Goal: Task Accomplishment & Management: Manage account settings

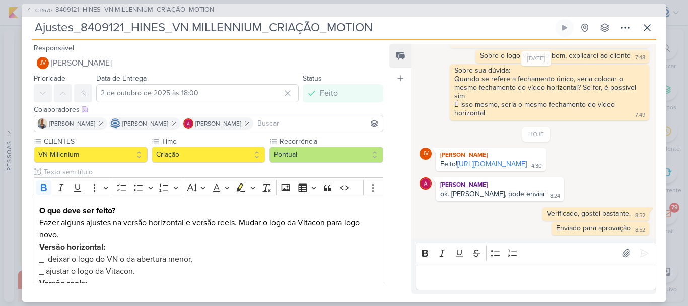
scroll to position [85, 0]
click at [647, 27] on icon at bounding box center [648, 28] width 6 height 6
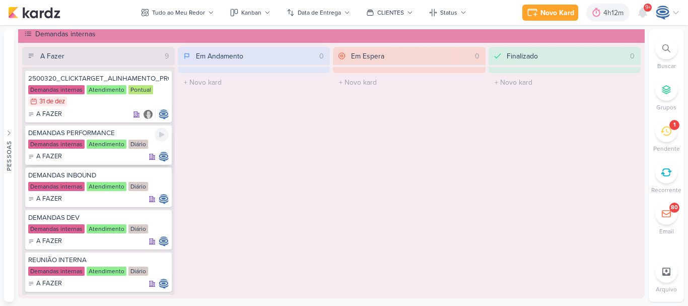
scroll to position [187, 0]
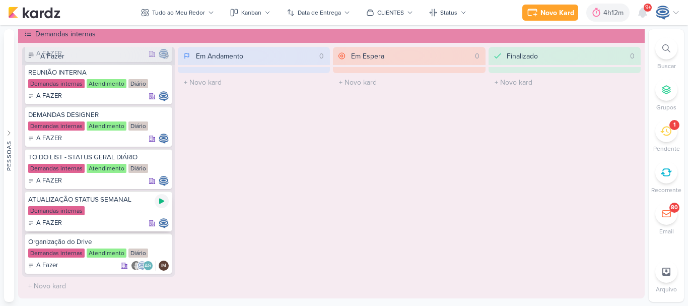
click at [161, 203] on icon at bounding box center [162, 201] width 8 height 8
click at [667, 54] on div at bounding box center [667, 48] width 22 height 22
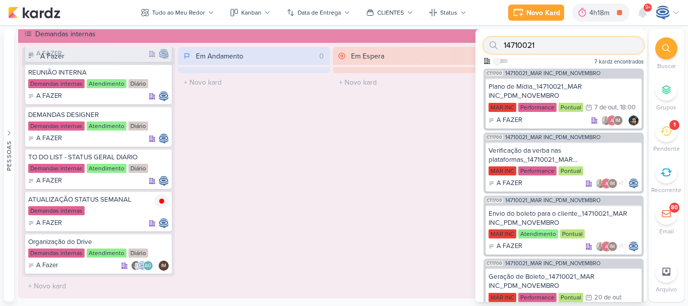
paste input "6107171_YEES_SOLICITAÇÃO DE MATERIAL_LP_DECORADO"
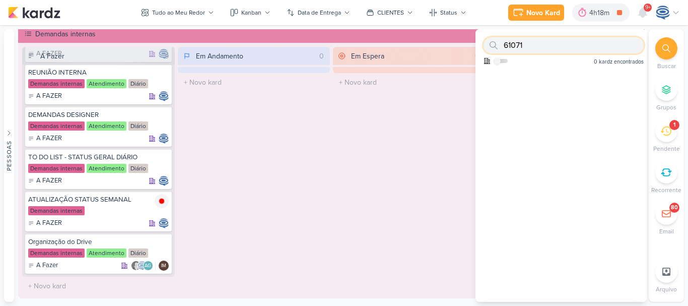
scroll to position [0, 0]
type input "6"
paste input "6107171_YEES_SOLICITAÇÃO DE MATERIAL_LP_DECORADO"
drag, startPoint x: 635, startPoint y: 46, endPoint x: 557, endPoint y: 44, distance: 78.1
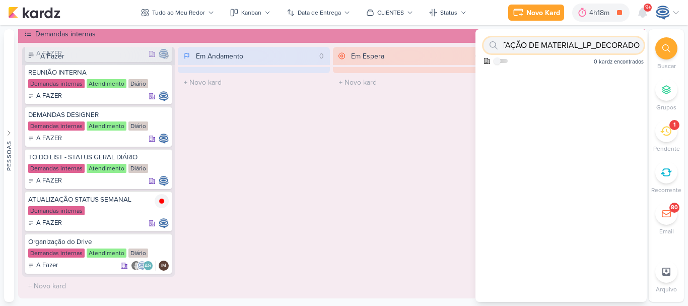
drag, startPoint x: 557, startPoint y: 44, endPoint x: 637, endPoint y: 51, distance: 80.4
click at [637, 51] on input "6107171_YEES_SOLICITAÇÃO DE MATERIAL_LP_DECORADO" at bounding box center [564, 45] width 160 height 16
type input "6"
paste input "6308061_YEES_SITE_AJUSTE_IMAGEM_THUMB"
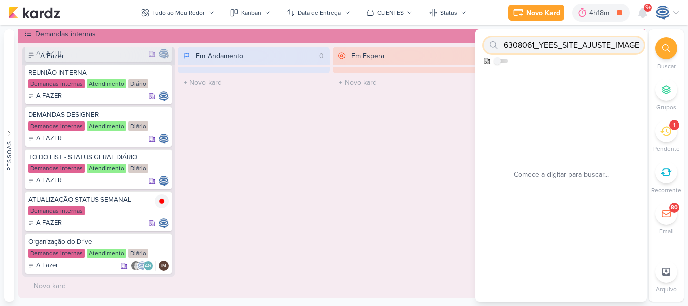
scroll to position [0, 43]
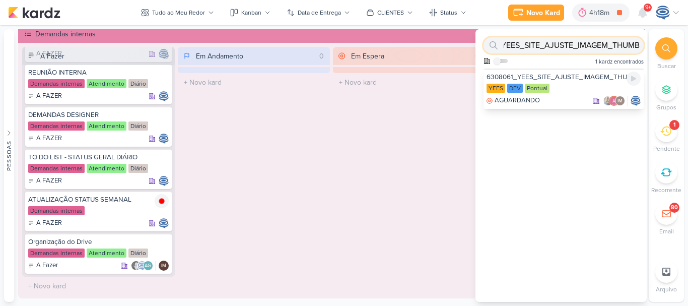
type input "6308061_YEES_SITE_AJUSTE_IMAGEM_THUMB"
click at [567, 102] on div "AGUARDANDO IM" at bounding box center [564, 101] width 154 height 10
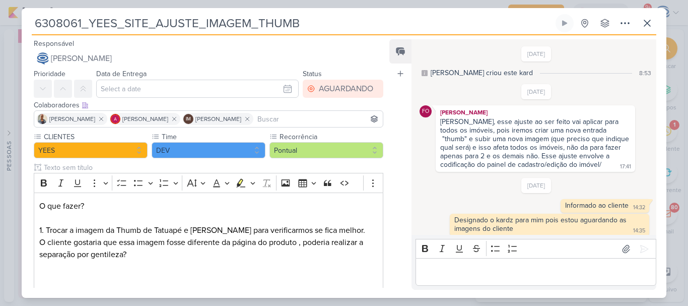
scroll to position [5, 0]
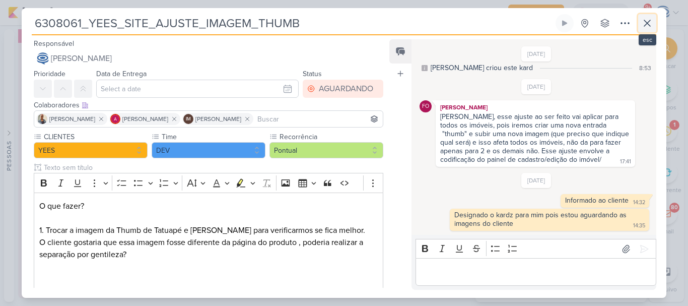
click at [644, 23] on icon at bounding box center [648, 23] width 12 height 12
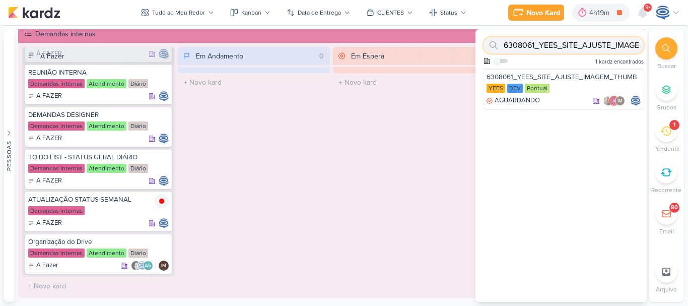
click at [600, 45] on input "6308061_YEES_SITE_AJUSTE_IMAGEM_THUMB" at bounding box center [564, 45] width 160 height 16
paste input "6708124_YEES_39SETE_META_ADS_SOLICITAR_VÍDEO_TOUR_VIRTUAL"
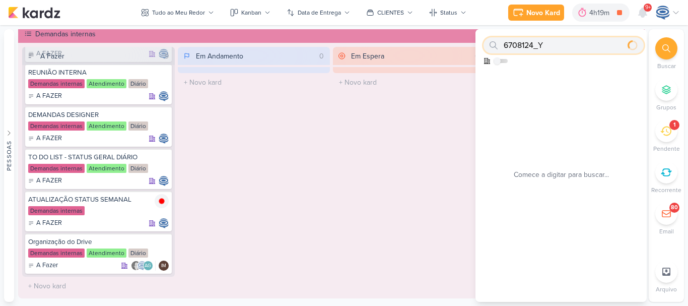
scroll to position [0, 0]
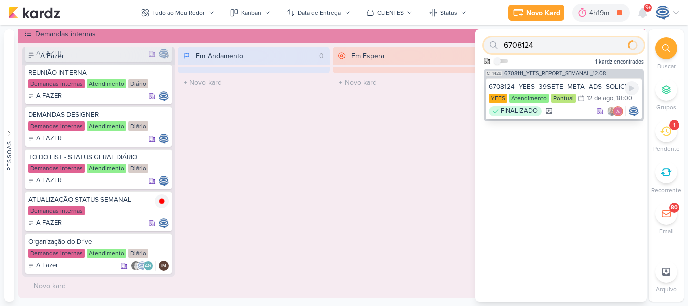
type input "6708124"
click at [586, 87] on div "6708124_YEES_39SETE_META_ADS_SOLICITAR_VÍDEO_TOUR_VIRTUAL" at bounding box center [564, 86] width 150 height 9
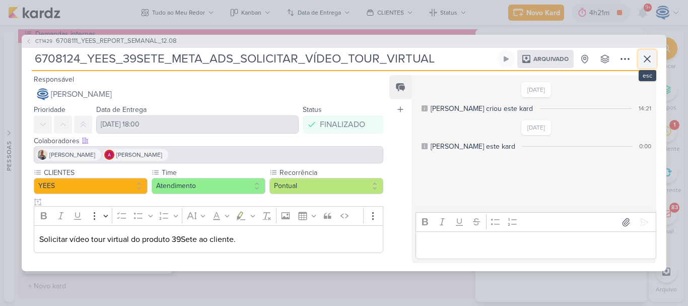
click at [643, 62] on icon at bounding box center [648, 59] width 12 height 12
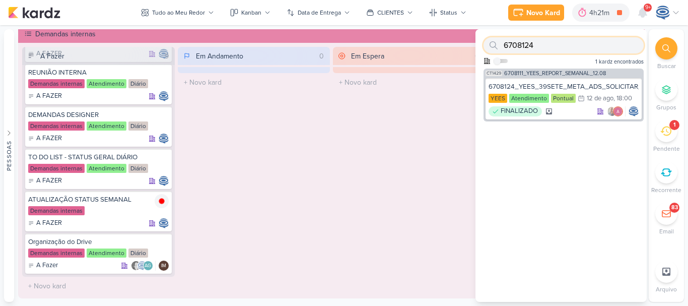
click at [601, 47] on input "6708124" at bounding box center [564, 45] width 160 height 16
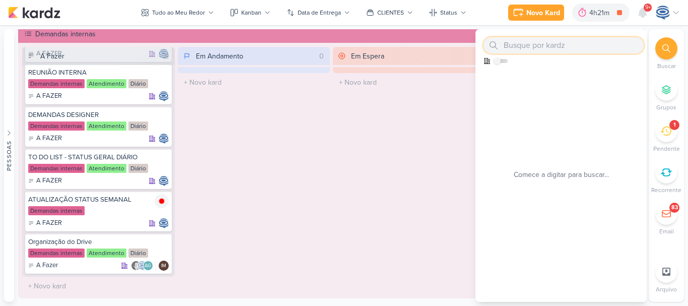
paste input "6607181_YEES_BUENA_VISTA_BRIEFING_E-MAIL_MKT_PESQUISA"
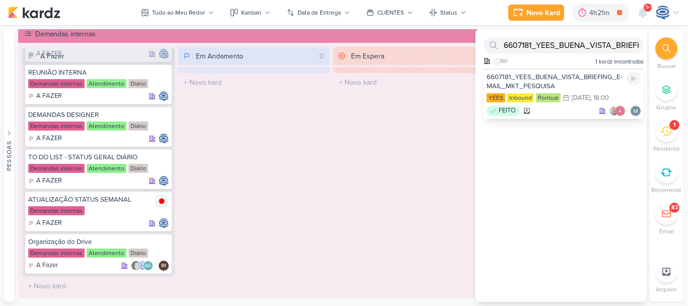
click at [558, 79] on div "6607181_YEES_BUENA_VISTA_BRIEFING_E-MAIL_MKT_PESQUISA" at bounding box center [564, 82] width 154 height 18
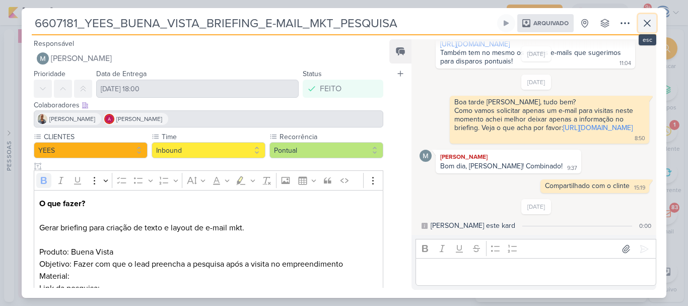
click at [648, 25] on icon at bounding box center [648, 23] width 12 height 12
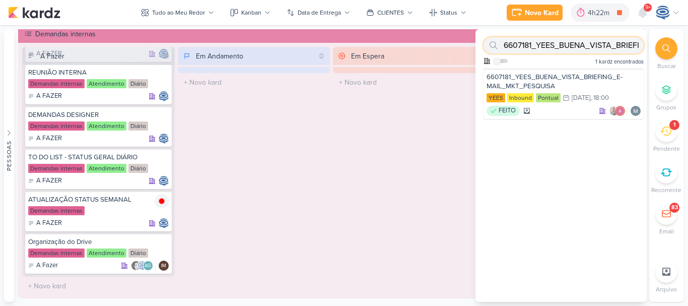
click at [587, 46] on input "6607181_YEES_BUENA_VISTA_BRIEFING_E-MAIL_MKT_PESQUISA" at bounding box center [564, 45] width 160 height 16
paste input "2500428_YEES_PARQUE_BUENA_VISTA_AJUSTE_LP"
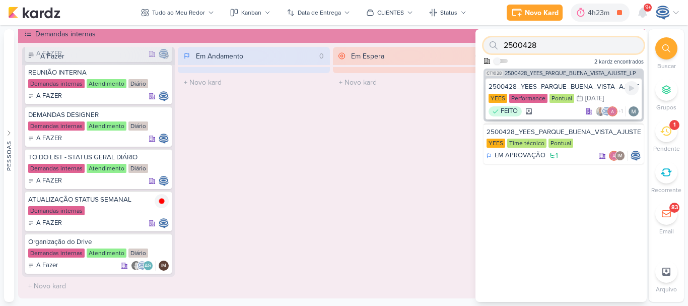
type input "2500428"
click at [579, 85] on div "2500428_YEES_PARQUE_BUENA_VISTA_AJUSTE_LP" at bounding box center [564, 86] width 150 height 9
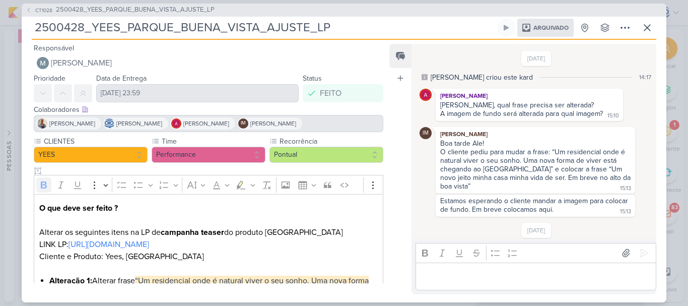
scroll to position [315, 0]
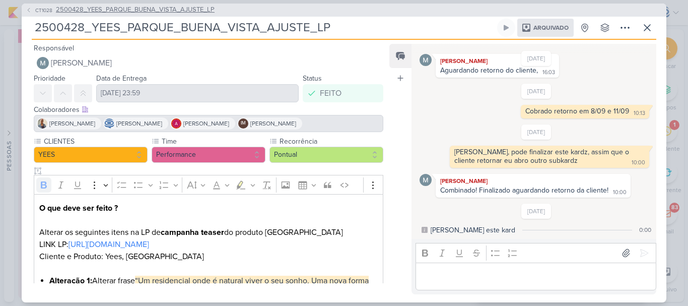
click at [197, 9] on span "2500428_YEES_PARQUE_BUENA_VISTA_AJUSTE_LP" at bounding box center [135, 10] width 159 height 10
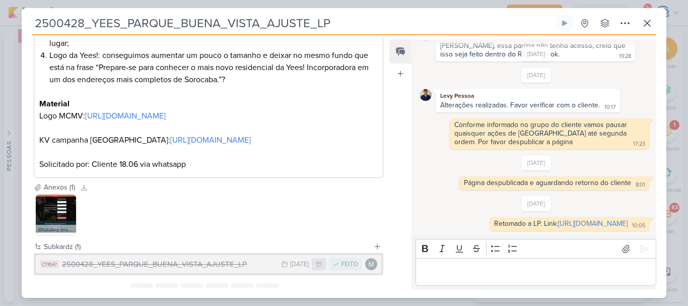
scroll to position [339, 0]
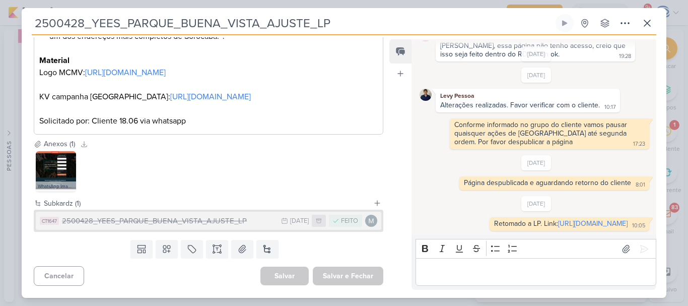
drag, startPoint x: 359, startPoint y: 20, endPoint x: 20, endPoint y: 27, distance: 338.8
click at [20, 27] on div "2500428_YEES_PARQUE_BUENA_VISTA_AJUSTE_LP Criado por mim" at bounding box center [344, 153] width 688 height 306
click at [558, 219] on link "https://marketing.yeesinc.com.br/uma-nova-forma-de-viver" at bounding box center [593, 223] width 70 height 9
click at [629, 24] on icon at bounding box center [625, 23] width 8 height 1
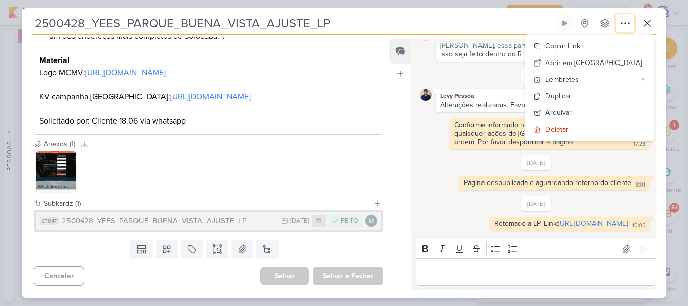
scroll to position [0, 0]
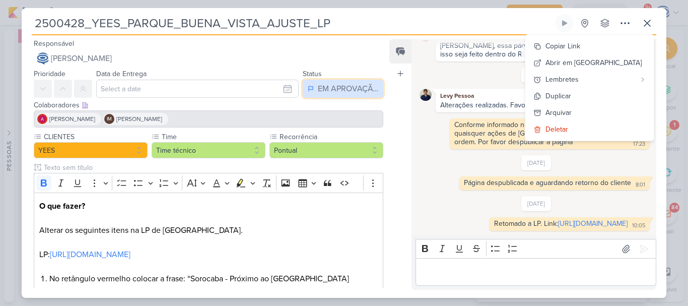
click at [342, 91] on div "EM APROVAÇÃO" at bounding box center [348, 89] width 60 height 12
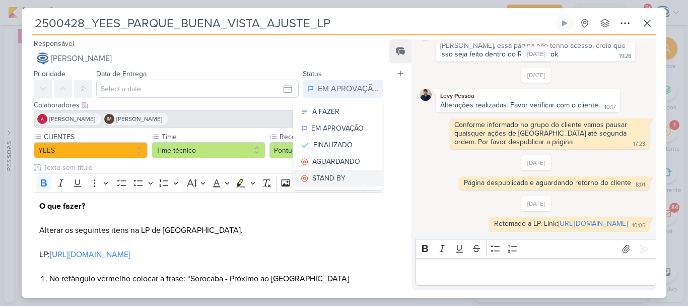
click at [331, 175] on div "STAND BY" at bounding box center [328, 178] width 33 height 11
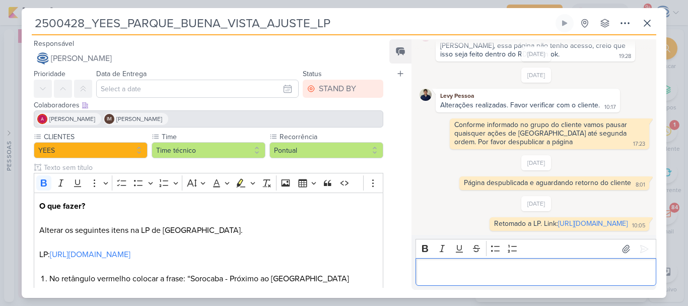
click at [449, 279] on div "Editor editing area: main" at bounding box center [536, 272] width 241 height 28
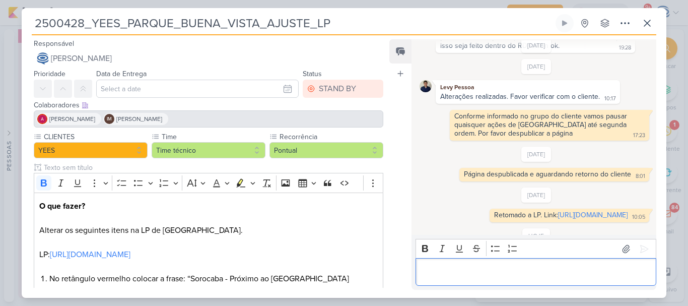
scroll to position [113, 0]
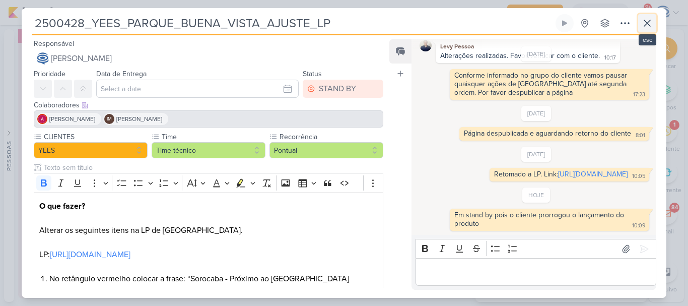
click at [648, 23] on icon at bounding box center [648, 23] width 6 height 6
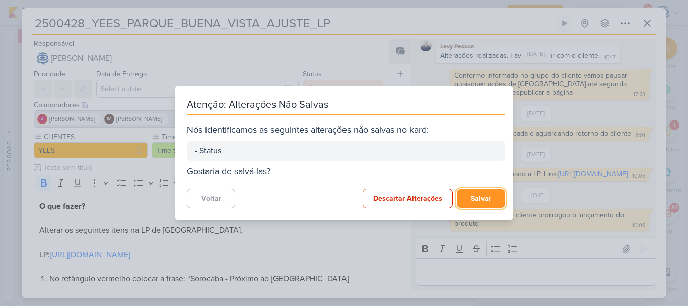
click at [478, 196] on button "Salvar" at bounding box center [481, 198] width 48 height 19
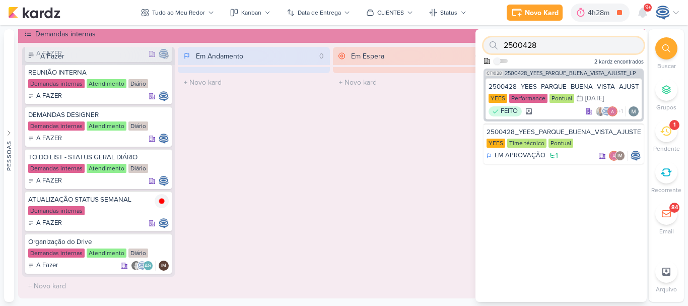
click at [570, 43] on input "2500428" at bounding box center [564, 45] width 160 height 16
type input "["
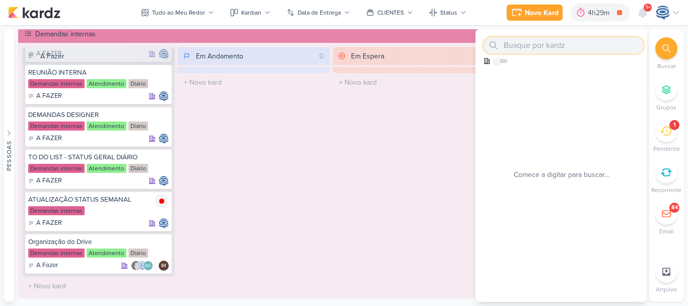
paste input "6709237_YEES_ESSENCIA_CAMPOLIM_ALTERÇÃO_DASHBOARD"
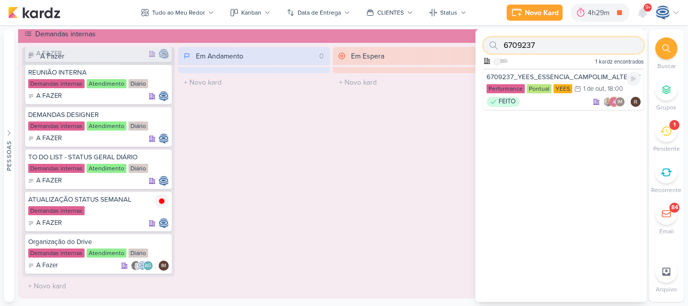
type input "6709237"
click at [546, 77] on div "6709237_YEES_ESSENCIA_CAMPOLIM_ALTERAÇÃO_DASHBOARD" at bounding box center [564, 77] width 154 height 9
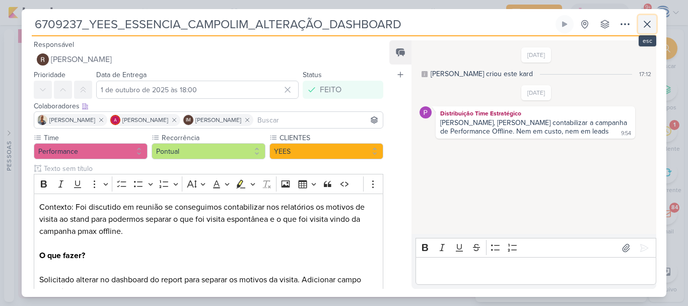
click at [652, 24] on icon at bounding box center [648, 24] width 12 height 12
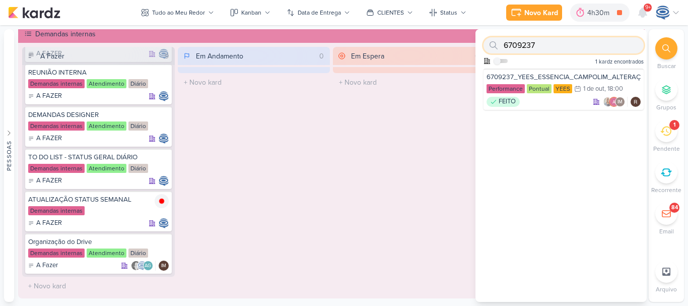
click at [599, 42] on input "6709237" at bounding box center [564, 45] width 160 height 16
click at [599, 73] on div "6709237_YEES_ESSENCIA_CAMPOLIM_ALTERAÇÃO_DASHBOARD" at bounding box center [564, 77] width 154 height 9
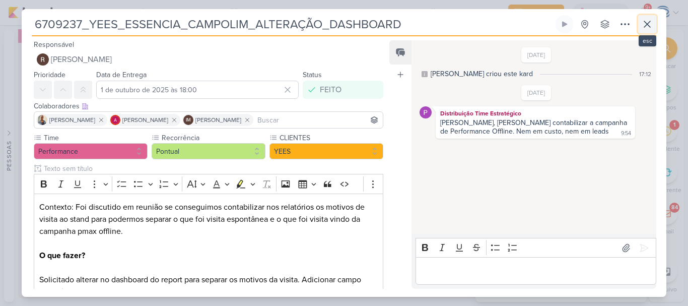
click at [645, 26] on icon at bounding box center [648, 24] width 12 height 12
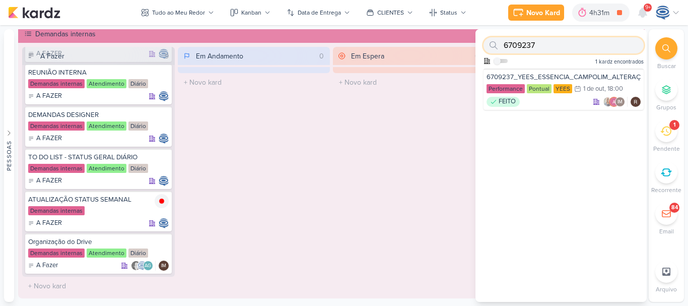
click at [548, 48] on input "6709237" at bounding box center [564, 45] width 160 height 16
paste input "6709241"
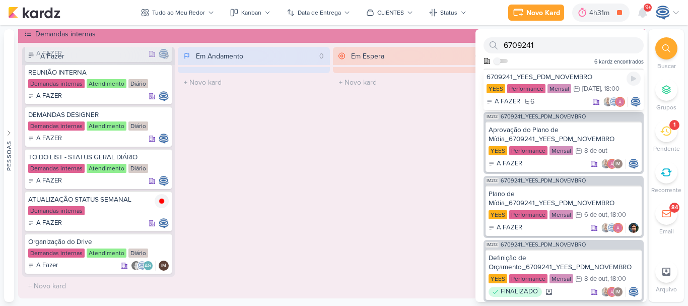
click at [599, 72] on div "6709241_YEES_PDM_NOVEMBRO YEES Performance Mensal 21/10 21 de out , 18:00 A FAZ…" at bounding box center [564, 89] width 160 height 41
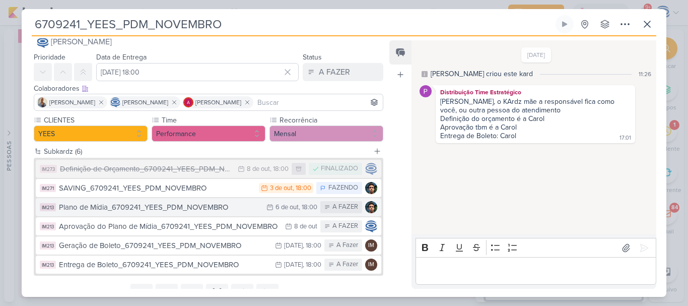
scroll to position [5, 0]
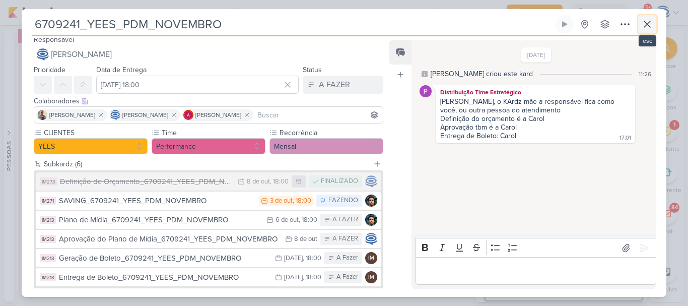
click at [651, 25] on icon at bounding box center [648, 24] width 12 height 12
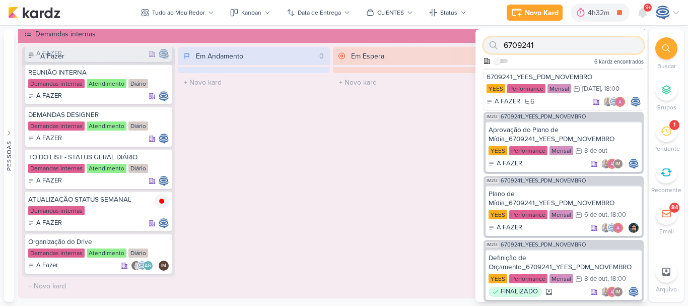
click at [588, 43] on input "6709241" at bounding box center [564, 45] width 160 height 16
paste input "YEES_HORTÊNCIA_CRIAÇÃO_CAMPANHA_PMAX_OFFLINE"
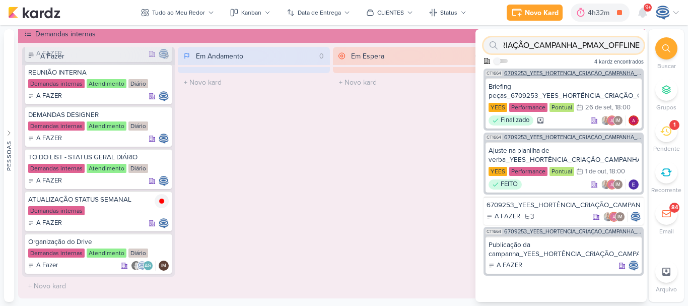
type input "YEES_HORTÊNCIA_CRIAÇÃO_CAMPANHA_PMAX_OFFLINE"
click at [570, 70] on div "CT1664 6709253_YEES_HORTÊNCIA_CRIAÇÃO_CAMPANHA_PMAX_OFFLINE" at bounding box center [564, 73] width 160 height 8
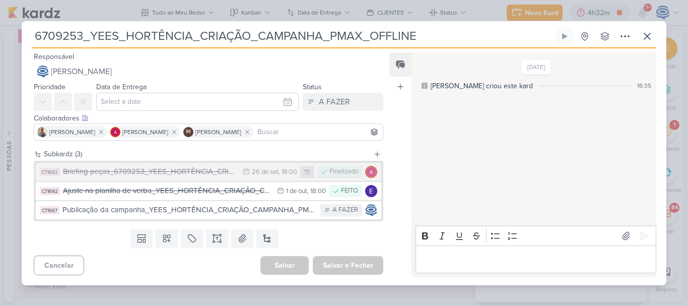
drag, startPoint x: 81, startPoint y: 39, endPoint x: 17, endPoint y: 37, distance: 64.6
click at [17, 37] on div "6709253_YEES_HORTÊNCIA_CRIAÇÃO_CAMPANHA_PMAX_OFFLINE" at bounding box center [344, 153] width 688 height 306
click at [646, 33] on icon at bounding box center [648, 36] width 12 height 12
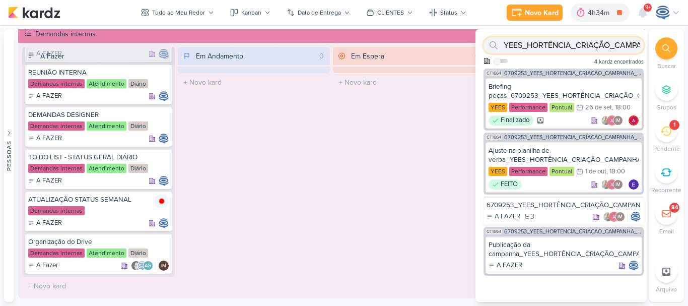
click at [560, 45] on input "YEES_HORTÊNCIA_CRIAÇÃO_CAMPANHA_PMAX_OFFLINE" at bounding box center [564, 45] width 160 height 16
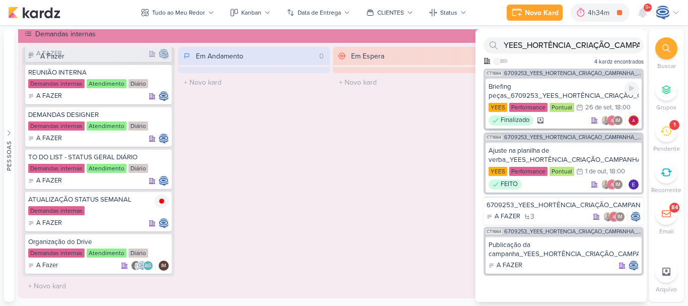
click at [548, 83] on div "Briefing peças_6709253_YEES_HORTÊNCIA_CRIAÇÃO_CAMPANHA_PMAX_OFFLINE" at bounding box center [564, 91] width 150 height 18
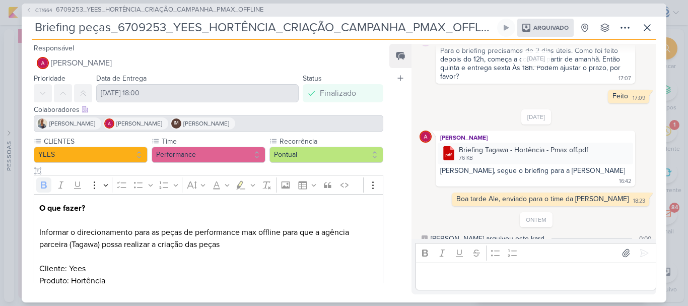
scroll to position [45, 0]
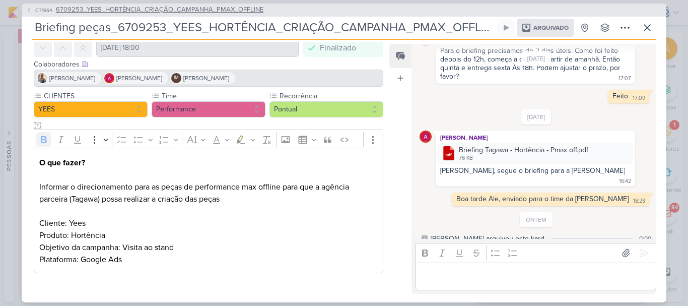
click at [199, 7] on span "6709253_YEES_HORTÊNCIA_CRIAÇÃO_CAMPANHA_PMAX_OFFLINE" at bounding box center [160, 10] width 208 height 10
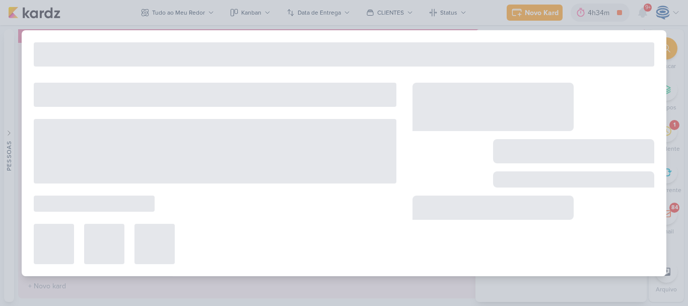
type input "6709253_YEES_HORTÊNCIA_CRIAÇÃO_CAMPANHA_PMAX_OFFLINE"
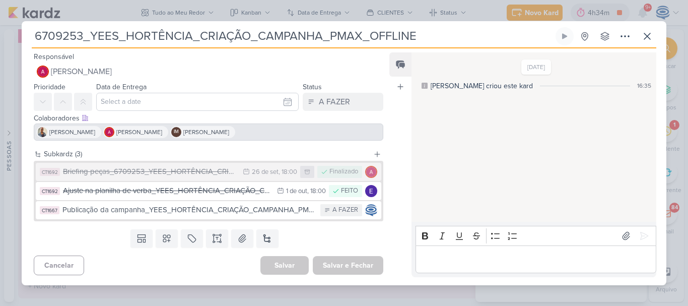
scroll to position [0, 0]
click at [334, 103] on div "A FAZER" at bounding box center [334, 102] width 31 height 12
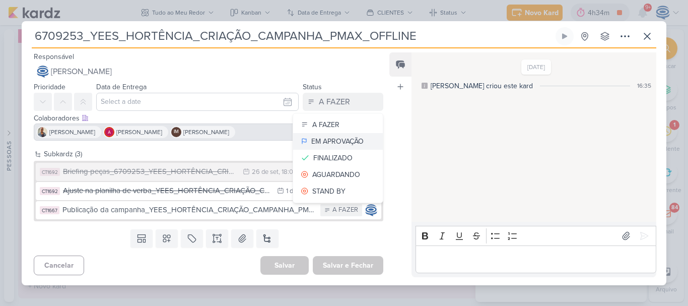
click at [333, 138] on div "EM APROVAÇÃO" at bounding box center [337, 141] width 52 height 11
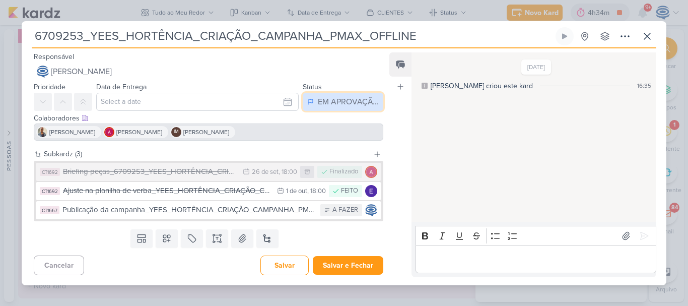
click at [334, 103] on div "EM APROVAÇÃO" at bounding box center [348, 102] width 60 height 12
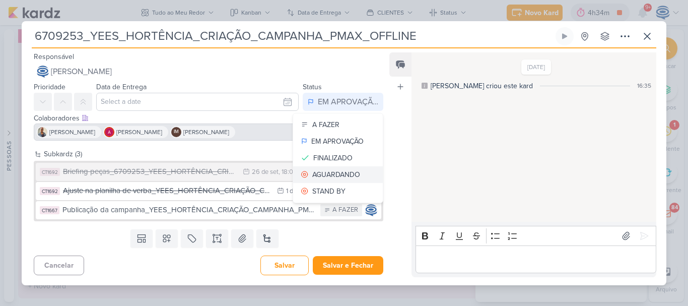
click at [327, 171] on div "AGUARDANDO" at bounding box center [336, 174] width 48 height 11
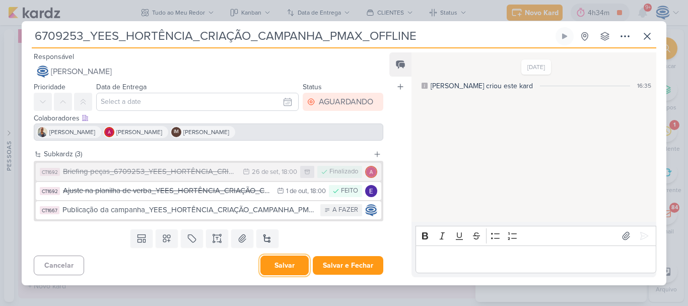
click at [279, 265] on button "Salvar" at bounding box center [285, 266] width 48 height 20
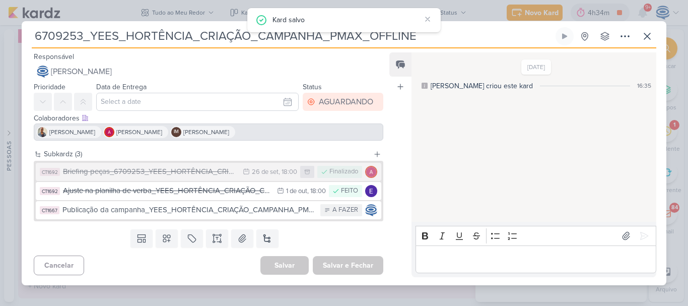
click at [454, 259] on p "Editor editing area: main" at bounding box center [536, 259] width 230 height 12
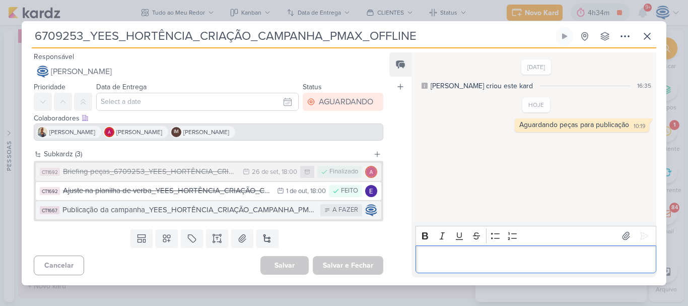
click at [226, 207] on div "Publicação da campanha_YEES_HORTÊNCIA_CRIAÇÃO_CAMPANHA_PMAX_OFFLINE" at bounding box center [188, 210] width 253 height 12
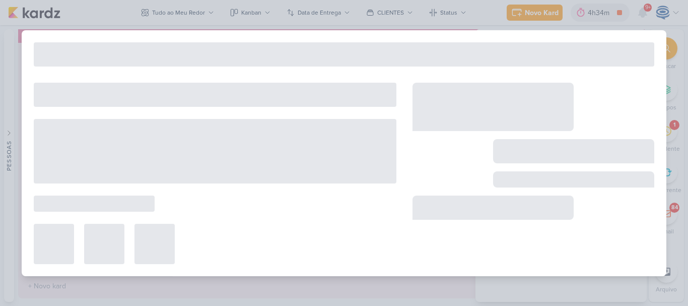
type input "Publicação da campanha_YEES_HORTÊNCIA_CRIAÇÃO_CAMPANHA_PMAX_OFFLINE"
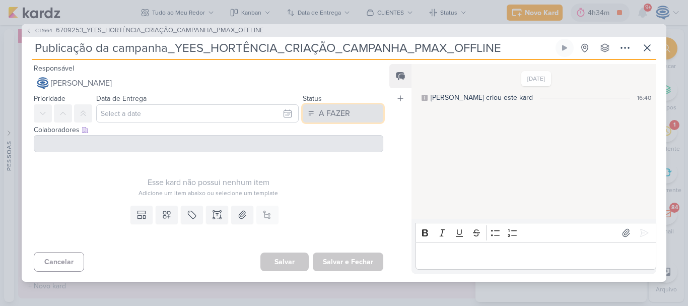
click at [344, 114] on div "A FAZER" at bounding box center [334, 113] width 31 height 12
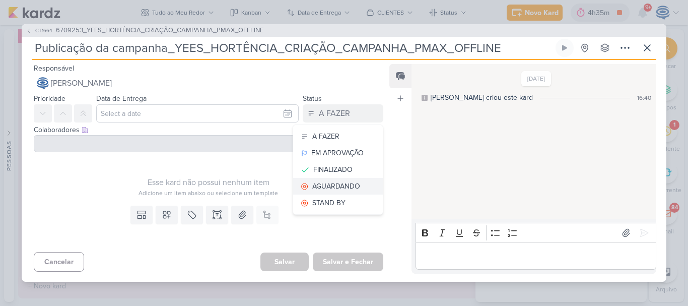
click at [336, 182] on div "AGUARDANDO" at bounding box center [336, 186] width 48 height 11
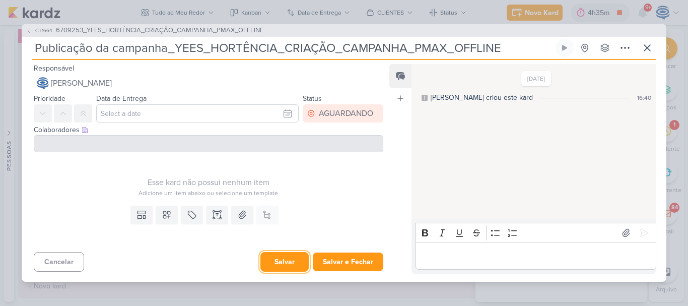
click at [279, 264] on button "Salvar" at bounding box center [285, 262] width 48 height 20
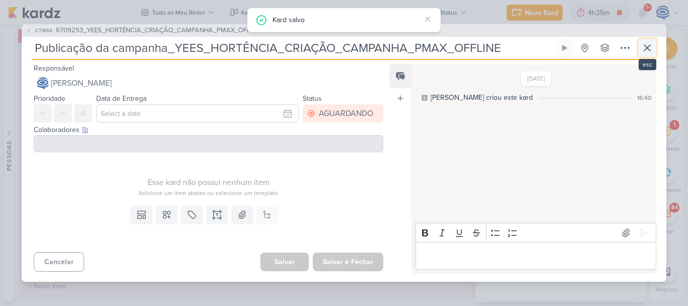
click at [651, 50] on icon at bounding box center [648, 48] width 12 height 12
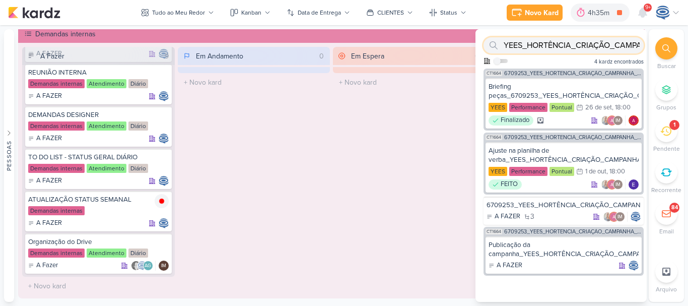
click at [583, 41] on input "YEES_HORTÊNCIA_CRIAÇÃO_CAMPANHA_PMAX_OFFLINE" at bounding box center [564, 45] width 160 height 16
paste input "6709261_YEES_REPORT_MENSAL_SETEMBRO"
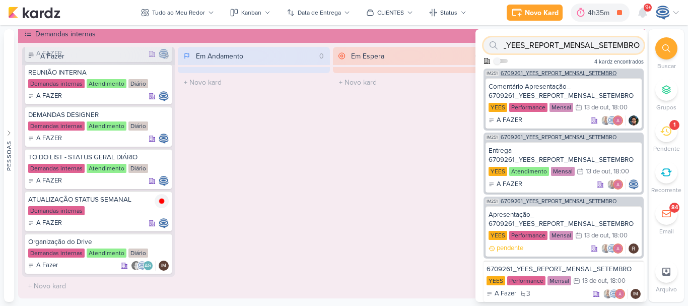
drag, startPoint x: 583, startPoint y: 41, endPoint x: 555, endPoint y: 73, distance: 41.4
click at [555, 73] on div "6709261_YEES_REPORT_MENSAL_SETEMBRO Como admin, ative para buscar em todos os k…" at bounding box center [561, 165] width 171 height 273
type input "6709261_YEES_REPORT_MENSAL_SETEMBRO"
click at [555, 73] on span "6709261_YEES_REPORT_MENSAL_SETEMBRO" at bounding box center [559, 74] width 116 height 6
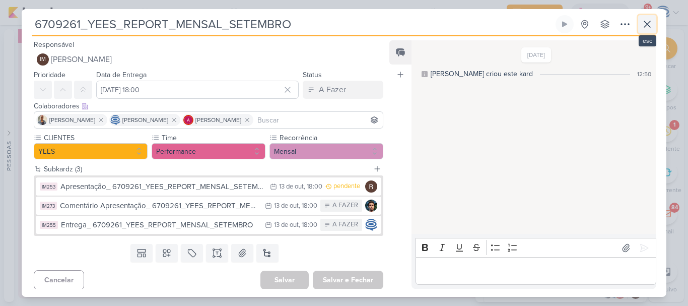
click at [645, 23] on icon at bounding box center [648, 24] width 12 height 12
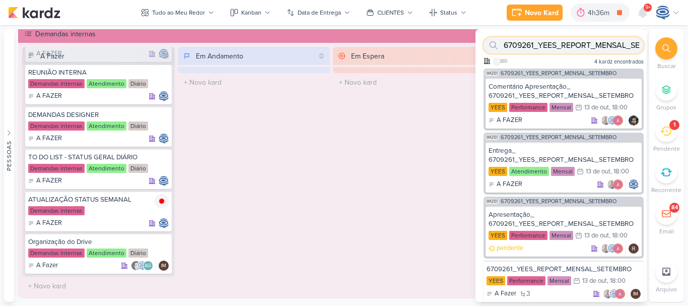
click at [591, 44] on input "6709261_YEES_REPORT_MENSAL_SETEMBRO" at bounding box center [564, 45] width 160 height 16
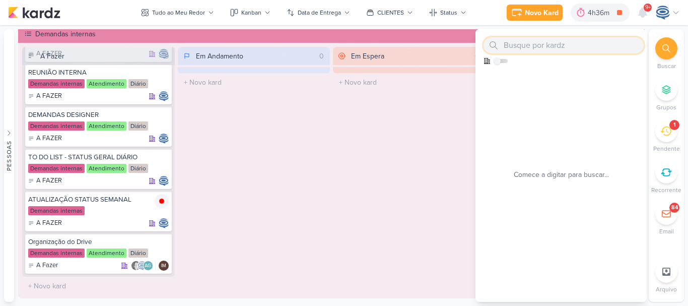
paste input "6309291_YEES_AJUSTES_LOGO_SITE"
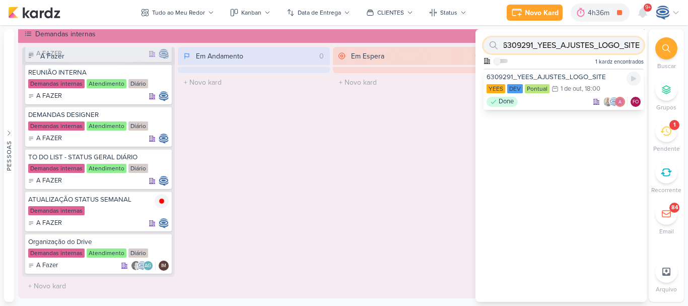
type input "6309291_YEES_AJUSTES_LOGO_SITE"
click at [574, 86] on div "1 de out" at bounding box center [571, 89] width 21 height 7
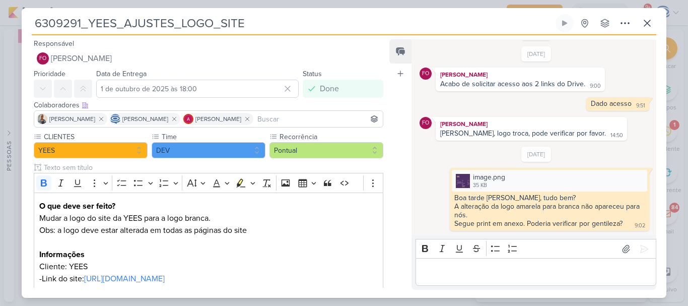
click at [482, 278] on p "Editor editing area: main" at bounding box center [536, 272] width 230 height 12
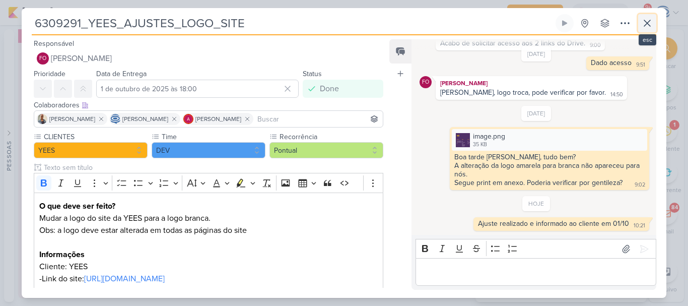
click at [642, 27] on icon at bounding box center [648, 23] width 12 height 12
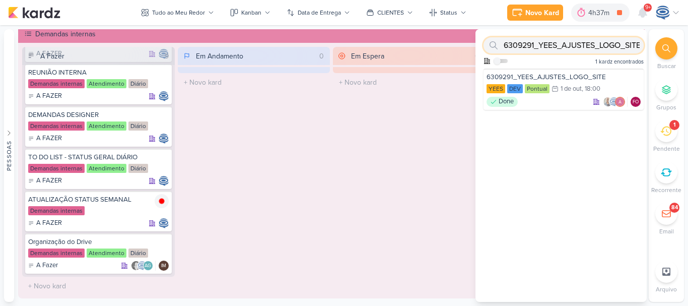
click at [585, 49] on input "6309291_YEES_AJUSTES_LOGO_SITE" at bounding box center [564, 45] width 160 height 16
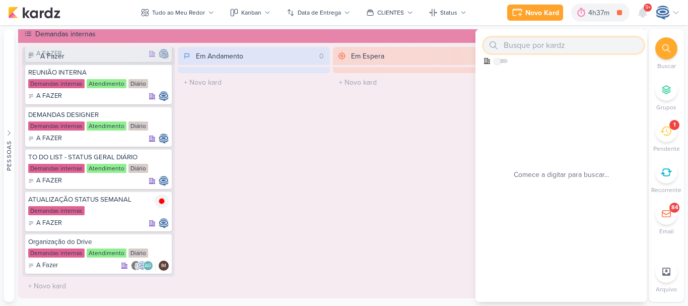
paste input "6309291_YEES_AJUSTES_LOGO_SITE"
type input "6309291_YEES_AJUSTES_LOGO_SITE"
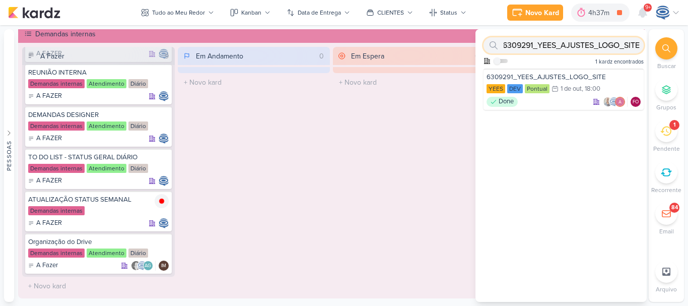
scroll to position [0, 0]
click at [542, 42] on input "6309291_YEES_AJUSTES_LOGO_SITE" at bounding box center [564, 45] width 160 height 16
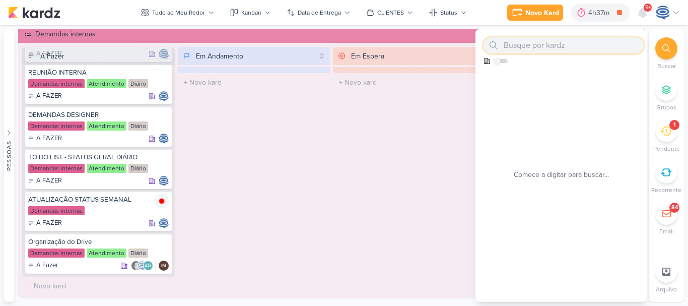
paste input "6309301_YEES_SITE_AJUSTE_CONTATO_PAGINA_REGIÕES"
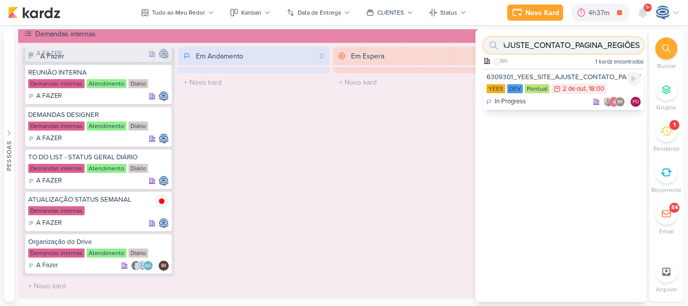
type input "6309301_YEES_SITE_AJUSTE_CONTATO_PAGINA_REGIÕES"
click at [566, 81] on div "6309301_YEES_SITE_AJUSTE_CONTATO_PAGINA_REGIÕES" at bounding box center [564, 77] width 154 height 9
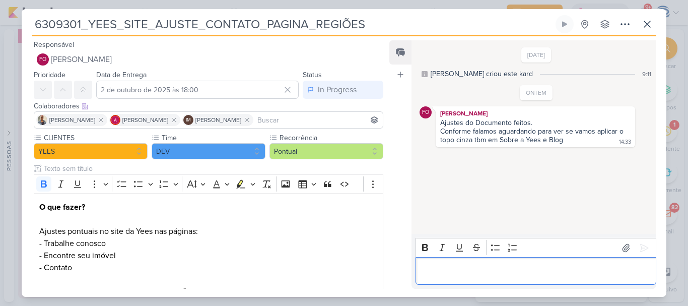
click at [451, 263] on div "Editor editing area: main" at bounding box center [536, 271] width 241 height 28
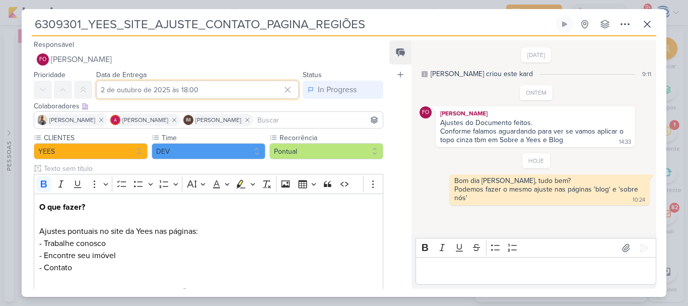
click at [194, 93] on input "2 de outubro de 2025 às 18:00" at bounding box center [197, 90] width 203 height 18
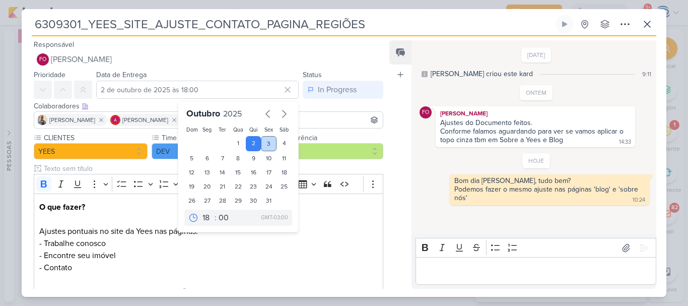
click at [266, 142] on div "3" at bounding box center [269, 143] width 16 height 15
type input "3 de outubro de 2025 às 18:00"
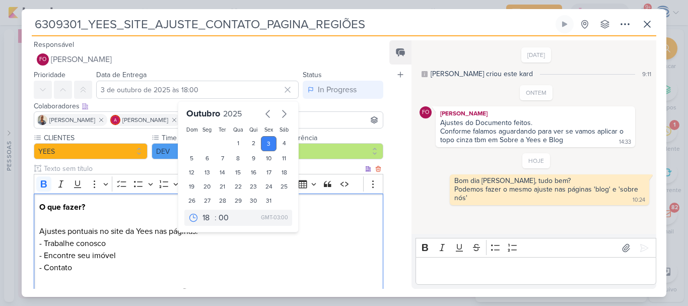
click at [321, 213] on p "O que fazer? Ajustes pontuais no site da Yees nas páginas: - Trabalhe conosco -…" at bounding box center [208, 261] width 339 height 121
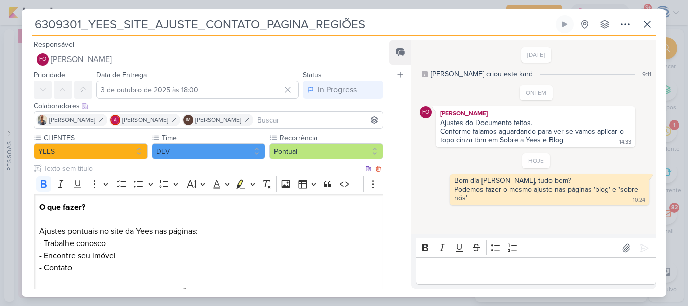
scroll to position [121, 0]
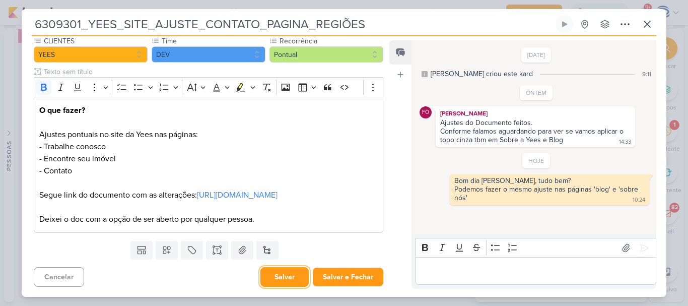
click at [282, 275] on button "Salvar" at bounding box center [285, 277] width 48 height 20
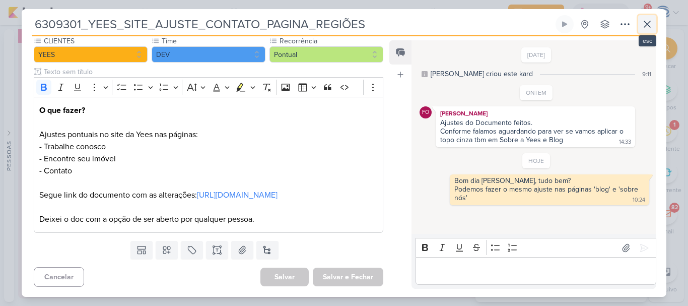
click at [650, 24] on icon at bounding box center [648, 24] width 12 height 12
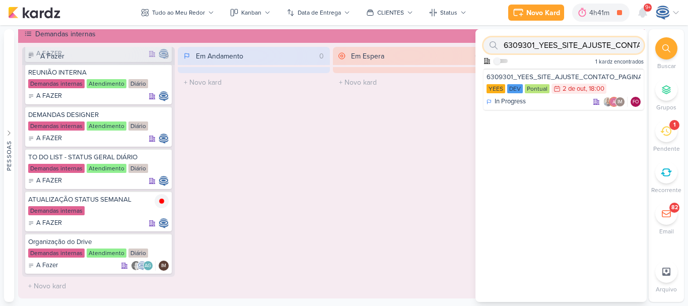
click at [600, 40] on input "6309301_YEES_SITE_AJUSTE_CONTATO_PAGINA_REGIÕES" at bounding box center [564, 45] width 160 height 16
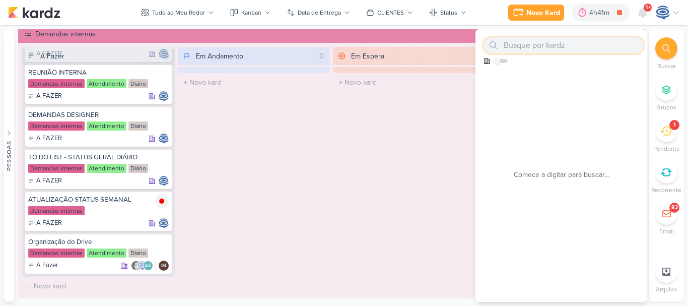
paste input "6709301_YEES_PDM_OUTUBRO_REPLANEJAMENTO_MANSÕES_TAQUARAL"
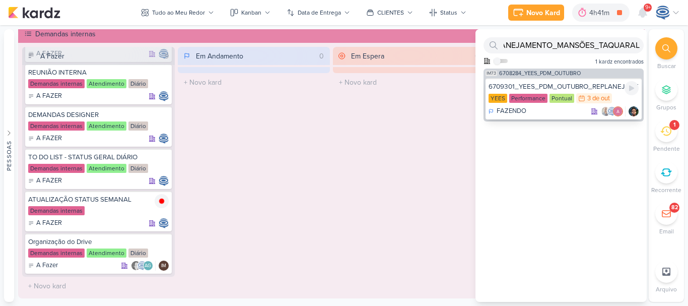
scroll to position [0, 0]
click at [580, 87] on div "6709301_YEES_PDM_OUTUBRO_REPLANEJAMENTO_MANSÕES_TAQUARAL" at bounding box center [564, 86] width 150 height 9
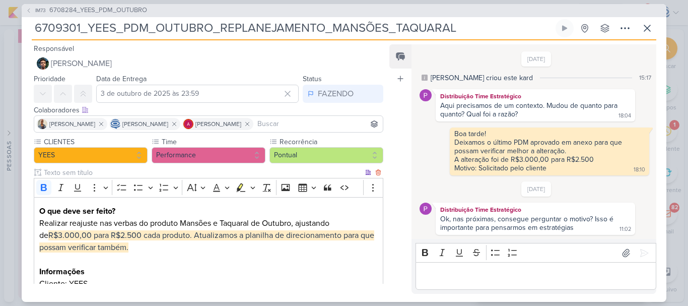
scroll to position [189, 0]
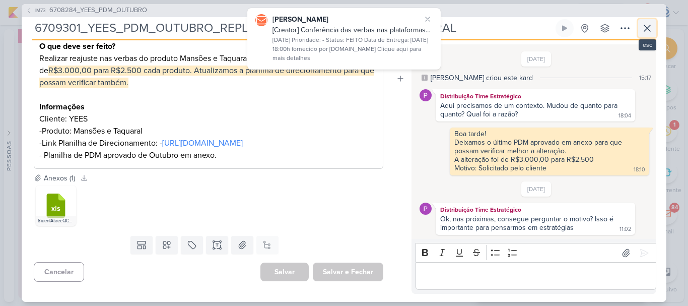
click at [644, 29] on icon at bounding box center [648, 28] width 12 height 12
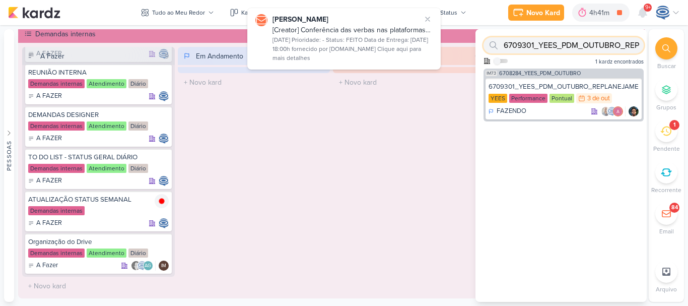
click at [566, 52] on input "6709301_YEES_PDM_OUTUBRO_REPLANEJAMENTO_MANSÕES_TAQUARAL" at bounding box center [564, 45] width 160 height 16
paste input "291_YEES_AJUSTES_LINHA_DO_TEMPO_SITE"
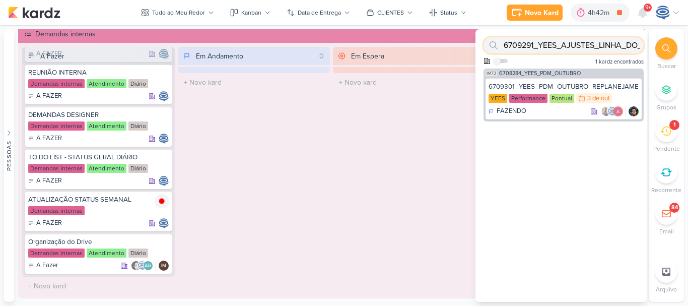
scroll to position [0, 55]
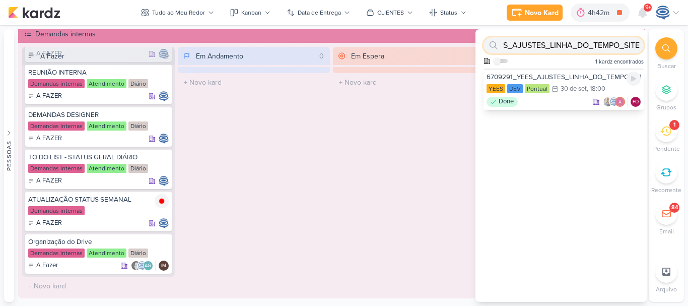
type input "6709291_YEES_AJUSTES_LINHA_DO_TEMPO_SITE"
click at [563, 77] on div "6709291_YEES_AJUSTES_LINHA_DO_TEMPO_SITE" at bounding box center [564, 77] width 154 height 9
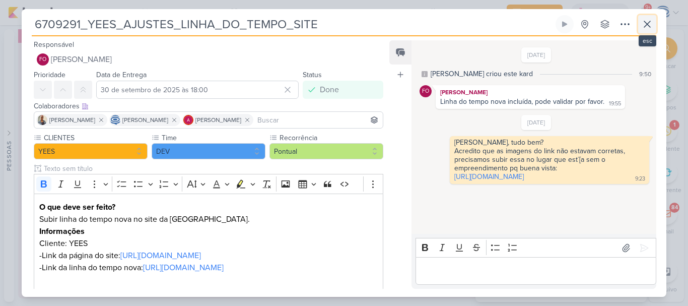
click at [644, 25] on icon at bounding box center [648, 24] width 12 height 12
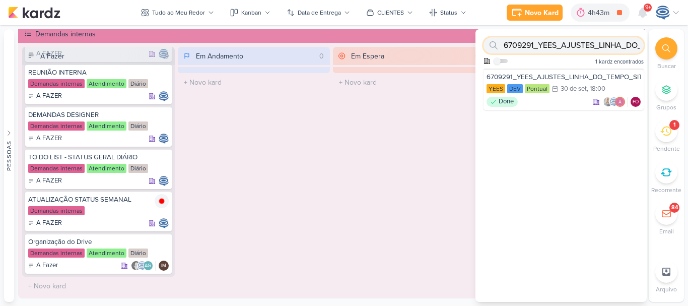
click at [611, 48] on input "6709291_YEES_AJUSTES_LINHA_DO_TEMPO_SITE" at bounding box center [564, 45] width 160 height 16
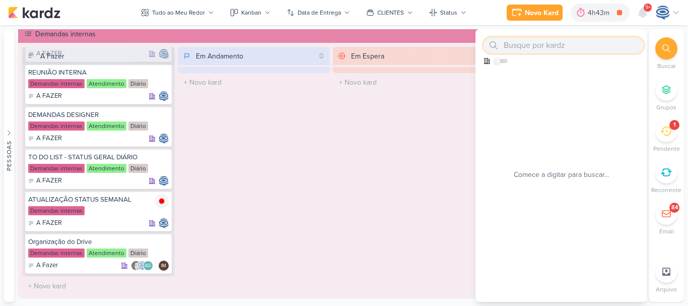
paste input "6310011_YEES_SITE_AJUSTE_FOOTER"
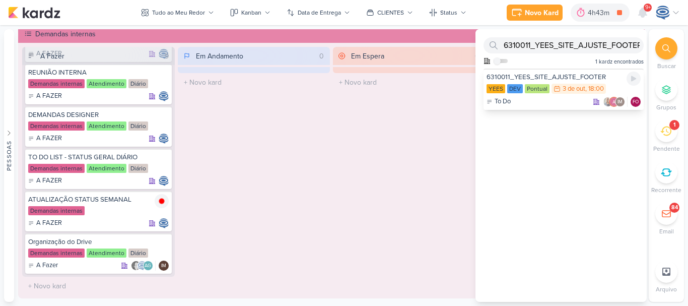
click at [566, 77] on div "6310011_YEES_SITE_AJUSTE_FOOTER" at bounding box center [564, 77] width 154 height 9
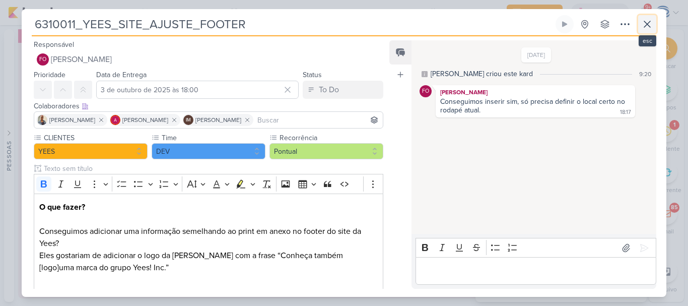
click at [646, 25] on icon at bounding box center [648, 24] width 12 height 12
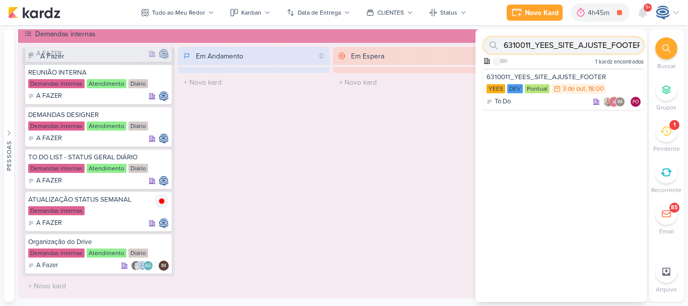
click at [603, 44] on input "6310011_YEES_SITE_AJUSTE_FOOTER" at bounding box center [564, 45] width 160 height 16
paste input "[URL][DOMAIN_NAME]"
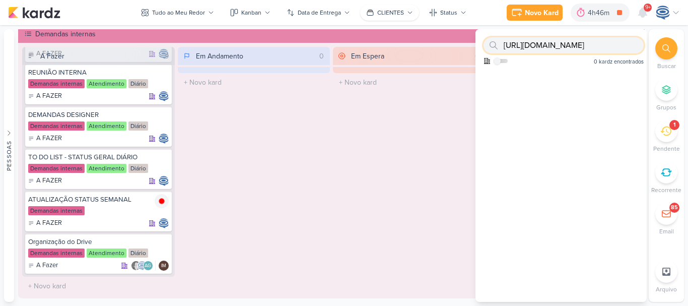
type input "[URL][DOMAIN_NAME]"
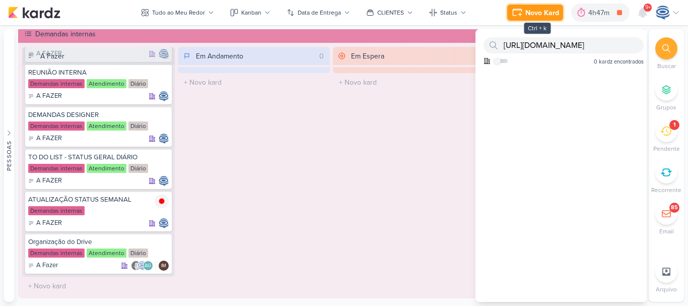
click at [535, 6] on button "Novo Kard" at bounding box center [536, 13] width 56 height 16
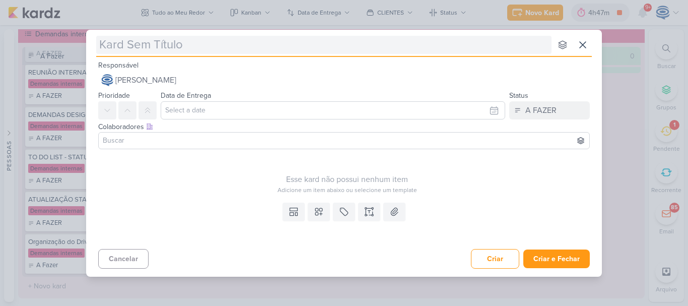
click at [213, 46] on input "text" at bounding box center [324, 45] width 456 height 18
type input "[PHONE_NUMBER]_YEES_WHATSAPP_PAUSAR_CAMPANHAS"
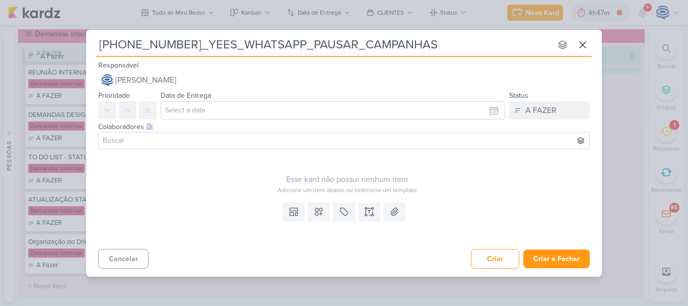
type input "[PHONE_NUMBER]_YEES_WHATSAPP_PAUSAR_CAMPANHAS"
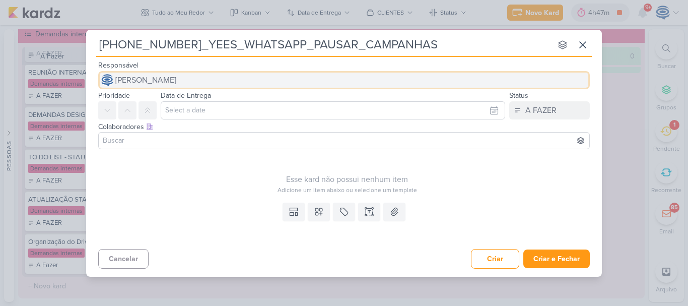
click at [251, 76] on button "[PERSON_NAME]" at bounding box center [344, 80] width 492 height 18
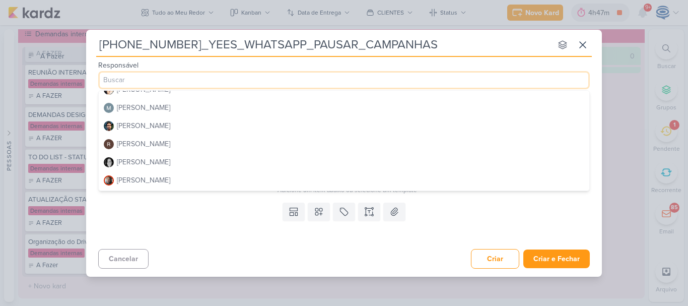
scroll to position [272, 0]
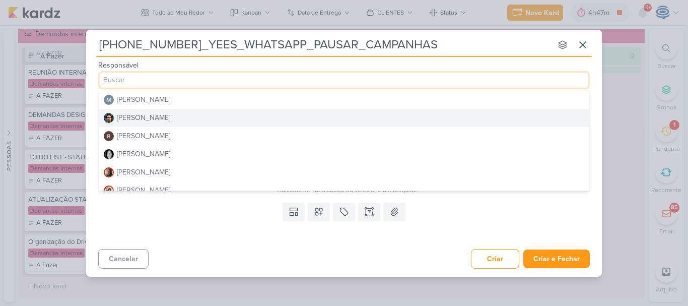
click at [147, 119] on div "[PERSON_NAME]" at bounding box center [143, 117] width 53 height 11
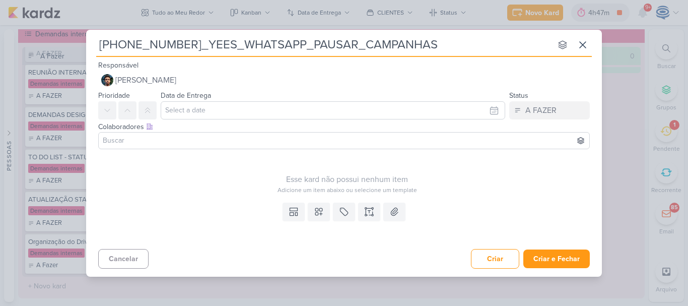
click at [150, 142] on input at bounding box center [344, 141] width 487 height 12
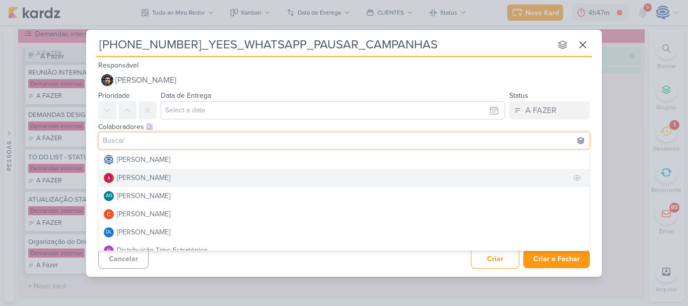
click at [146, 173] on div "[PERSON_NAME]" at bounding box center [143, 177] width 53 height 11
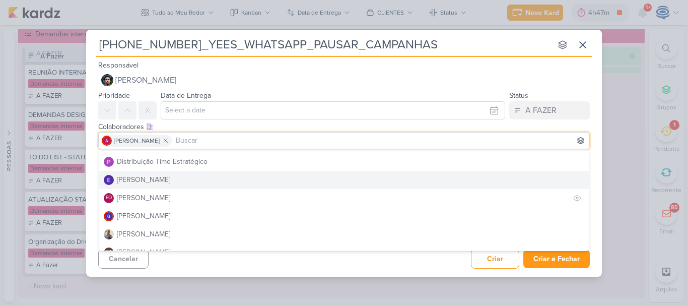
scroll to position [90, 0]
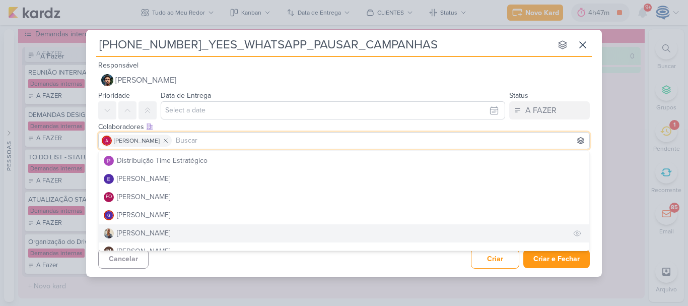
click at [142, 231] on div "[PERSON_NAME]" at bounding box center [143, 233] width 53 height 11
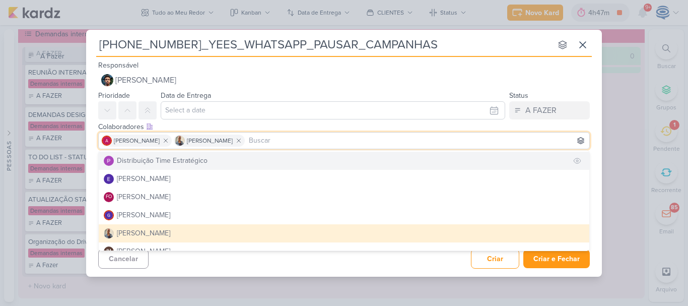
click at [158, 163] on div "Distribuição Time Estratégico" at bounding box center [162, 160] width 91 height 11
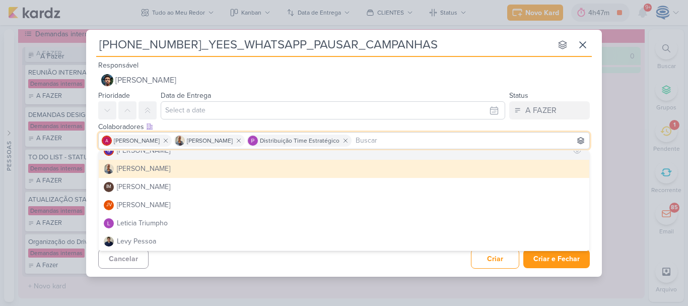
scroll to position [164, 0]
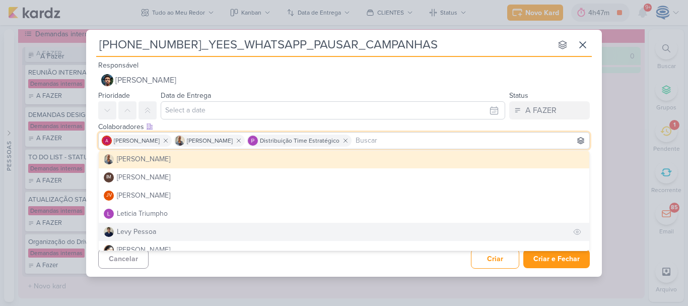
click at [157, 229] on button "Levy Pessoa" at bounding box center [344, 232] width 491 height 18
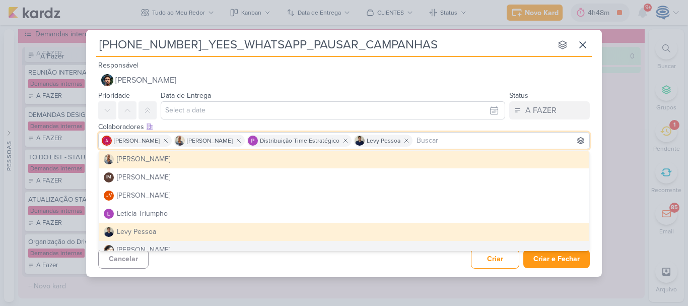
click at [393, 263] on div "Cancelar Criar Criar e Fechar Ctrl + Enter" at bounding box center [344, 258] width 516 height 26
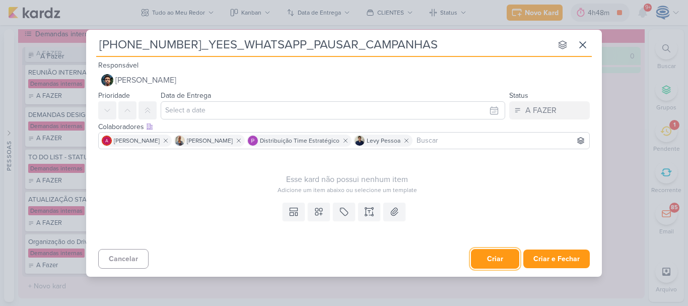
click at [487, 252] on button "Criar" at bounding box center [495, 259] width 48 height 20
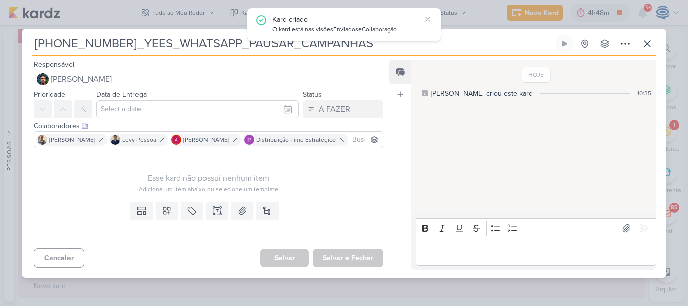
drag, startPoint x: 371, startPoint y: 45, endPoint x: 29, endPoint y: 46, distance: 342.7
click at [29, 46] on div "6710032_YEES_WHATSAPP_PAUSAR_CAMPANHAS Criado por mim nenhum grupo disponível" at bounding box center [344, 156] width 645 height 243
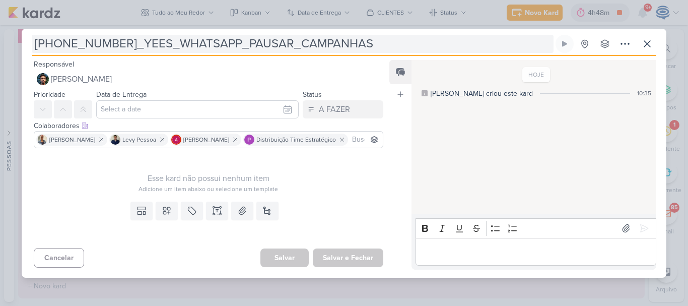
drag, startPoint x: 29, startPoint y: 46, endPoint x: 317, endPoint y: 49, distance: 288.3
click at [317, 49] on div "6710032_YEES_WHATSAPP_PAUSAR_CAMPANHAS Criado por mim nenhum grupo disponível" at bounding box center [344, 156] width 645 height 243
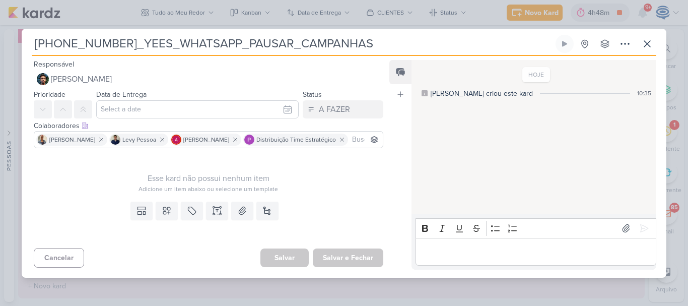
drag, startPoint x: 317, startPoint y: 49, endPoint x: 32, endPoint y: 44, distance: 285.3
click at [32, 44] on input "[PHONE_NUMBER]_YEES_WHATSAPP_PAUSAR_CAMPANHAS" at bounding box center [293, 44] width 522 height 18
click at [623, 41] on icon at bounding box center [625, 44] width 12 height 12
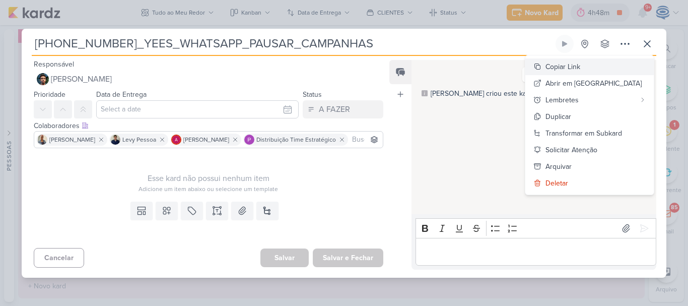
click at [581, 69] on div "Copiar Link" at bounding box center [563, 66] width 35 height 11
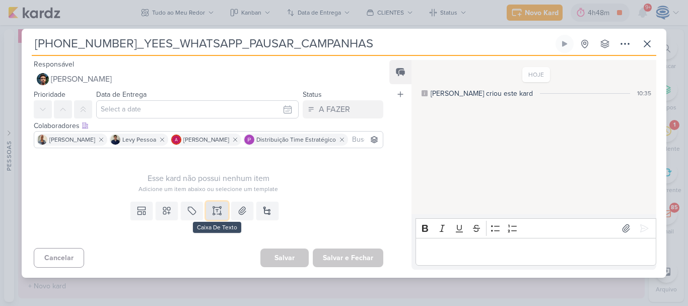
click at [220, 211] on icon at bounding box center [220, 210] width 0 height 5
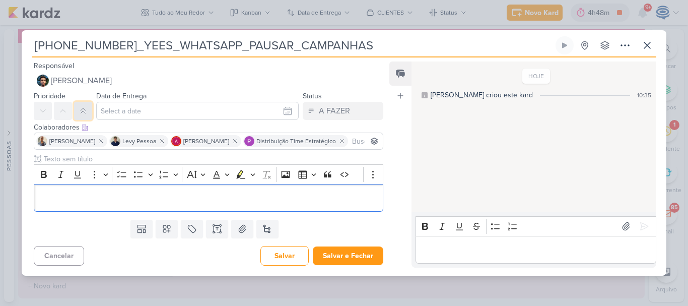
click at [81, 110] on icon at bounding box center [83, 110] width 5 height 5
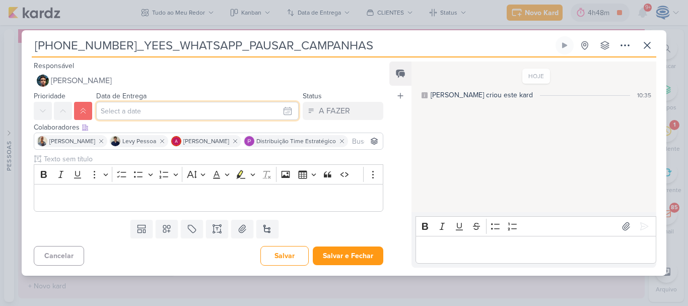
click at [151, 111] on input "text" at bounding box center [197, 111] width 203 height 18
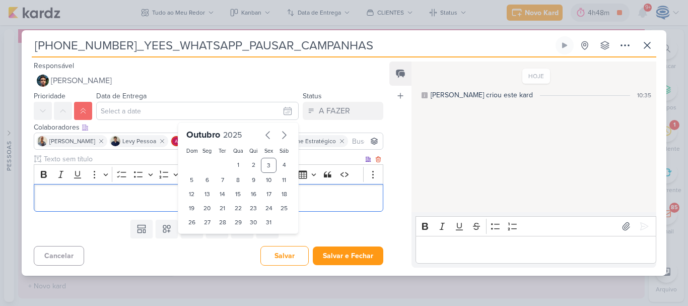
click at [114, 201] on p "Editor editing area: main" at bounding box center [208, 198] width 339 height 12
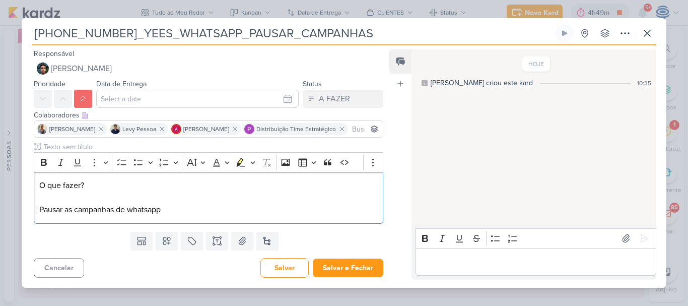
drag, startPoint x: 93, startPoint y: 181, endPoint x: 16, endPoint y: 177, distance: 76.7
click at [16, 177] on div "6710032_YEES_WHATSAPP_PAUSAR_CAMPANHAS Criado por mim" at bounding box center [344, 153] width 688 height 306
click at [47, 162] on icon "Editor toolbar" at bounding box center [44, 162] width 10 height 10
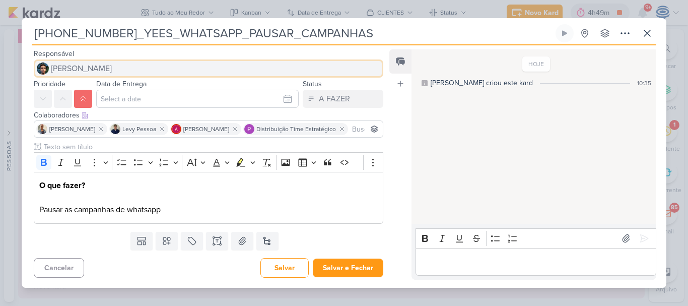
click at [109, 69] on button "[PERSON_NAME]" at bounding box center [209, 68] width 350 height 18
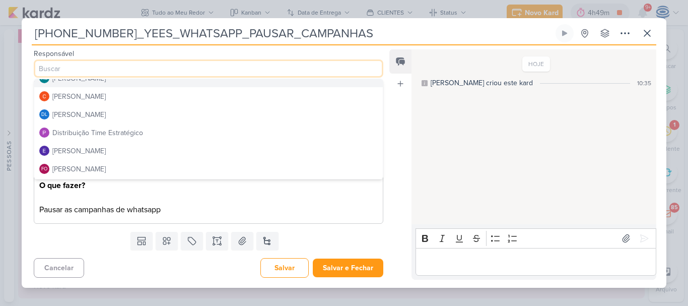
scroll to position [47, 0]
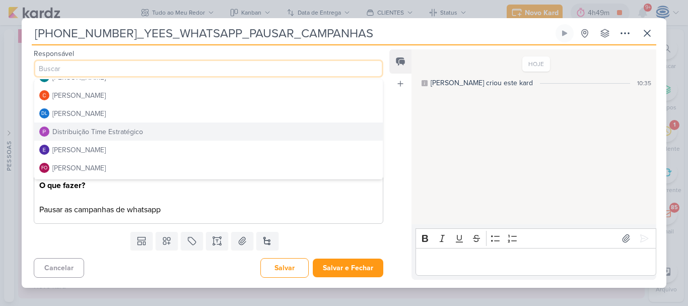
click at [109, 135] on div "Distribuição Time Estratégico" at bounding box center [97, 132] width 91 height 11
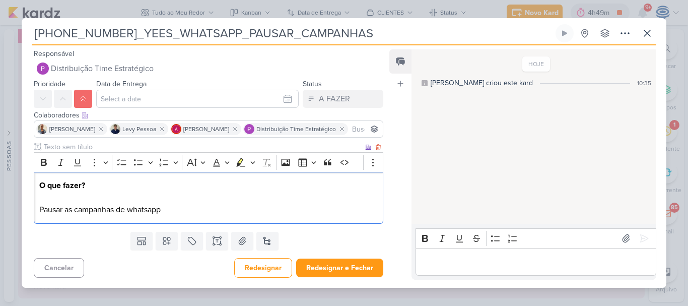
click at [190, 215] on p "O que fazer? Pausar as campanhas de whatsapp" at bounding box center [208, 197] width 339 height 36
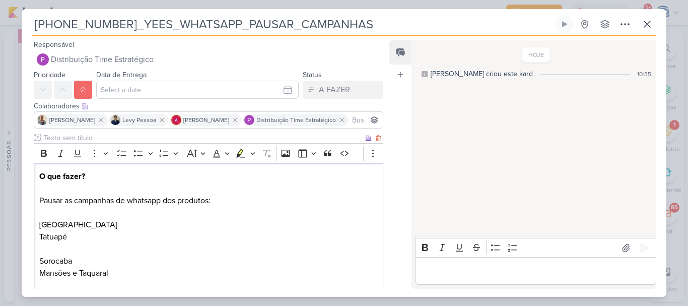
scroll to position [3, 0]
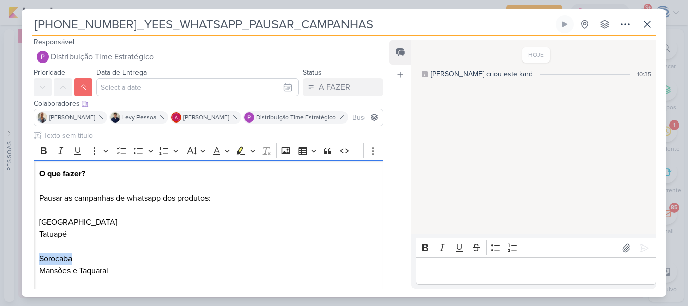
drag, startPoint x: 76, startPoint y: 262, endPoint x: 32, endPoint y: 262, distance: 44.4
click at [32, 262] on div "Clique para deixar o item visível somente à membros da sua organização Rich Tex…" at bounding box center [205, 215] width 366 height 170
click at [80, 269] on p "O que fazer? Pausar as campanhas de whatsapp dos produtos: São Paulo Tatuapé Ca…" at bounding box center [208, 228] width 339 height 121
drag, startPoint x: 77, startPoint y: 258, endPoint x: 36, endPoint y: 257, distance: 40.8
click at [36, 257] on div "O que fazer? Pausar as campanhas de whatsapp dos produtos: São Paulo Tatuapé Ca…" at bounding box center [209, 234] width 350 height 149
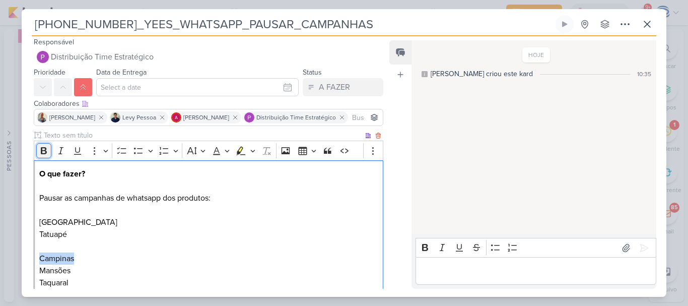
click at [42, 156] on button "Bold" at bounding box center [43, 150] width 15 height 15
drag, startPoint x: 80, startPoint y: 223, endPoint x: 37, endPoint y: 225, distance: 42.4
click at [37, 225] on div "O que fazer? Pausar as campanhas de whatsapp dos produtos: São Paulo Tatuapé Ca…" at bounding box center [209, 234] width 350 height 149
click at [39, 153] on icon "Editor toolbar" at bounding box center [44, 151] width 10 height 10
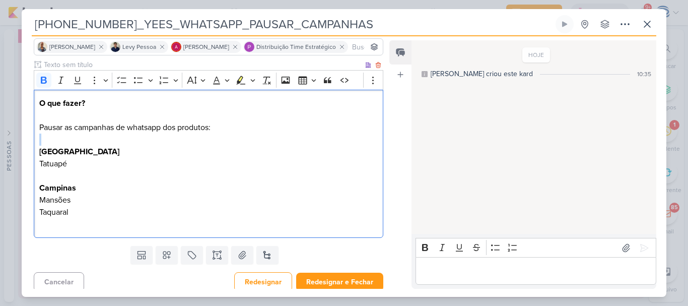
scroll to position [78, 0]
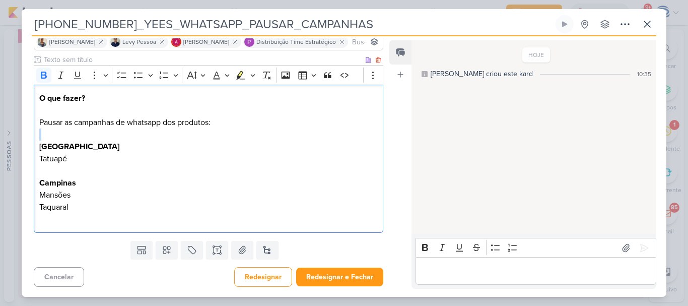
click at [80, 144] on p "O que fazer? Pausar as campanhas de whatsapp dos produtos: São Paulo Tatuapé Ca…" at bounding box center [208, 158] width 339 height 133
click at [78, 178] on p "O que fazer? Pausar as campanhas de whatsapp dos produtos: São Paulo: Tatuapé C…" at bounding box center [208, 158] width 339 height 133
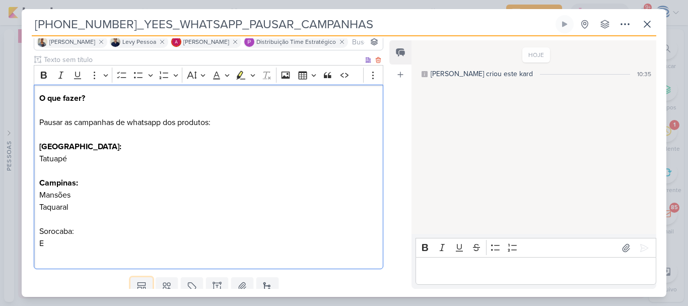
scroll to position [85, 0]
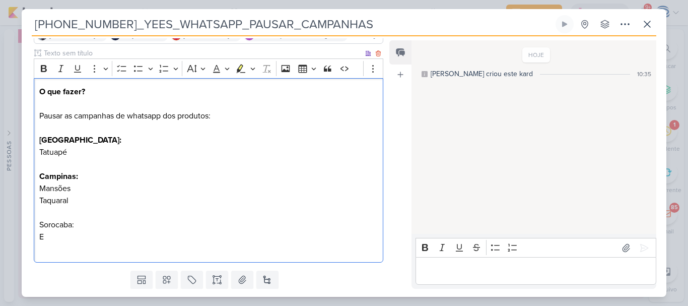
click at [87, 240] on p "O que fazer? Pausar as campanhas de whatsapp dos produtos: São Paulo: Tatuapé C…" at bounding box center [208, 170] width 339 height 169
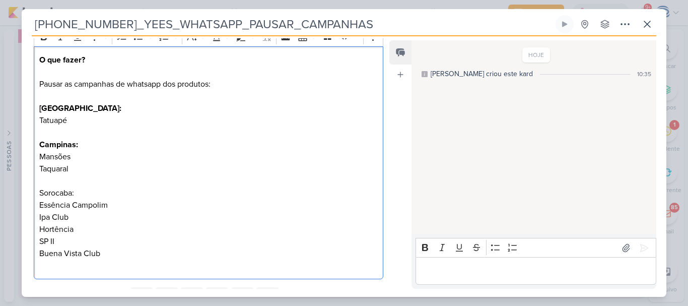
scroll to position [117, 0]
drag, startPoint x: 78, startPoint y: 190, endPoint x: 24, endPoint y: 185, distance: 53.6
click at [24, 185] on div "Clique para deixar o item visível somente à membros da sua organização Rich Tex…" at bounding box center [205, 149] width 366 height 267
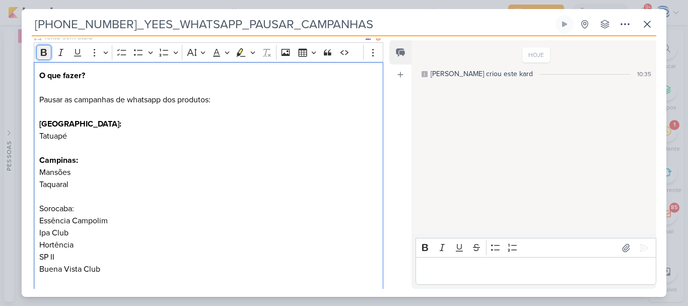
click at [42, 53] on icon "Editor toolbar" at bounding box center [44, 52] width 6 height 7
click at [228, 99] on p "O que fazer? Pausar as campanhas de whatsapp dos produtos: São Paulo: Tatuapé C…" at bounding box center [208, 167] width 339 height 194
click at [211, 99] on p "O que fazer? Pausar as campanhas de whatsapp dos produtos: São Paulo: Tatuapé C…" at bounding box center [208, 167] width 339 height 194
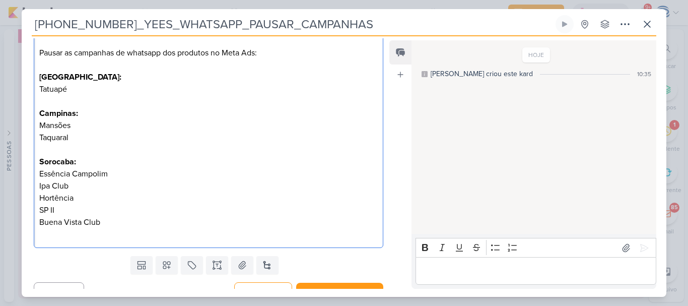
scroll to position [163, 0]
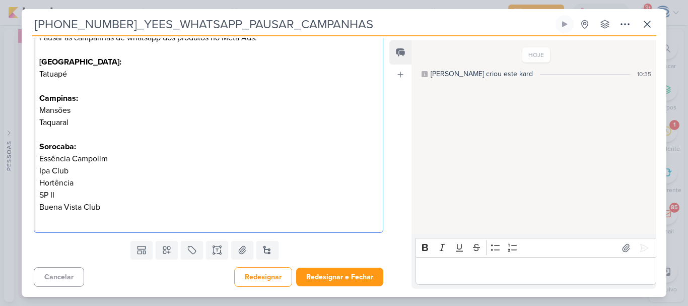
click at [134, 207] on p "Buena Vista Club" at bounding box center [208, 213] width 339 height 24
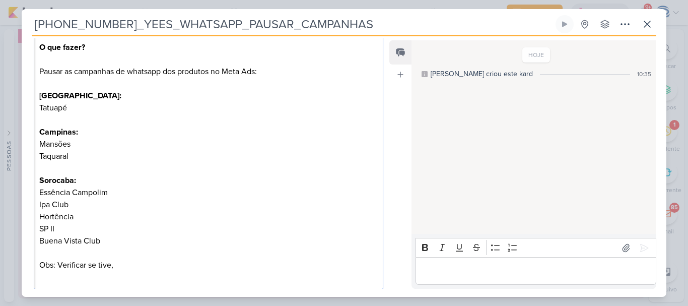
scroll to position [124, 0]
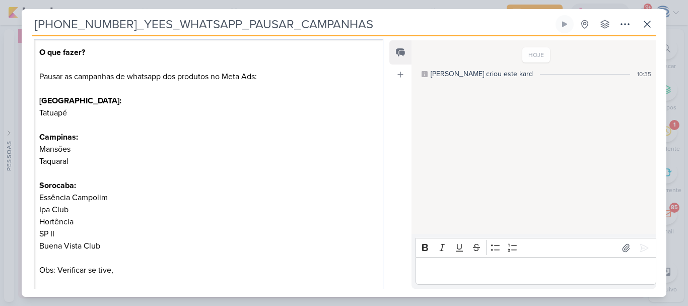
click at [257, 75] on p "O que fazer? Pausar as campanhas de whatsapp dos produtos no Meta Ads: São Paul…" at bounding box center [208, 143] width 339 height 194
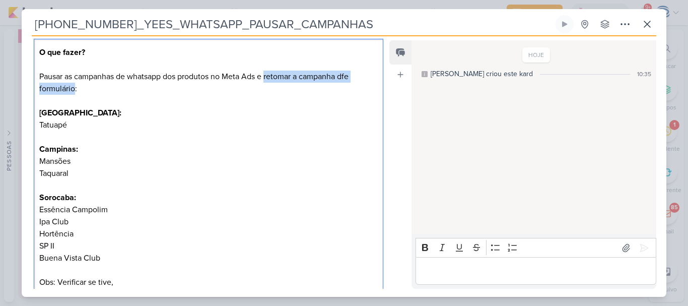
drag, startPoint x: 268, startPoint y: 77, endPoint x: 75, endPoint y: 86, distance: 193.2
click at [75, 86] on p "O que fazer? Pausar as campanhas de whatsapp dos produtos no Meta Ads e retomar…" at bounding box center [208, 149] width 339 height 206
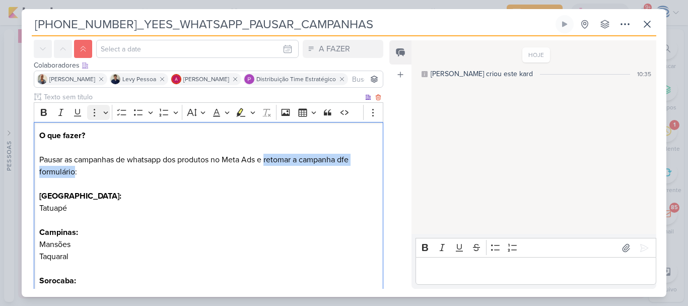
scroll to position [0, 0]
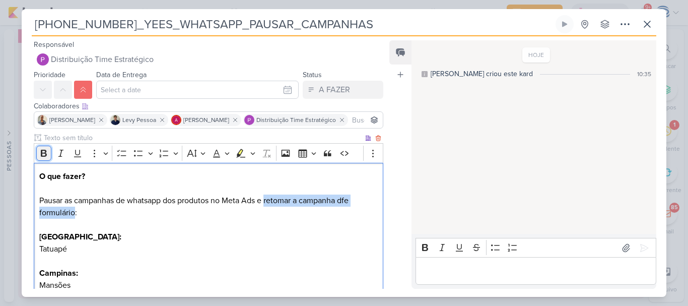
click at [43, 152] on icon "Editor toolbar" at bounding box center [44, 153] width 10 height 10
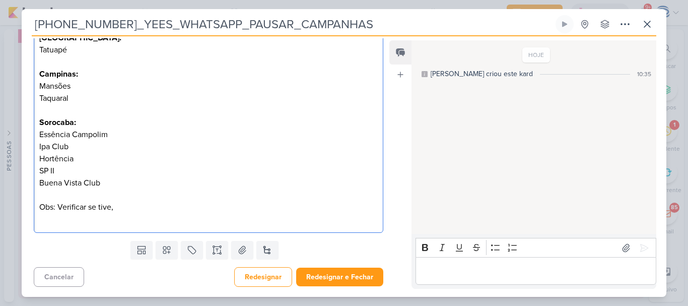
click at [119, 207] on p "Buena Vista Club Obs: Verificar se tive," at bounding box center [208, 201] width 339 height 48
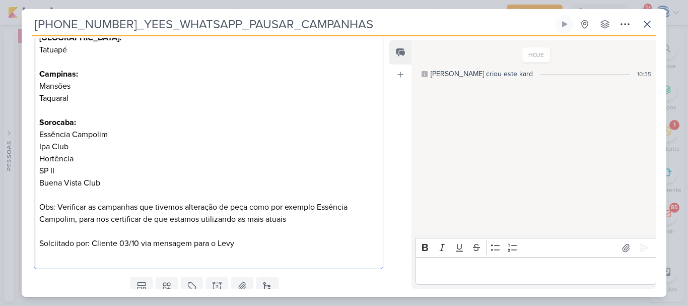
scroll to position [235, 0]
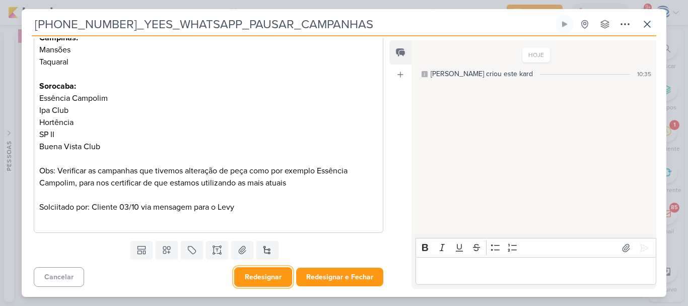
click at [259, 272] on button "Redesignar" at bounding box center [263, 277] width 58 height 20
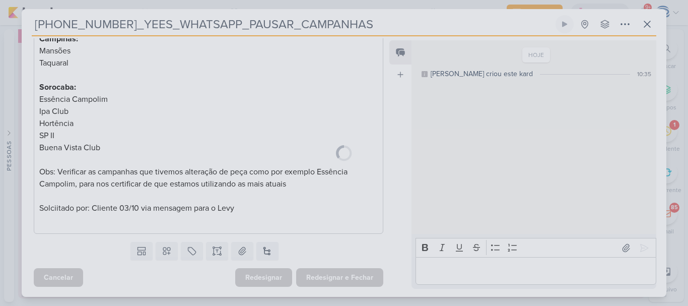
scroll to position [234, 0]
click at [433, 267] on div "6710032_YEES_WHATSAPP_PAUSAR_CAMPANHAS Criado por mim" at bounding box center [344, 153] width 645 height 288
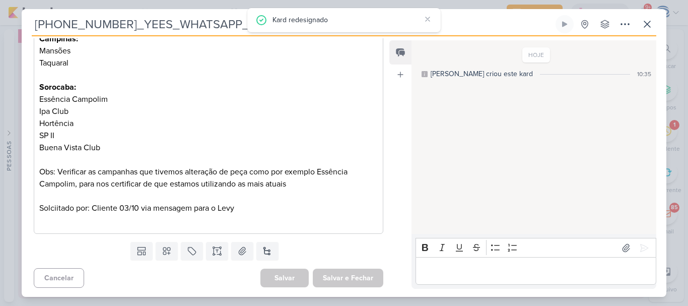
scroll to position [0, 0]
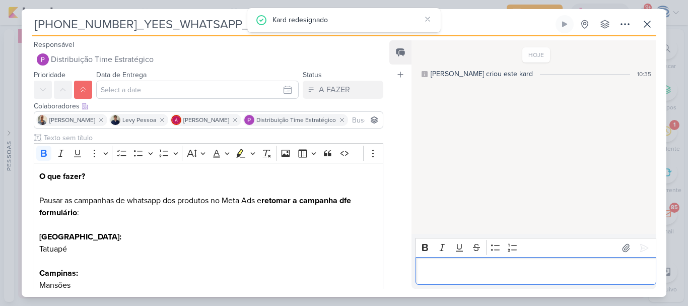
click at [456, 270] on p "Editor editing area: main" at bounding box center [536, 271] width 230 height 12
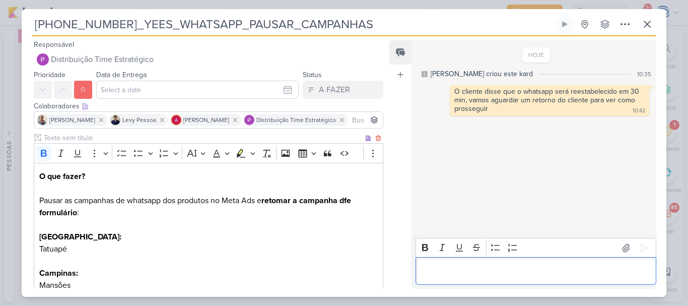
scroll to position [235, 0]
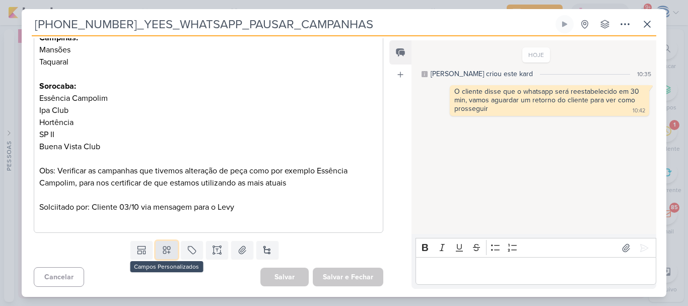
click at [165, 254] on icon at bounding box center [167, 250] width 10 height 10
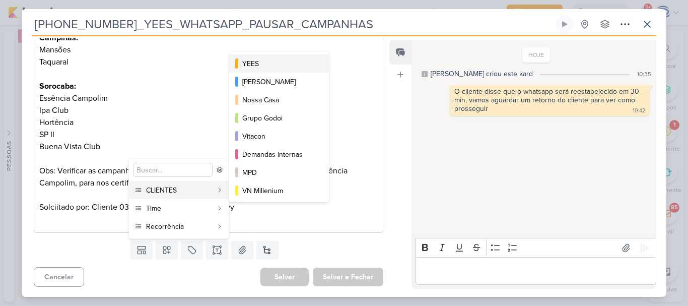
click at [288, 62] on div "YEES" at bounding box center [279, 63] width 75 height 11
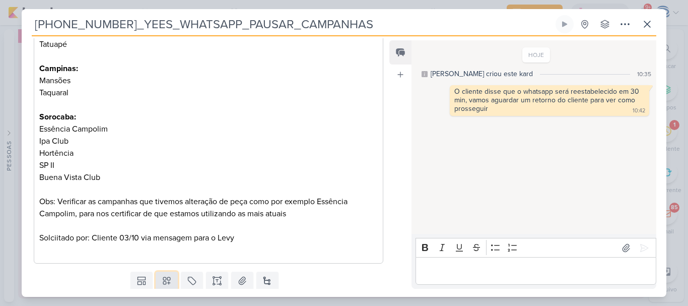
click at [162, 279] on icon at bounding box center [167, 281] width 10 height 10
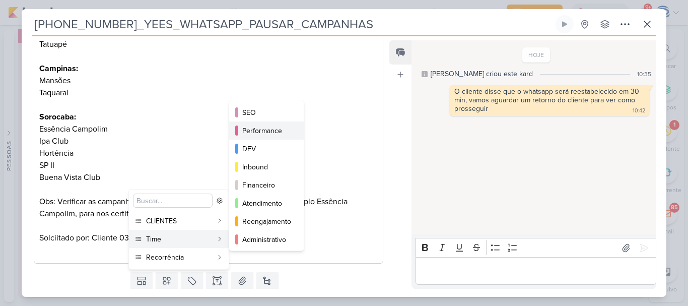
click at [285, 128] on div "Performance" at bounding box center [266, 130] width 49 height 11
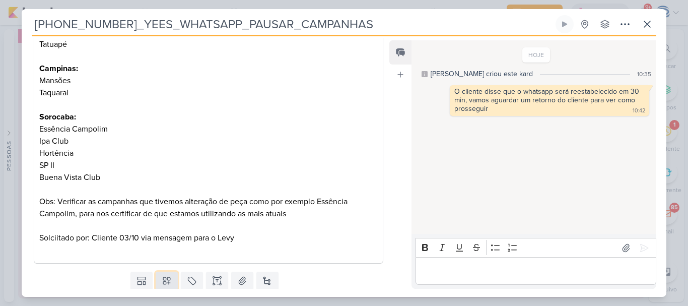
click at [159, 286] on button at bounding box center [167, 281] width 22 height 18
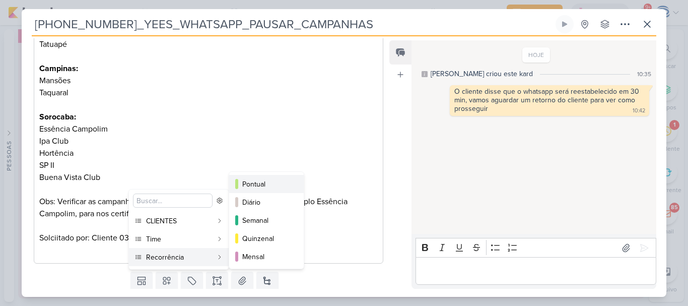
click at [271, 178] on button "Pontual" at bounding box center [266, 184] width 75 height 18
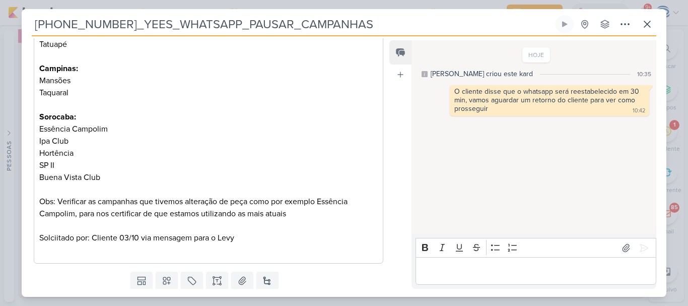
scroll to position [0, 0]
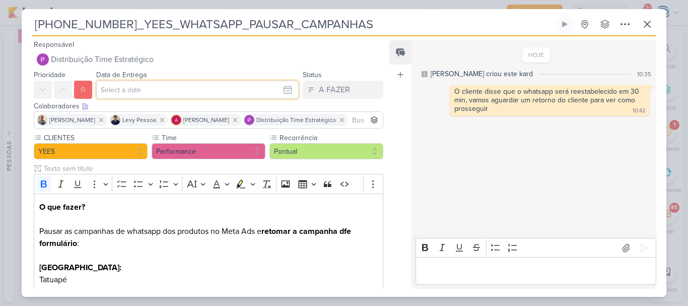
click at [173, 87] on input "text" at bounding box center [197, 90] width 203 height 18
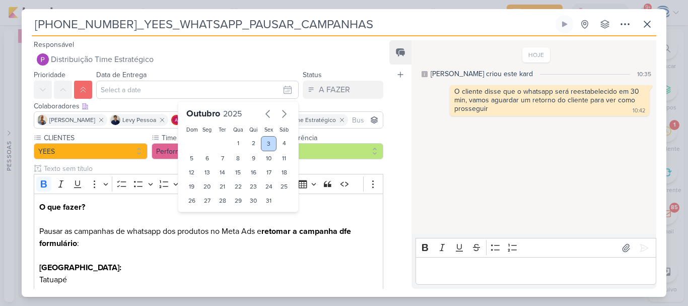
click at [266, 139] on div "3" at bounding box center [269, 143] width 16 height 15
type input "3 de outubro de 2025 às 23:59"
click at [201, 219] on select "00 01 02 03 04 05 06 07 08 09 10 11 12 13 14 15 16 17 18 19 20 21 22 23" at bounding box center [208, 218] width 14 height 12
select select "18"
click at [201, 212] on select "00 01 02 03 04 05 06 07 08 09 10 11 12 13 14 15 16 17 18 19 20 21 22 23" at bounding box center [208, 218] width 14 height 12
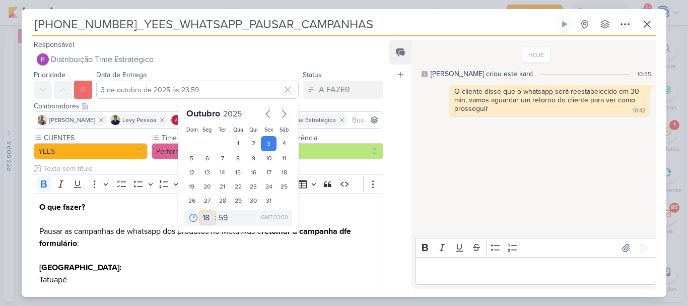
type input "[DATE] 18:59"
click at [219, 222] on select "00 05 10 15 20 25 30 35 40 45 50 55 59" at bounding box center [224, 218] width 14 height 12
select select "0"
click at [217, 212] on select "00 05 10 15 20 25 30 35 40 45 50 55 59" at bounding box center [224, 218] width 14 height 12
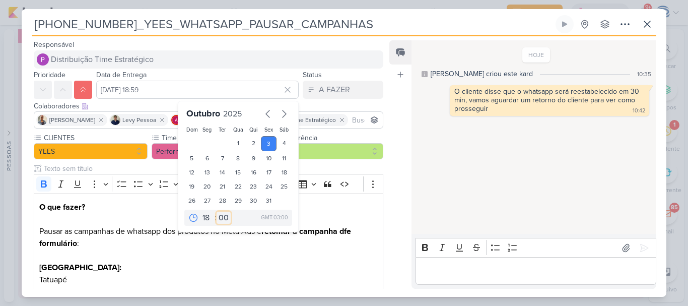
type input "3 de outubro de 2025 às 18:00"
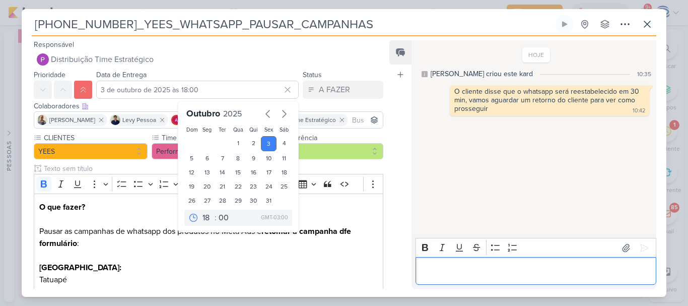
click at [481, 275] on p "Editor editing area: main" at bounding box center [536, 271] width 230 height 12
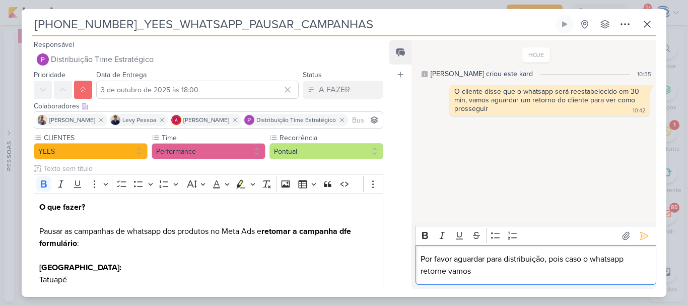
click at [515, 274] on p "Por favor aguardar para distribuição, pois caso o whatsapp retorne vamos" at bounding box center [536, 265] width 230 height 24
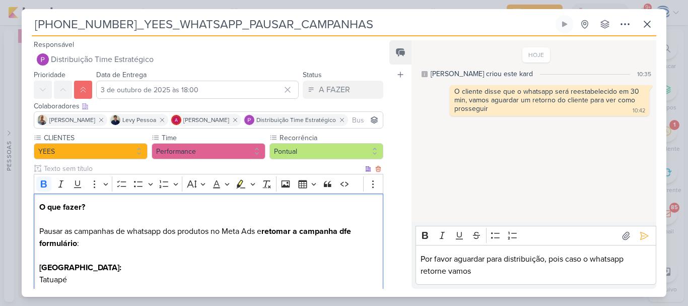
click at [351, 229] on strong "retomar a campanha dfe formulário" at bounding box center [195, 237] width 312 height 22
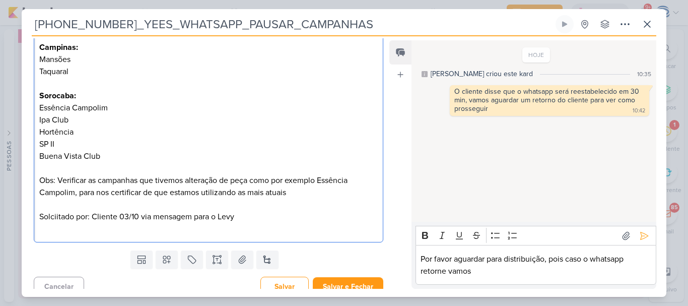
scroll to position [257, 0]
click at [58, 177] on p "Buena Vista Club Obs: Verificar as campanhas que tivemos alteração de peça como…" at bounding box center [208, 192] width 339 height 85
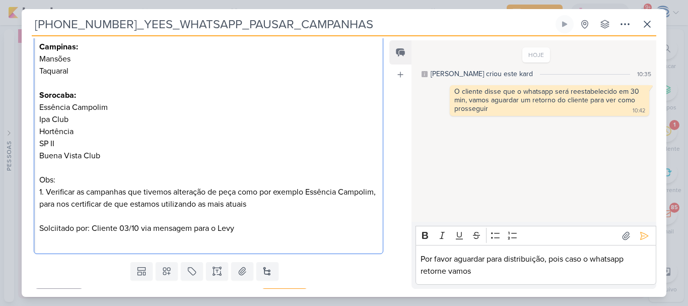
click at [299, 208] on p "Buena Vista Club Obs: 1. Verificar as campanhas que tivemos alteração de peça c…" at bounding box center [208, 198] width 339 height 97
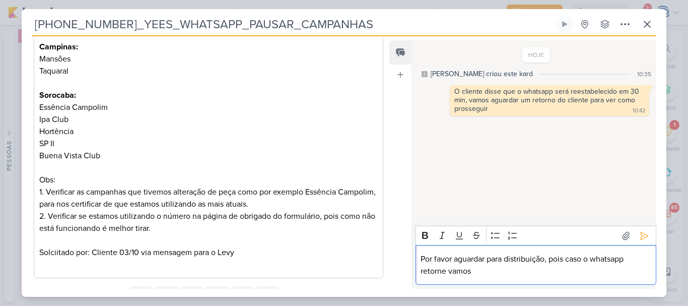
click at [505, 275] on p "Por favor aguardar para distribuição, pois caso o whatsapp retorne vamos" at bounding box center [536, 265] width 230 height 24
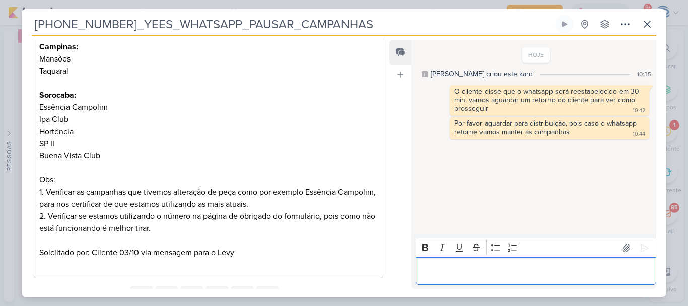
scroll to position [0, 0]
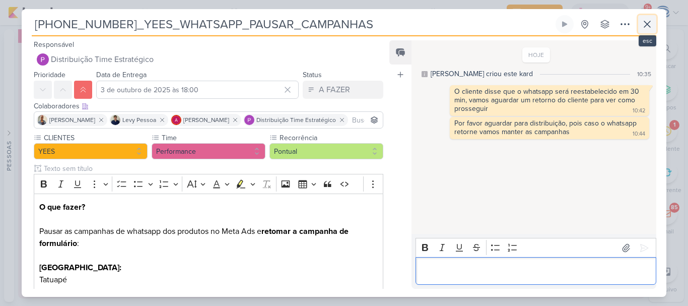
click at [642, 24] on icon at bounding box center [648, 24] width 12 height 12
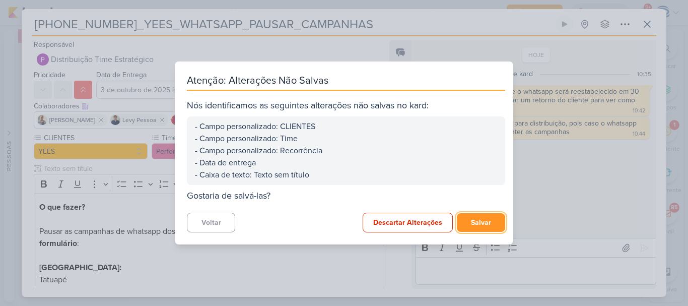
click at [479, 221] on button "Salvar" at bounding box center [481, 222] width 48 height 19
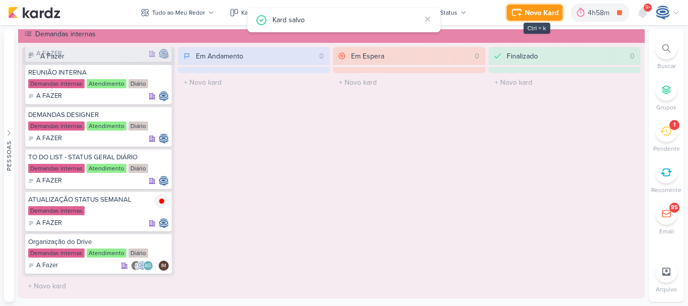
click at [535, 13] on div "Novo Kard" at bounding box center [542, 13] width 34 height 11
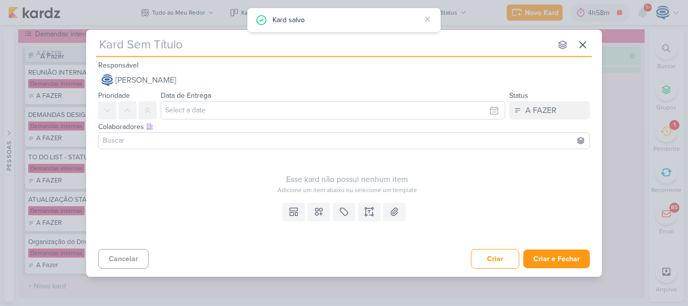
type input "6310031_YEES_SITE_RETIRAR_BOTÃO_WHATSAPP_RETORNAR_BOTÃO_RD"
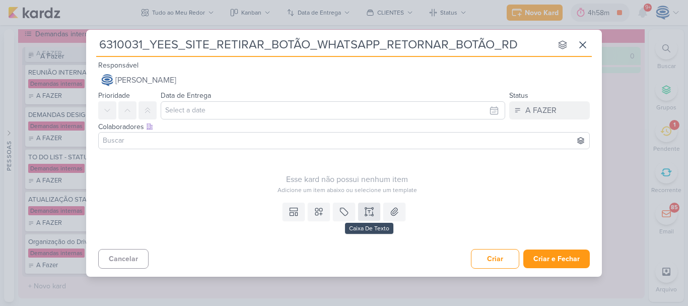
type input "6310031_YEES_SITE_RETIRAR_BOTÃO_WHATSAPP_RETORNAR_BOTÃO_RD"
click at [374, 215] on icon at bounding box center [369, 212] width 10 height 10
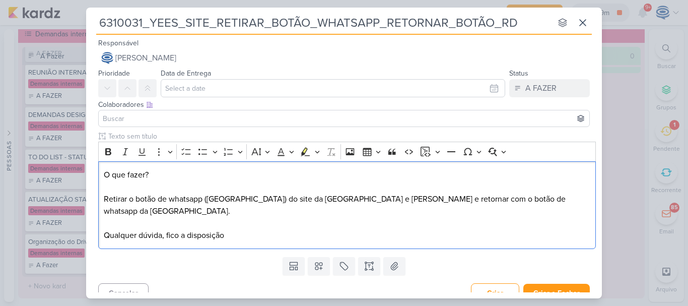
scroll to position [653, 0]
drag, startPoint x: 155, startPoint y: 171, endPoint x: 76, endPoint y: 166, distance: 78.8
click at [76, 166] on div "6310031_YEES_SITE_RETIRAR_BOTÃO_WHATSAPP_RETORNAR_BOTÃO_RD nenhum grupo disponí…" at bounding box center [344, 153] width 688 height 306
click at [106, 152] on icon "Editor toolbar" at bounding box center [108, 151] width 6 height 7
click at [530, 199] on p "O que fazer? Retirar o botão de whatsapp ([GEOGRAPHIC_DATA]) do site da [GEOGRA…" at bounding box center [347, 205] width 487 height 73
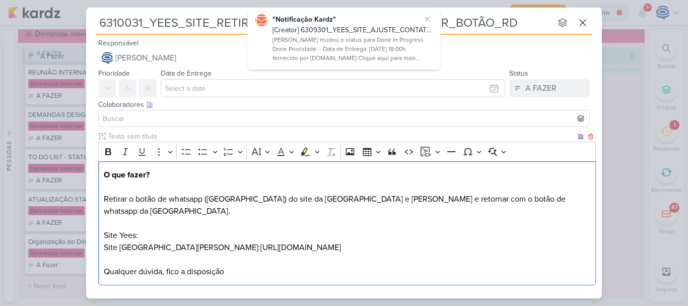
click at [157, 234] on p "O que fazer? Retirar o botão de whatsapp ([GEOGRAPHIC_DATA]) do site da [GEOGRA…" at bounding box center [347, 223] width 487 height 109
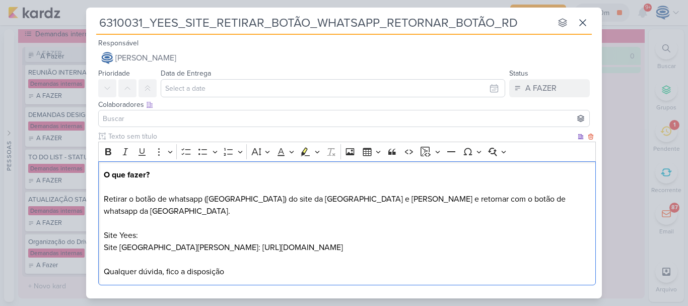
click at [179, 218] on p "O que fazer? Retirar o botão de whatsapp ([GEOGRAPHIC_DATA]) do site da [GEOGRA…" at bounding box center [347, 223] width 487 height 109
click at [283, 235] on p "O que fazer? Retirar o botão de whatsapp ([GEOGRAPHIC_DATA]) do site da [GEOGRA…" at bounding box center [347, 223] width 487 height 109
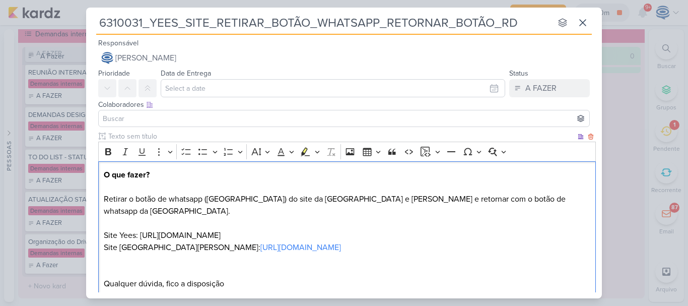
click at [152, 235] on p "O que fazer? Retirar o botão de whatsapp ([GEOGRAPHIC_DATA]) do site da [GEOGRA…" at bounding box center [347, 229] width 487 height 121
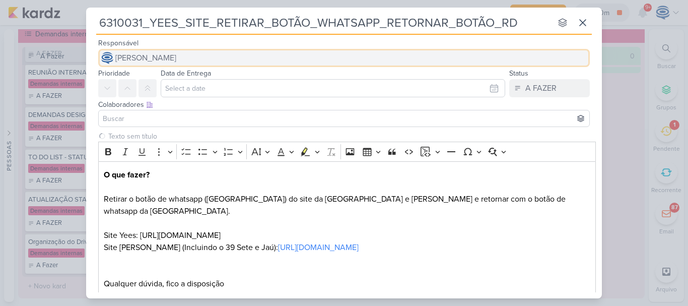
click at [176, 62] on span "[PERSON_NAME]" at bounding box center [145, 58] width 61 height 12
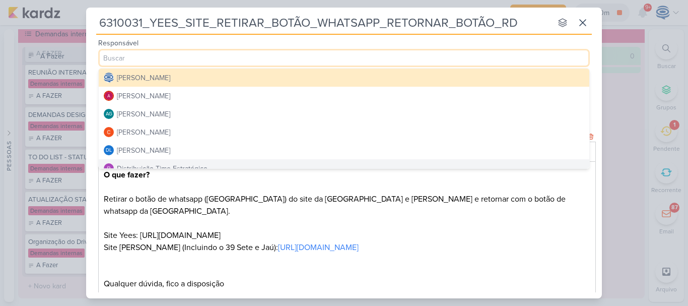
click at [178, 178] on p "O que fazer? Retirar o botão de whatsapp ([GEOGRAPHIC_DATA]) do site da [GEOGRA…" at bounding box center [347, 229] width 487 height 121
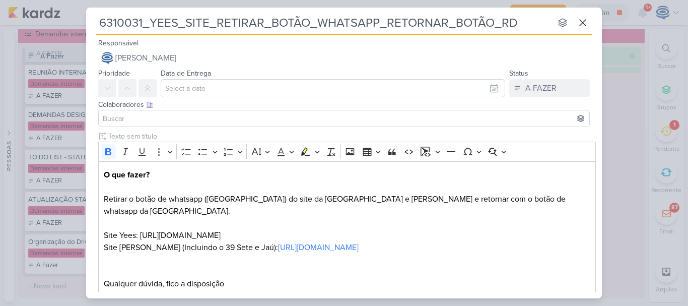
click at [168, 124] on div at bounding box center [344, 118] width 492 height 17
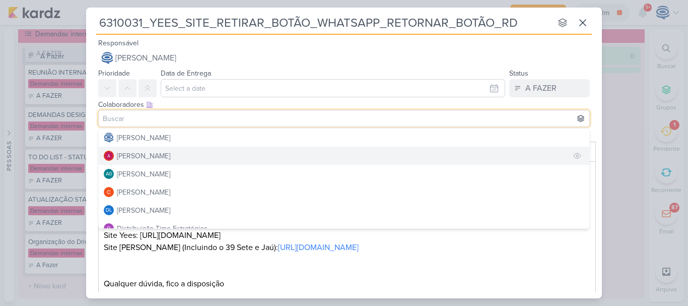
click at [157, 160] on div "[PERSON_NAME]" at bounding box center [143, 156] width 53 height 11
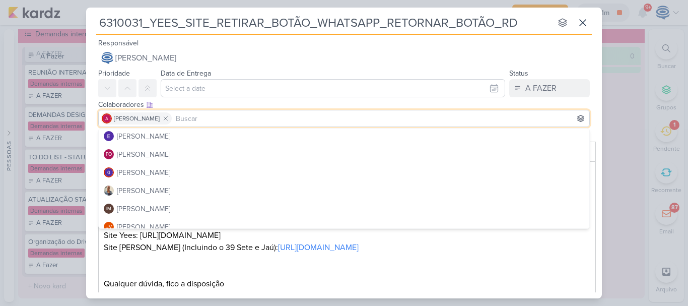
scroll to position [111, 0]
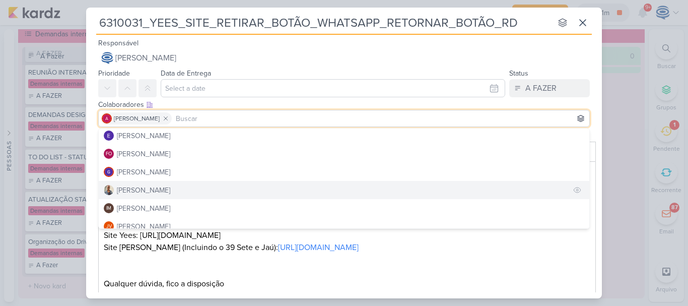
click at [152, 182] on button "[PERSON_NAME]" at bounding box center [344, 190] width 491 height 18
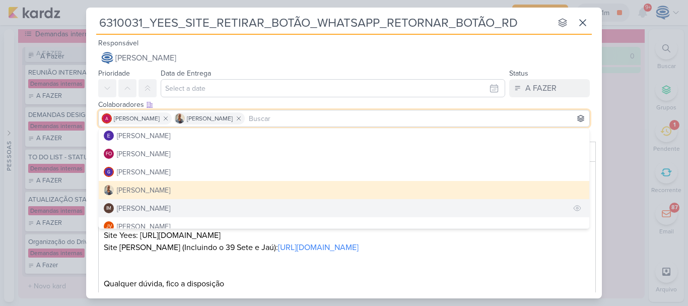
click at [152, 204] on div "[PERSON_NAME]" at bounding box center [143, 208] width 53 height 11
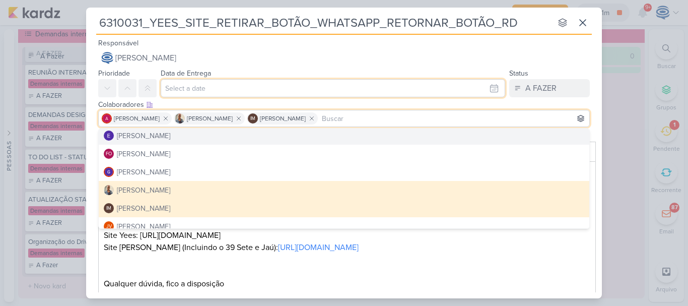
click at [259, 91] on input "text" at bounding box center [333, 88] width 345 height 18
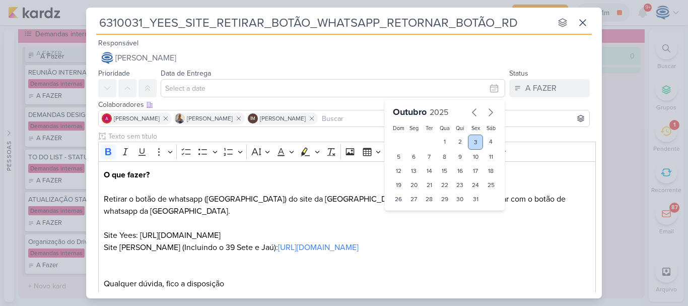
click at [473, 140] on div "3" at bounding box center [476, 142] width 16 height 15
type input "3 de outubro de 2025 às 23:59"
click at [409, 216] on select "00 01 02 03 04 05 06 07 08 09 10 11 12 13 14 15 16 17 18 19 20 21 22 23" at bounding box center [414, 216] width 14 height 12
select select "18"
click at [407, 210] on select "00 01 02 03 04 05 06 07 08 09 10 11 12 13 14 15 16 17 18 19 20 21 22 23" at bounding box center [414, 216] width 14 height 12
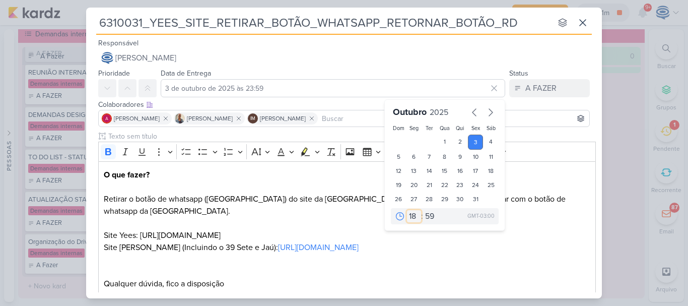
type input "[DATE] 18:59"
click at [424, 213] on select "00 05 10 15 20 25 30 35 40 45 50 55 59" at bounding box center [430, 216] width 14 height 12
select select "0"
click at [423, 210] on select "00 05 10 15 20 25 30 35 40 45 50 55 59" at bounding box center [430, 216] width 14 height 12
type input "3 de outubro de 2025 às 18:00"
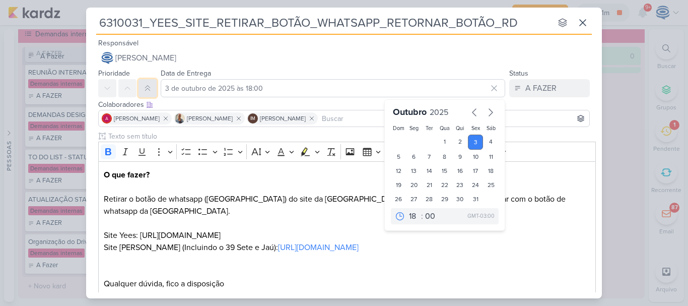
click at [154, 91] on button at bounding box center [148, 88] width 18 height 18
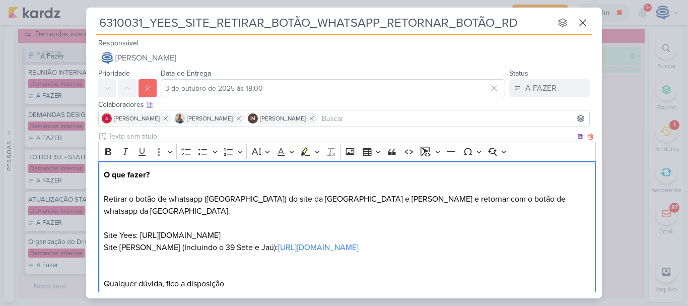
click at [276, 269] on p "O que fazer? Retirar o botão de whatsapp ([GEOGRAPHIC_DATA]) do site da [GEOGRA…" at bounding box center [347, 229] width 487 height 121
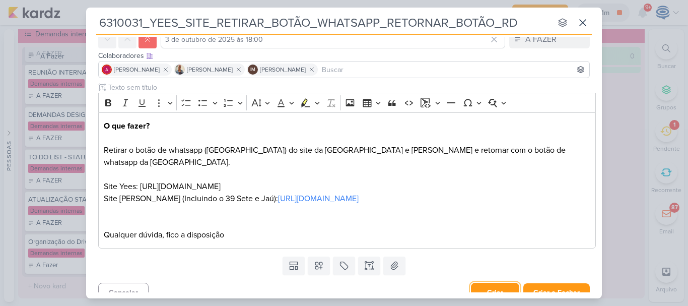
click at [485, 283] on button "Criar" at bounding box center [495, 293] width 48 height 20
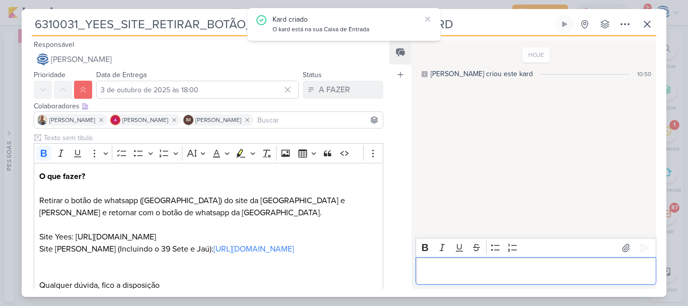
click at [505, 265] on p "Editor editing area: main" at bounding box center [536, 271] width 230 height 12
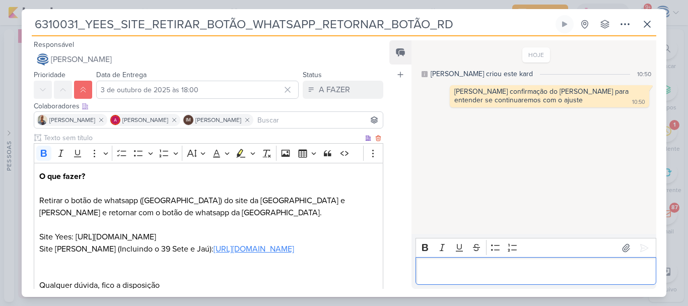
scroll to position [66, 0]
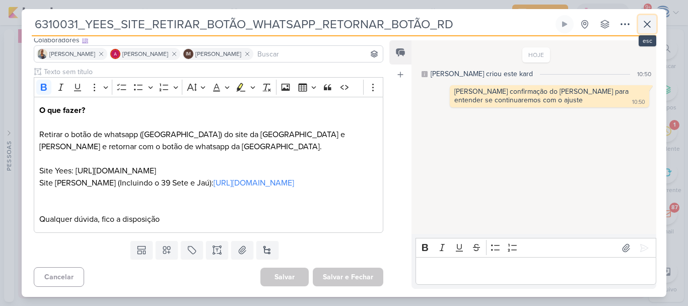
click at [650, 24] on icon at bounding box center [648, 24] width 12 height 12
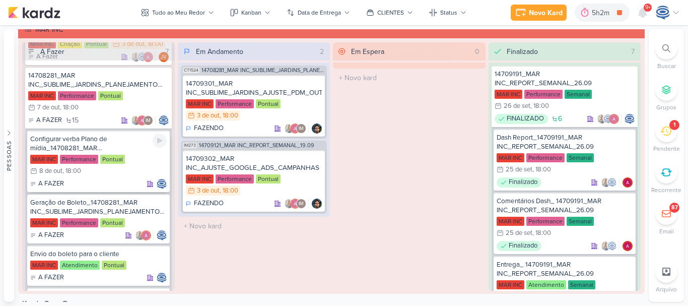
scroll to position [0, 0]
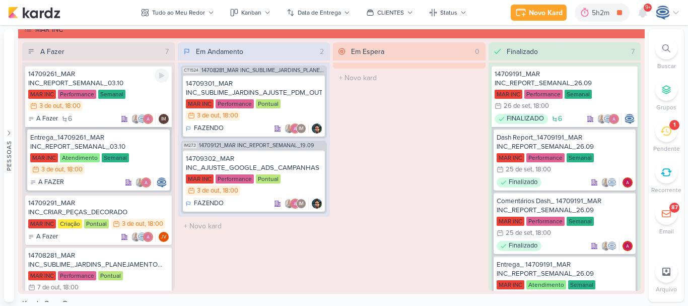
click at [130, 80] on div "14709261_MAR INC_REPORT_SEMANAL_03.10" at bounding box center [98, 79] width 141 height 18
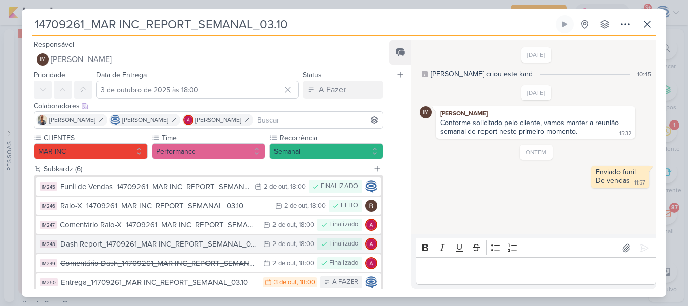
scroll to position [60, 0]
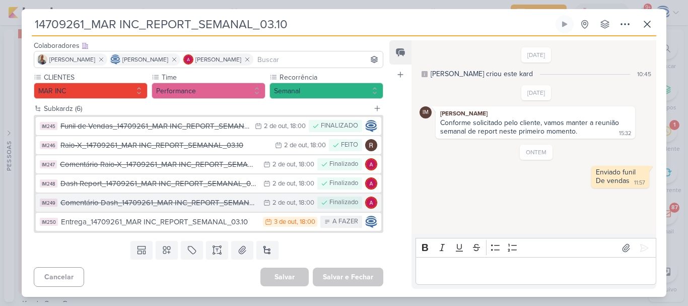
click at [203, 210] on button "IM249 Comentário Dash_14709261_MAR INC_REPORT_SEMANAL_03.10 [DATE] [DATE] 18:00…" at bounding box center [209, 203] width 346 height 18
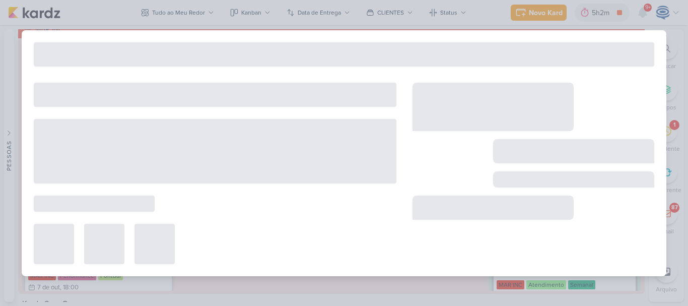
type input "Comentário Dash_14709261_MAR INC_REPORT_SEMANAL_03.10"
type input "2 de outubro de 2025 às 18:00"
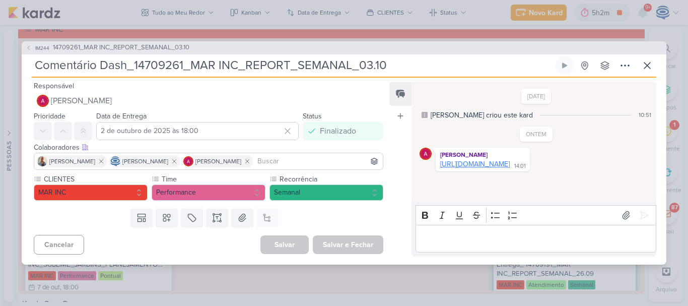
click at [510, 163] on link "[URL][DOMAIN_NAME]" at bounding box center [475, 164] width 70 height 9
drag, startPoint x: 412, startPoint y: 68, endPoint x: 133, endPoint y: 54, distance: 280.0
click at [133, 54] on div "IM244 14709261_MAR INC_REPORT_SEMANAL_03.10 Comentário Dash_14709261_MAR INC_RE…" at bounding box center [344, 152] width 645 height 223
click at [648, 64] on icon at bounding box center [648, 65] width 12 height 12
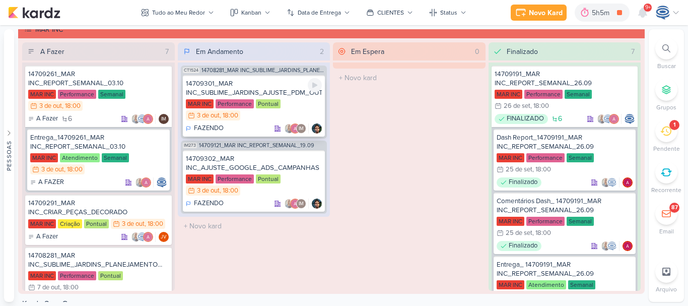
click at [282, 93] on div "14709301_MAR INC_SUBLIME_JARDINS_AJUSTE_PDM_OUTUBRO" at bounding box center [254, 88] width 137 height 18
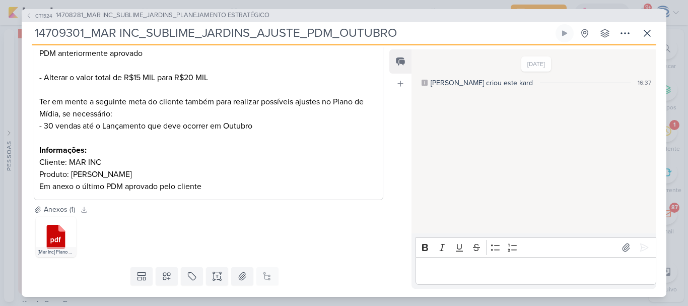
scroll to position [200, 0]
click at [647, 35] on icon at bounding box center [648, 33] width 12 height 12
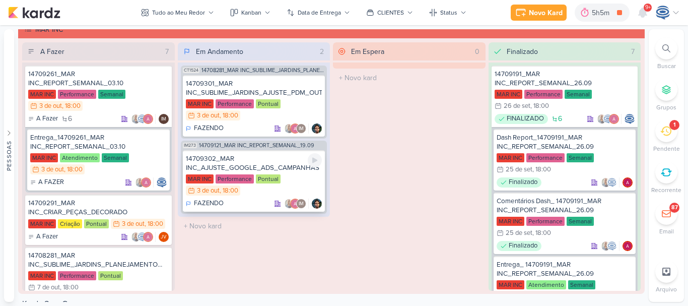
click at [267, 166] on div "14709302_MAR INC_AJUSTE_GOOGLE_ADS_CAMPANHAS" at bounding box center [254, 163] width 137 height 18
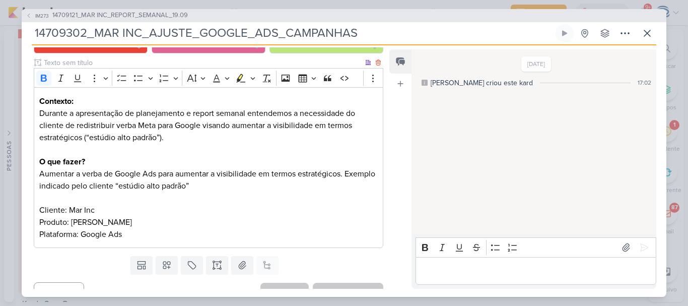
scroll to position [0, 0]
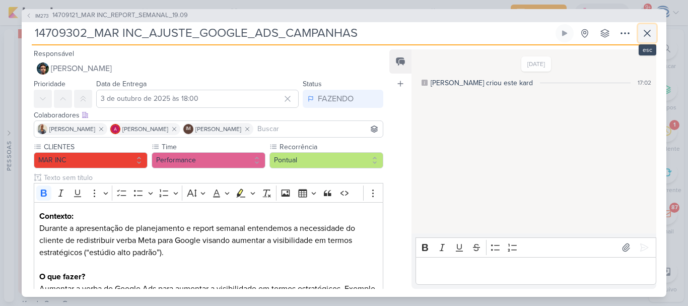
click at [644, 34] on icon at bounding box center [648, 33] width 12 height 12
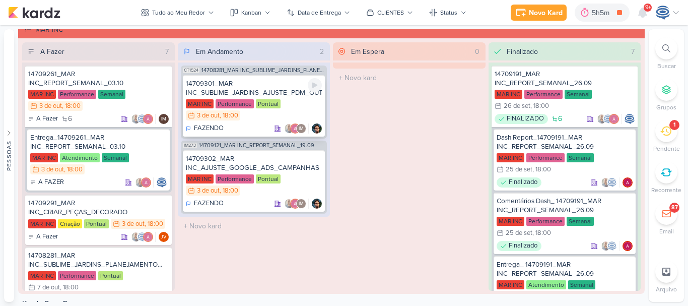
click at [271, 119] on div "MAR INC Performance Pontual 3/10 [DATE] 18:00" at bounding box center [254, 110] width 137 height 22
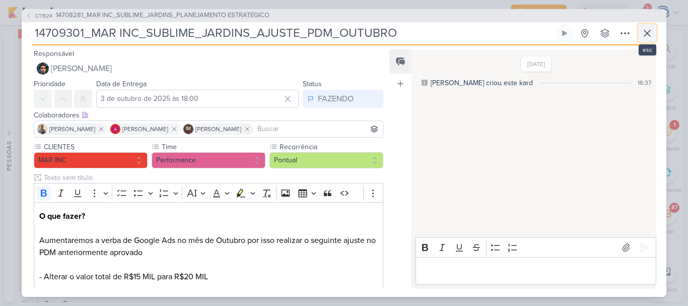
click at [652, 30] on icon at bounding box center [648, 33] width 12 height 12
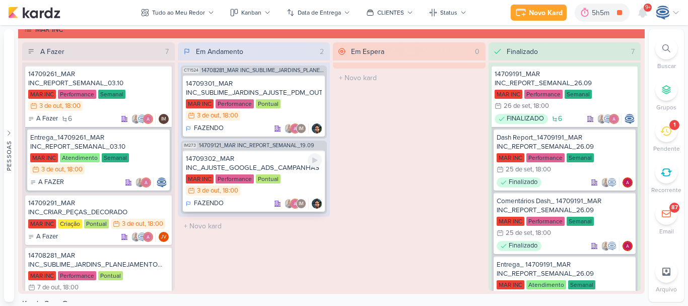
click at [273, 157] on div "14709302_MAR INC_AJUSTE_GOOGLE_ADS_CAMPANHAS" at bounding box center [254, 163] width 137 height 18
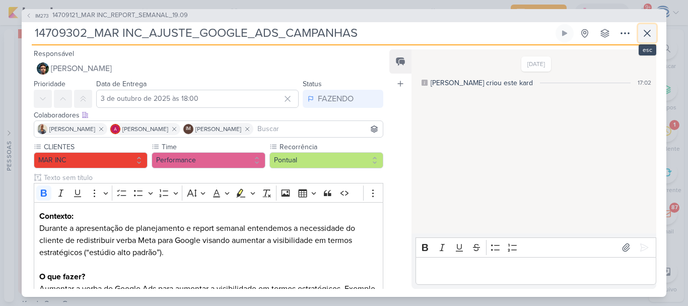
click at [650, 34] on icon at bounding box center [648, 33] width 12 height 12
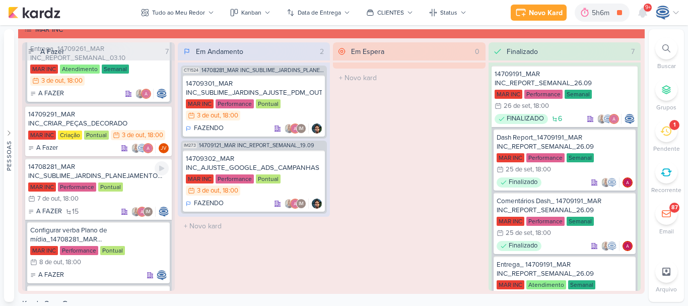
scroll to position [89, 0]
click at [132, 116] on div "14709291_MAR INC_CRIAR_PEÇAS_DECORADO" at bounding box center [98, 118] width 141 height 18
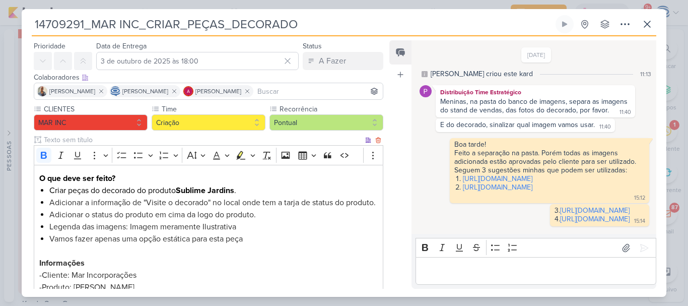
scroll to position [30, 0]
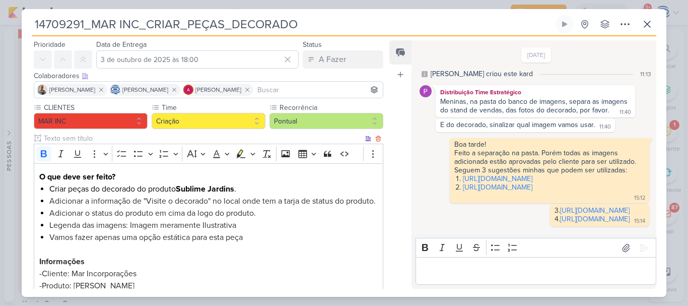
click at [94, 218] on span "Adicionar o status do produto em cima da logo do produto." at bounding box center [152, 213] width 207 height 10
click at [254, 218] on span "Adicionar o status do produto em cima da logo do produto." at bounding box center [152, 213] width 207 height 10
drag, startPoint x: 308, startPoint y: 226, endPoint x: 259, endPoint y: 227, distance: 49.4
click at [259, 218] on span "Adicionar o status do produto em cima da logo do produto “Lançamento”." at bounding box center [178, 213] width 258 height 10
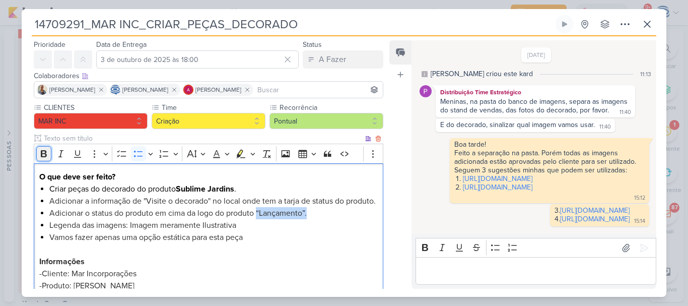
click at [44, 149] on icon "Editor toolbar" at bounding box center [44, 154] width 10 height 10
click at [264, 250] on li "Vamos fazer apenas uma opção estática para esta peça" at bounding box center [213, 243] width 329 height 24
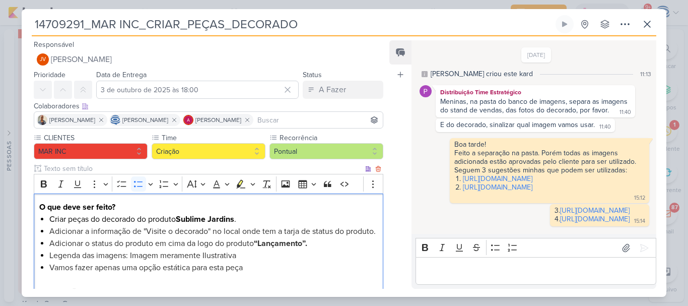
scroll to position [181, 0]
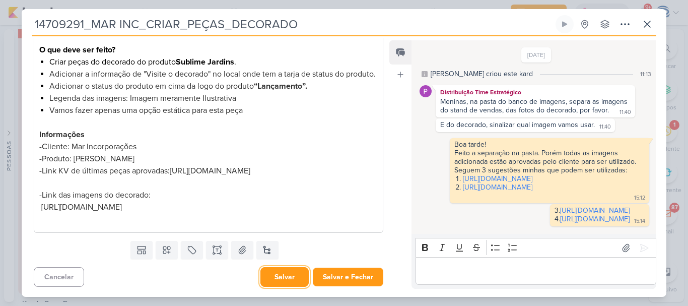
click at [276, 276] on button "Salvar" at bounding box center [285, 277] width 48 height 20
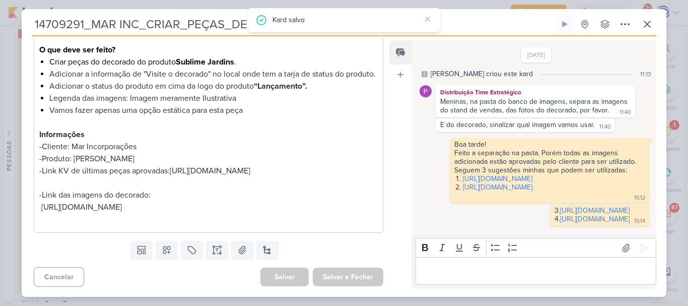
scroll to position [111, 0]
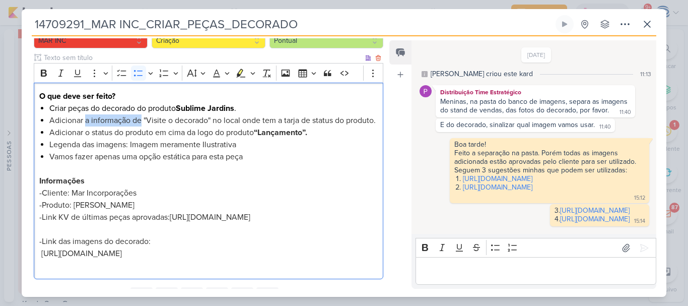
drag, startPoint x: 141, startPoint y: 119, endPoint x: 85, endPoint y: 121, distance: 56.5
click at [85, 121] on span "Adicionar a informação de "Visite o decorado" no local onde tem a tarja de stat…" at bounding box center [212, 120] width 327 height 10
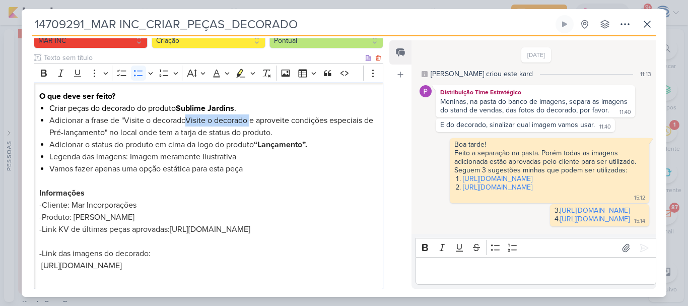
drag, startPoint x: 254, startPoint y: 122, endPoint x: 188, endPoint y: 123, distance: 65.5
click at [188, 123] on li "Adicionar a frase de "Visite o decorado Visite o decorado e aproveite condições…" at bounding box center [213, 126] width 329 height 24
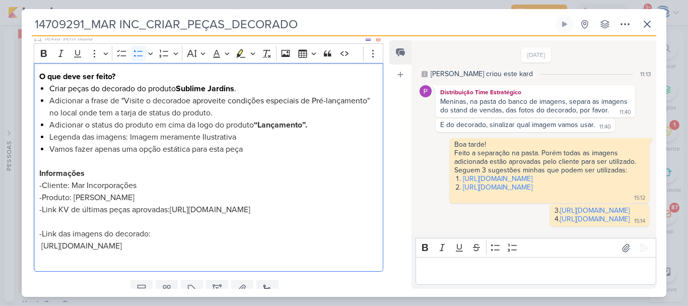
scroll to position [130, 0]
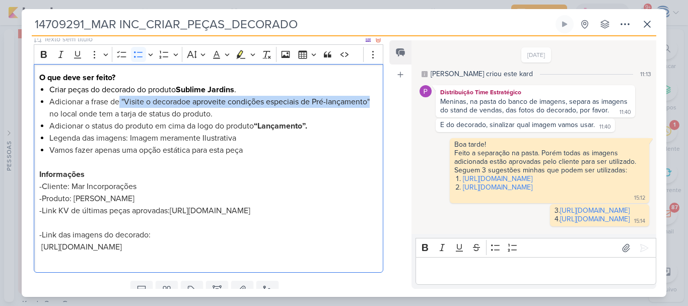
drag, startPoint x: 119, startPoint y: 101, endPoint x: 93, endPoint y: 112, distance: 28.5
click at [93, 112] on li "Adicionar a frase de "Visite o decorado e aproveite condições especiais de Pré-…" at bounding box center [213, 108] width 329 height 24
click at [42, 53] on icon "Editor toolbar" at bounding box center [44, 54] width 6 height 7
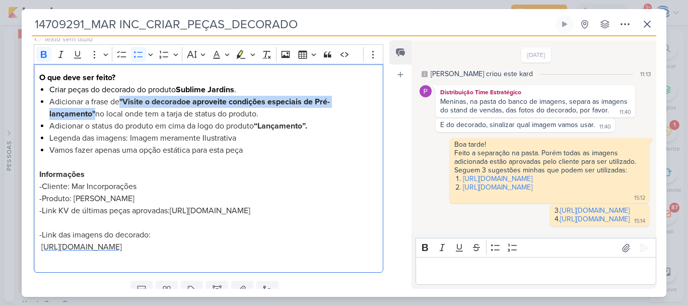
scroll to position [181, 0]
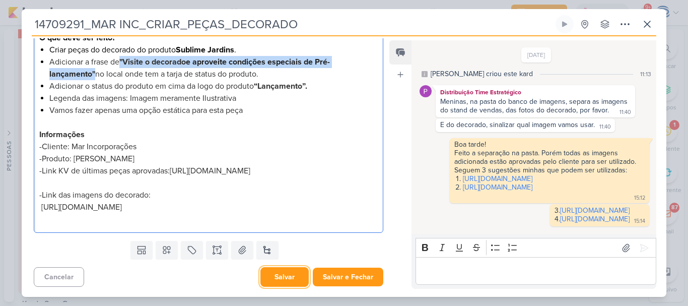
click at [286, 274] on button "Salvar" at bounding box center [285, 277] width 48 height 20
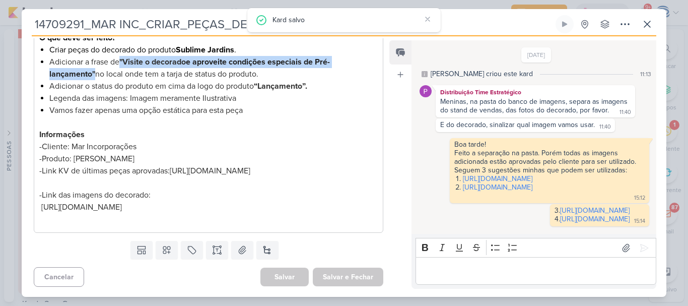
scroll to position [0, 0]
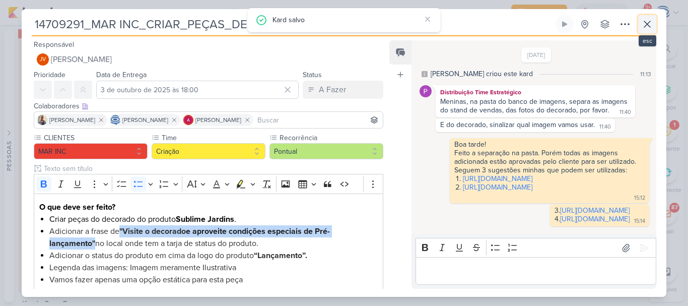
click at [651, 22] on icon at bounding box center [648, 24] width 12 height 12
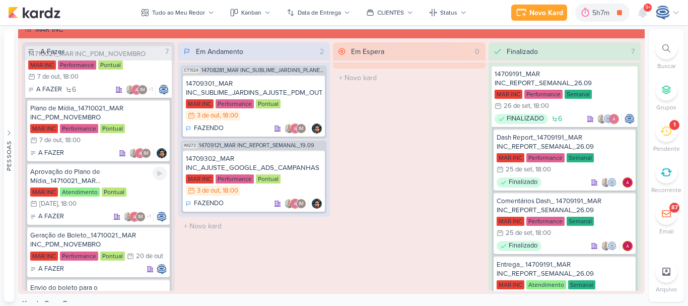
scroll to position [734, 0]
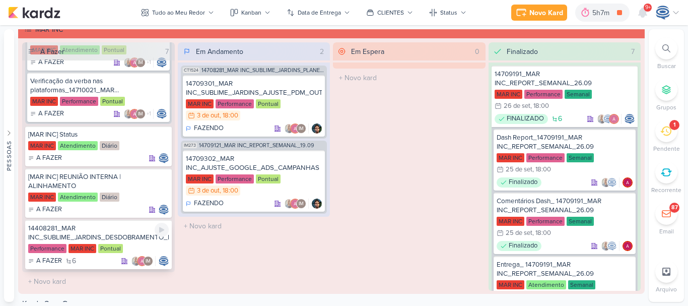
click at [114, 236] on div "14408281_MAR INC_SUBLIME_JARDINS_DESDOBRAMENTO_PEÇAS_META_ADS" at bounding box center [98, 233] width 141 height 18
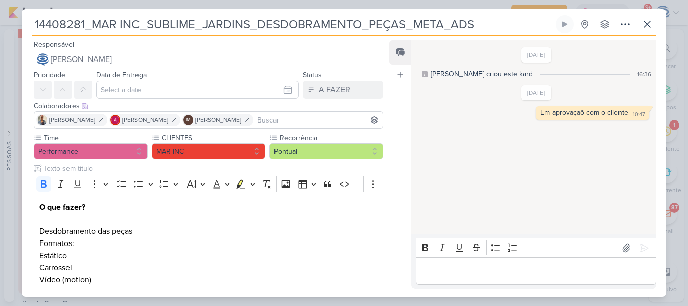
scroll to position [207, 0]
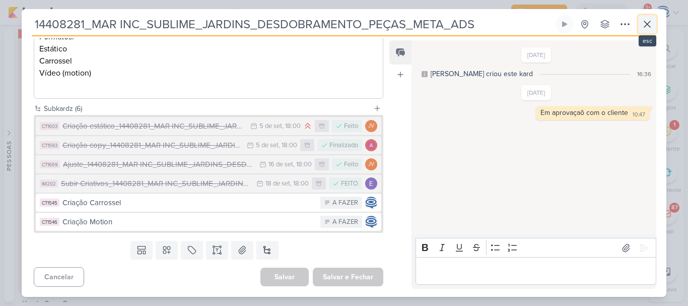
click at [651, 26] on icon at bounding box center [648, 24] width 12 height 12
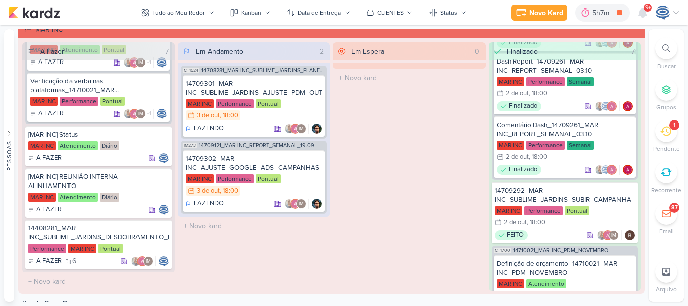
scroll to position [752, 0]
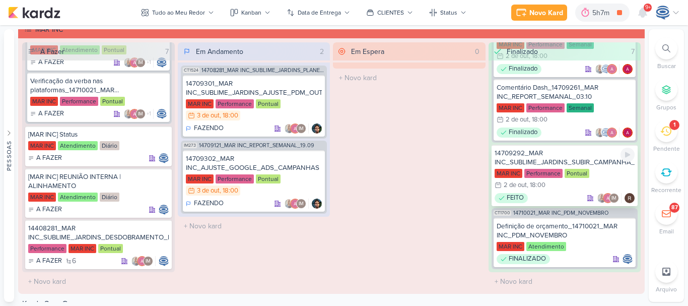
click at [562, 155] on div "14709292_MAR INC_SUBLIME_JARDINS_SUBIR_CAMPANHA_REMARKETING_PARA_SITE" at bounding box center [565, 158] width 141 height 18
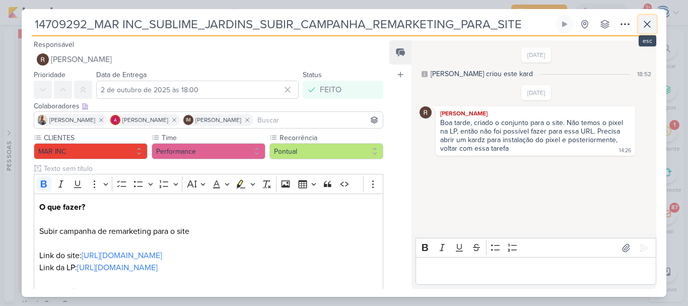
click at [646, 24] on icon at bounding box center [648, 24] width 12 height 12
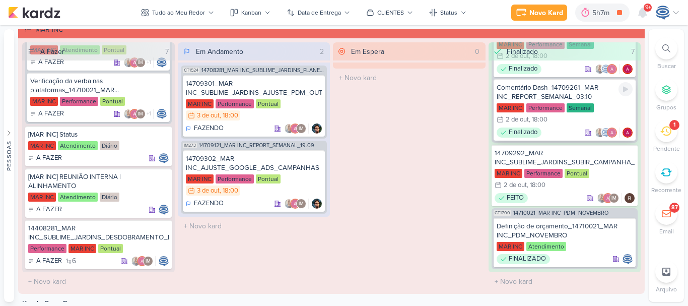
scroll to position [736, 0]
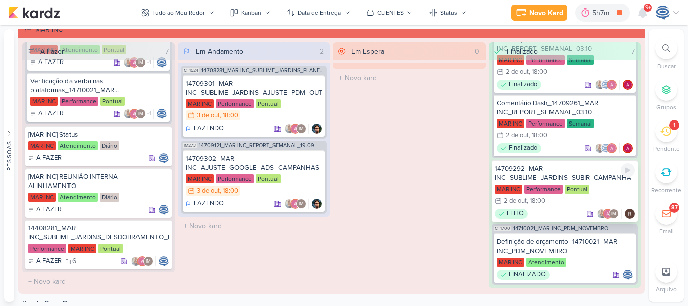
click at [573, 170] on div "14709292_MAR INC_SUBLIME_JARDINS_SUBIR_CAMPANHA_REMARKETING_PARA_SITE" at bounding box center [565, 173] width 141 height 18
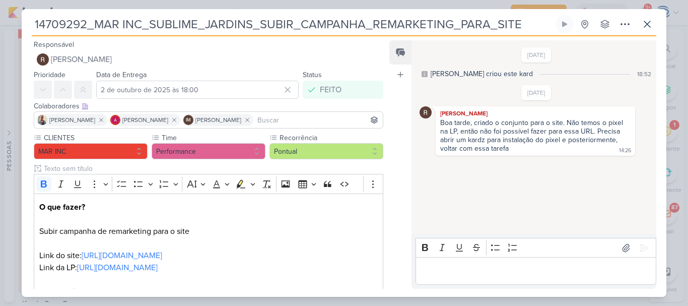
drag, startPoint x: 528, startPoint y: 23, endPoint x: 26, endPoint y: 45, distance: 502.5
click at [26, 45] on div "14709292_MAR INC_SUBLIME_JARDINS_SUBIR_CAMPANHA_REMARKETING_PARA_SITE Criado po…" at bounding box center [344, 156] width 645 height 282
click at [644, 26] on icon at bounding box center [648, 24] width 12 height 12
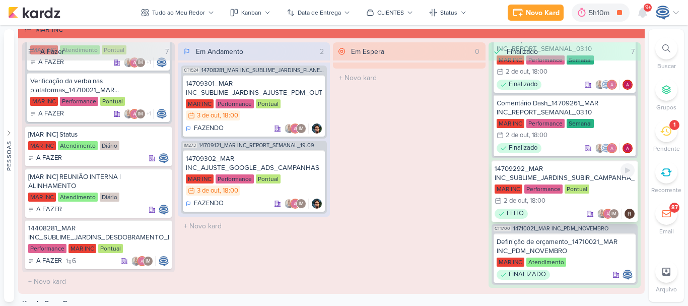
click at [556, 172] on div "14709292_MAR INC_SUBLIME_JARDINS_SUBIR_CAMPANHA_REMARKETING_PARA_SITE" at bounding box center [565, 173] width 141 height 18
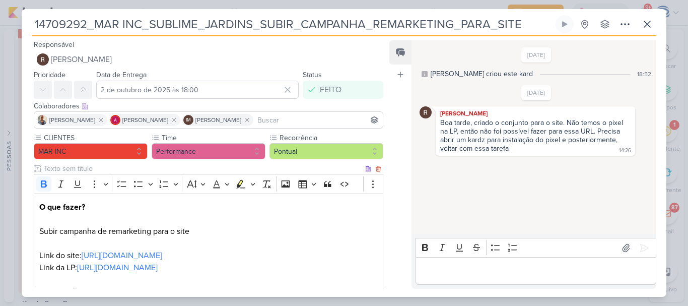
scroll to position [121, 0]
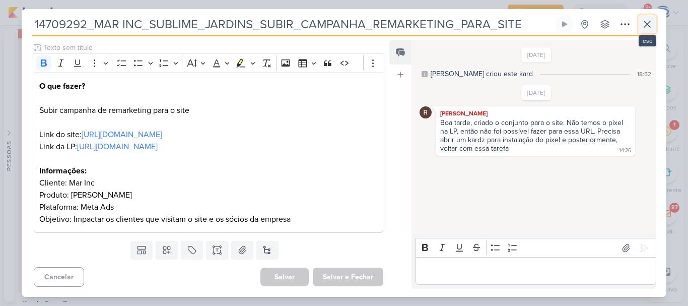
click at [648, 23] on icon at bounding box center [648, 24] width 12 height 12
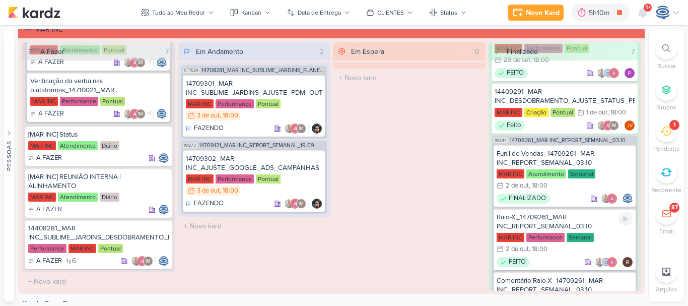
scroll to position [389, 0]
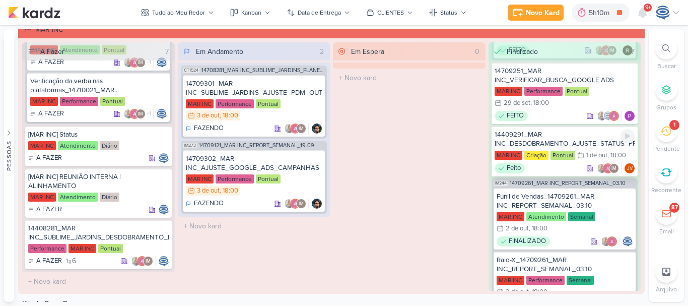
click at [567, 143] on div "14409291_MAR INC_DESDOBRAMENTO_AJUSTE_STATUS_PRODUTO" at bounding box center [565, 139] width 141 height 18
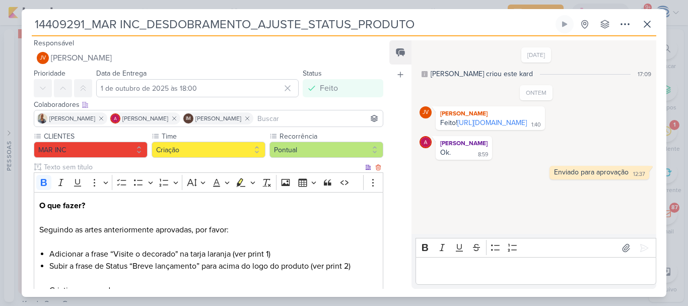
scroll to position [180, 0]
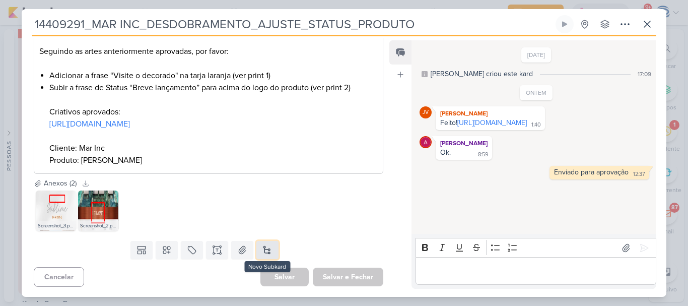
click at [265, 249] on button at bounding box center [268, 250] width 22 height 18
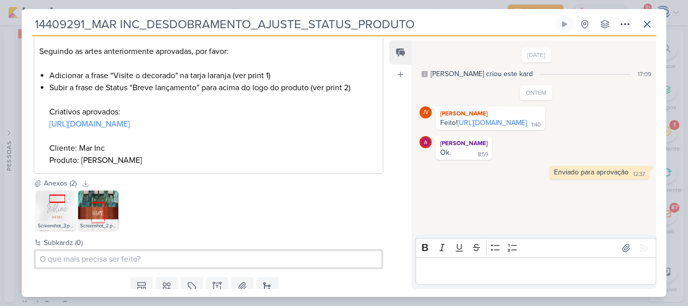
drag, startPoint x: 478, startPoint y: 26, endPoint x: 26, endPoint y: 32, distance: 452.6
click at [26, 32] on div "14409291_MAR INC_DESDOBRAMENTO_AJUSTE_STATUS_PRODUTO Criado por mim nenhum grup…" at bounding box center [344, 156] width 645 height 282
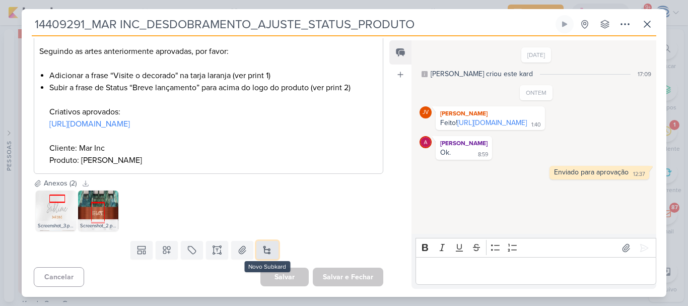
click at [257, 253] on button at bounding box center [268, 250] width 22 height 18
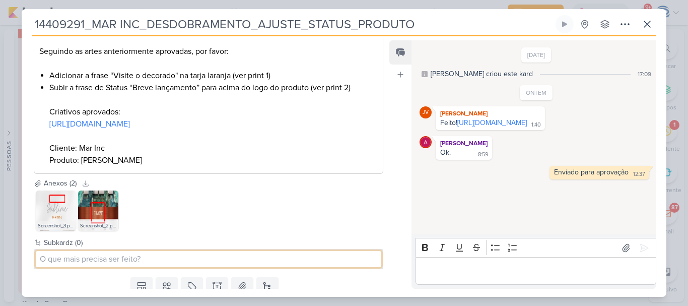
paste input "14409291_MAR INC_DESDOBRAMENTO_AJUSTE_STATUS_PRODUTO"
click at [40, 258] on input "14409291_MAR INC_DESDOBRAMENTO_AJUSTE_STATUS_PRODUTO" at bounding box center [209, 259] width 346 height 16
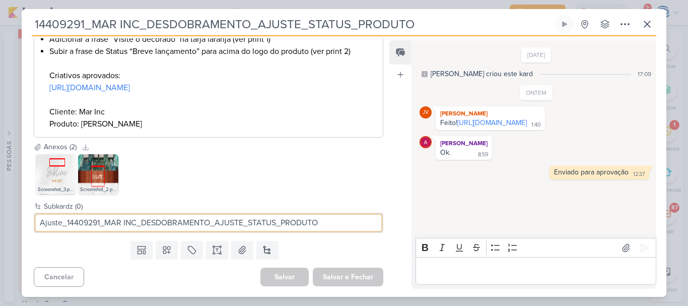
type input "Ajuste_14409291_MAR INC_DESDOBRAMENTO_AJUSTE_STATUS_PRODUTO"
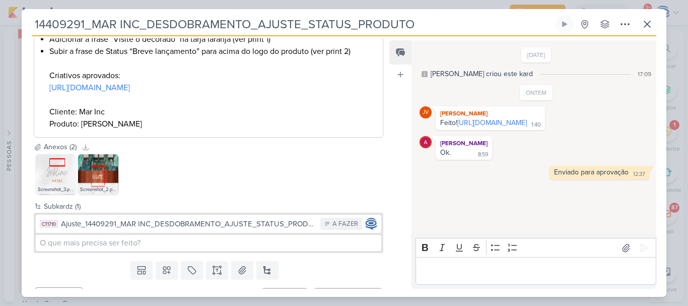
scroll to position [89, 0]
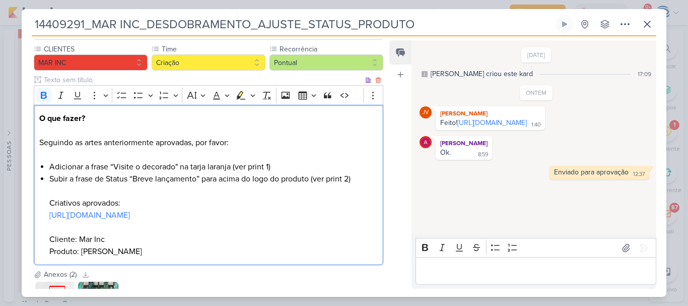
drag, startPoint x: 38, startPoint y: 119, endPoint x: 280, endPoint y: 254, distance: 276.8
click at [280, 254] on div "O que fazer? Seguindo as artes anteriormente aprovadas, por favor: Adicionar a …" at bounding box center [209, 185] width 350 height 161
copy div "O que fazer? Seguindo as artes anteriormente aprovadas, por favor: Adicionar a …"
click at [206, 249] on li "Subir a frase de Status “Breve lançamento” para acima do logo do produto (ver p…" at bounding box center [213, 215] width 329 height 85
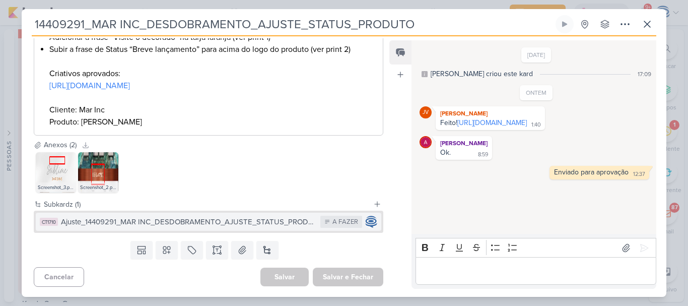
click at [268, 218] on div "Ajuste_14409291_MAR INC_DESDOBRAMENTO_AJUSTE_STATUS_PRODUTO" at bounding box center [188, 222] width 255 height 12
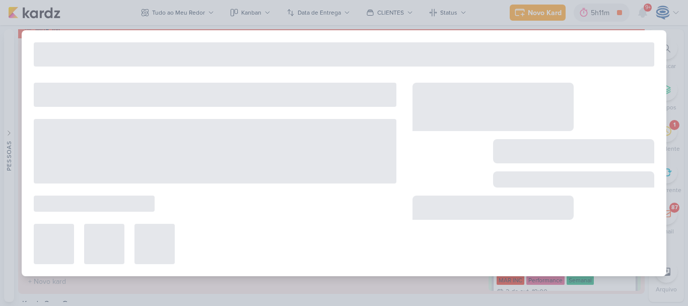
type input "Ajuste_14409291_MAR INC_DESDOBRAMENTO_AJUSTE_STATUS_PRODUTO"
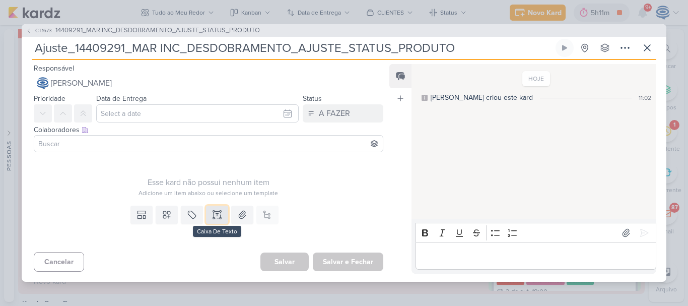
click at [220, 215] on icon at bounding box center [220, 214] width 0 height 5
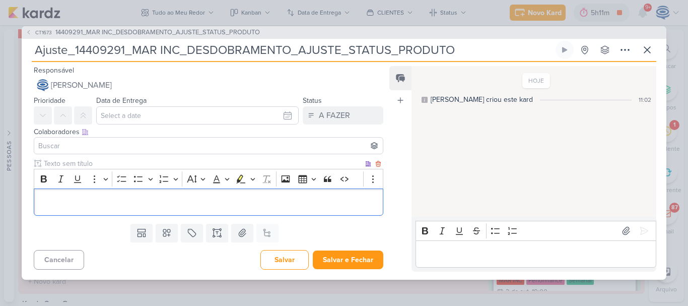
click at [237, 203] on p "Editor editing area: main" at bounding box center [208, 202] width 339 height 12
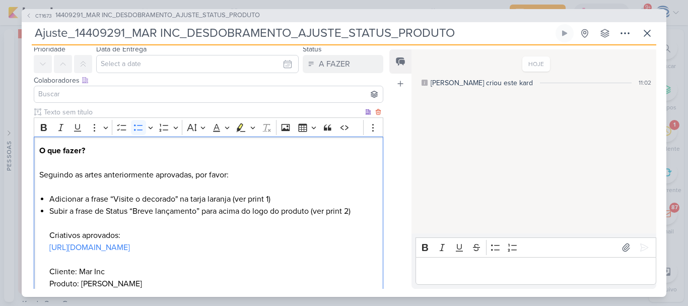
scroll to position [99, 0]
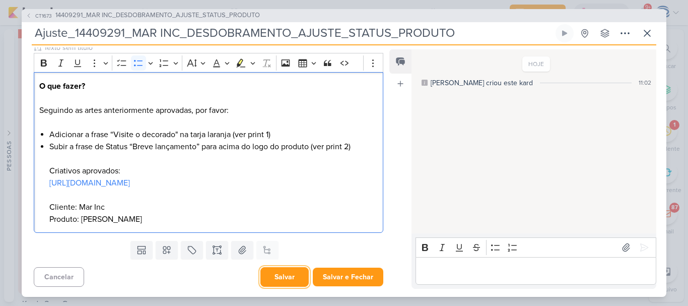
click at [264, 275] on button "Salvar" at bounding box center [285, 277] width 48 height 20
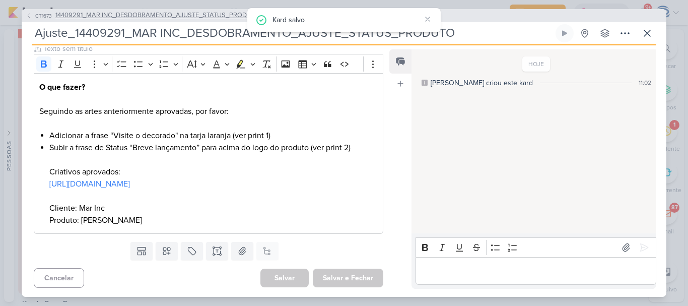
scroll to position [0, 0]
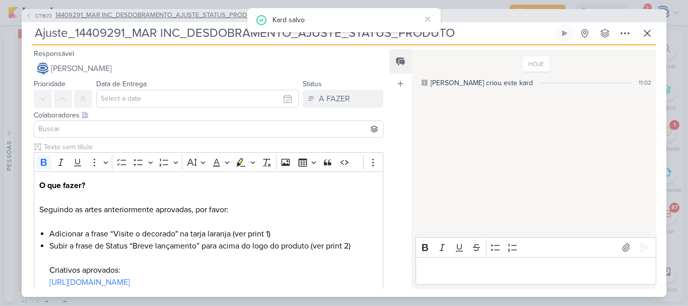
click at [141, 13] on span "14409291_MAR INC_DESDOBRAMENTO_AJUSTE_STATUS_PRODUTO" at bounding box center [157, 16] width 205 height 10
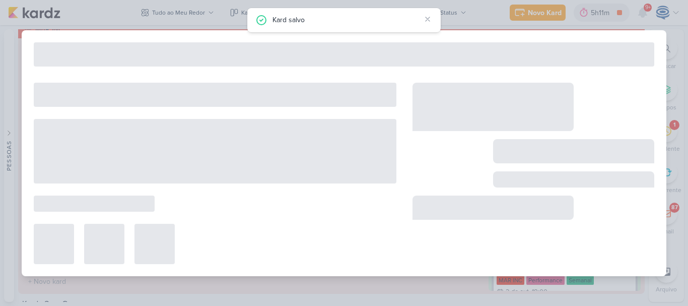
type input "14409291_MAR INC_DESDOBRAMENTO_AJUSTE_STATUS_PRODUTO"
type input "1 de outubro de 2025 às 18:00"
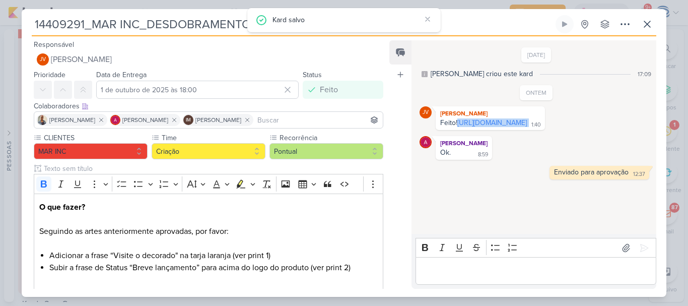
drag, startPoint x: 552, startPoint y: 140, endPoint x: 438, endPoint y: 132, distance: 114.2
click at [438, 128] on div "Feito! [URL][DOMAIN_NAME] 1:40" at bounding box center [490, 123] width 105 height 10
copy div "[URL][DOMAIN_NAME]"
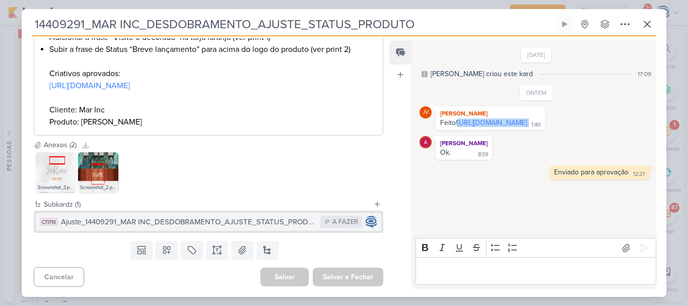
click at [163, 221] on div "Ajuste_14409291_MAR INC_DESDOBRAMENTO_AJUSTE_STATUS_PRODUTO" at bounding box center [188, 222] width 255 height 12
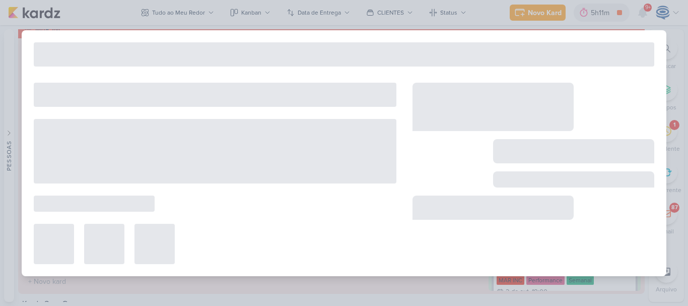
type input "Ajuste_14409291_MAR INC_DESDOBRAMENTO_AJUSTE_STATUS_PRODUTO"
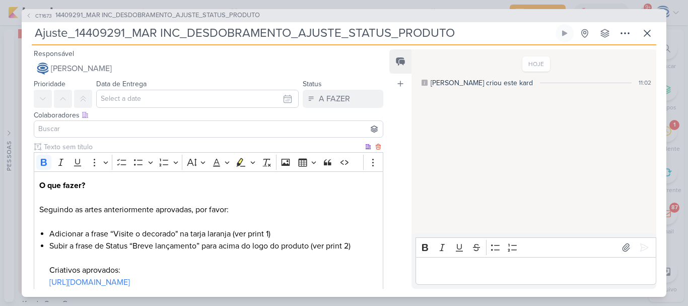
scroll to position [99, 0]
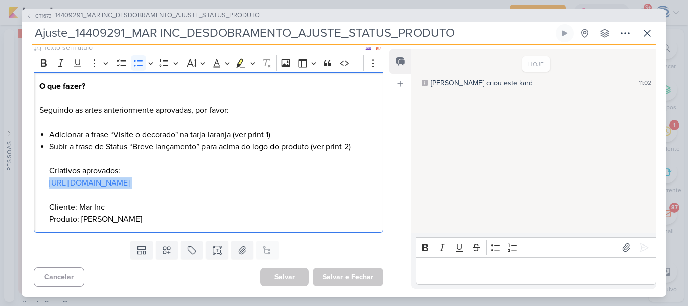
drag, startPoint x: 331, startPoint y: 184, endPoint x: 45, endPoint y: 185, distance: 285.8
click at [45, 185] on div "O que fazer? Seguindo as artes anteriormente aprovadas, por favor: Adicionar a …" at bounding box center [209, 152] width 350 height 161
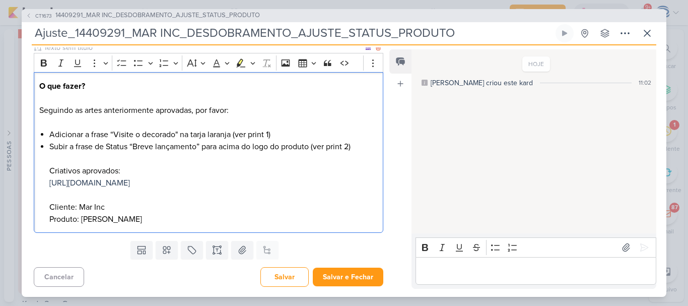
drag, startPoint x: 234, startPoint y: 110, endPoint x: 41, endPoint y: 109, distance: 193.5
click at [41, 109] on p "O que fazer? Seguindo as artes anteriormente aprovadas, por favor:" at bounding box center [208, 98] width 339 height 36
drag, startPoint x: 83, startPoint y: 136, endPoint x: 55, endPoint y: 137, distance: 28.2
click at [55, 137] on li "Adicionar a frase “Visite o decorado" na tarja laranja (ver print 1)" at bounding box center [213, 135] width 329 height 12
drag, startPoint x: 267, startPoint y: 137, endPoint x: 224, endPoint y: 136, distance: 43.3
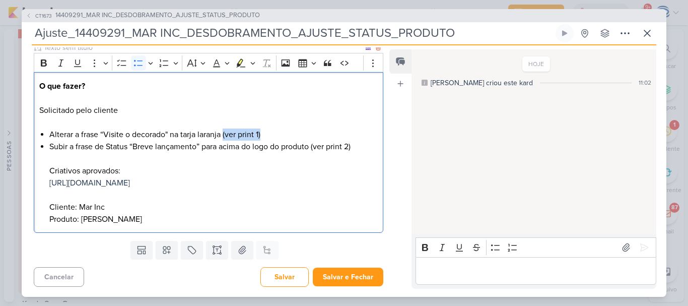
click at [224, 136] on li "Alterar a frase “Visite o decorado" na tarja laranja (ver print 1)" at bounding box center [213, 135] width 329 height 12
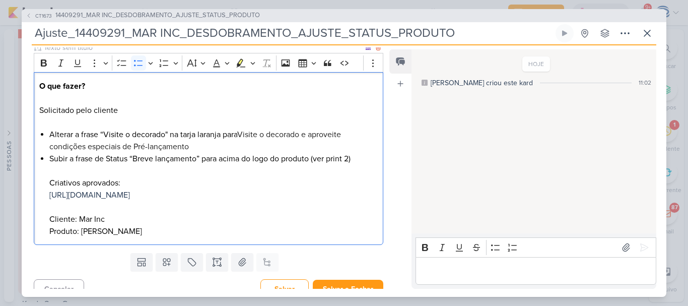
click at [242, 134] on span "Visite o decorado e aproveite condições especiais de Pré-lançamento" at bounding box center [195, 141] width 292 height 22
click at [240, 142] on li "Alterar a frase “Visite o decorado" na tarja laranja para " Visite o decorado e…" at bounding box center [213, 141] width 329 height 24
click at [169, 166] on li "Subir a frase de Status “Breve lançamento” para acima do logo do produto (ver p…" at bounding box center [213, 195] width 329 height 85
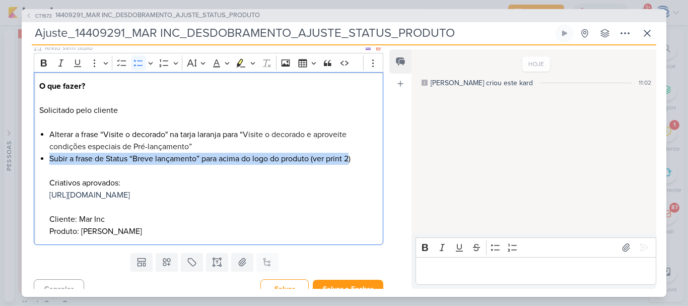
drag, startPoint x: 352, startPoint y: 162, endPoint x: 49, endPoint y: 162, distance: 303.4
click at [49, 162] on li "Subir a frase de Status “Breve lançamento” para acima do logo do produto (ver p…" at bounding box center [213, 195] width 329 height 85
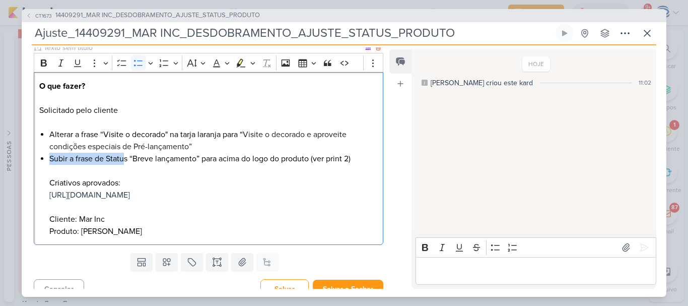
drag, startPoint x: 49, startPoint y: 161, endPoint x: 127, endPoint y: 157, distance: 77.2
click at [127, 157] on li "Subir a frase de Status “Breve lançamento” para acima do logo do produto (ver p…" at bounding box center [213, 195] width 329 height 85
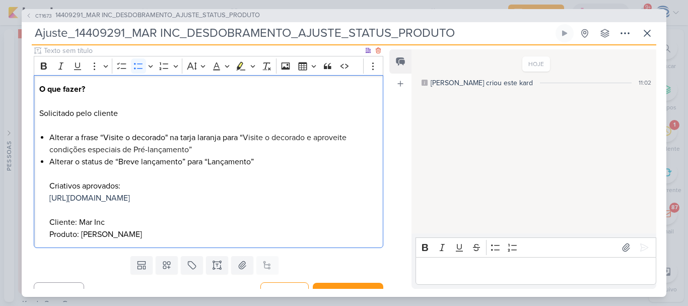
drag, startPoint x: 130, startPoint y: 213, endPoint x: 71, endPoint y: 204, distance: 59.2
click at [71, 204] on li "Alterar o status de “Breve lançamento” para “Lançamento” Criativos aprovados: […" at bounding box center [213, 198] width 329 height 85
click at [129, 183] on li "Alterar o status de “Breve lançamento” para “Lançamento” Criativos aprovados: […" at bounding box center [213, 198] width 329 height 85
drag, startPoint x: 129, startPoint y: 183, endPoint x: 79, endPoint y: 184, distance: 50.4
click at [79, 184] on li "Alterar o status de “Breve lançamento” para “Lançamento” Criativos aprovados: […" at bounding box center [213, 198] width 329 height 85
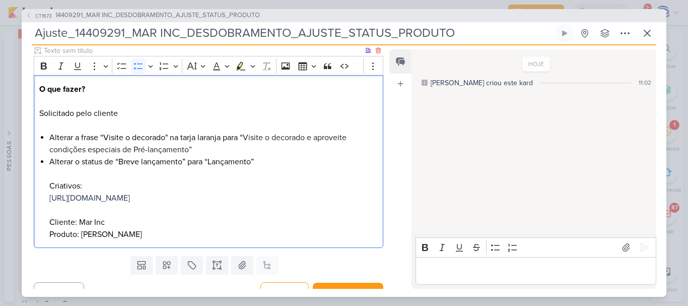
scroll to position [0, 0]
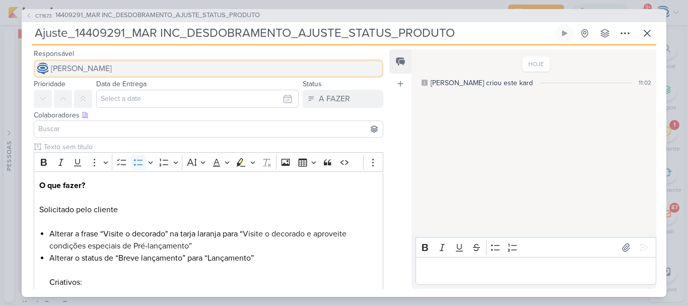
click at [112, 73] on span "[PERSON_NAME]" at bounding box center [81, 68] width 61 height 12
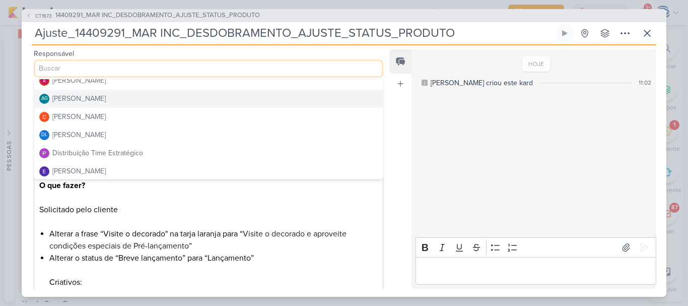
scroll to position [30, 0]
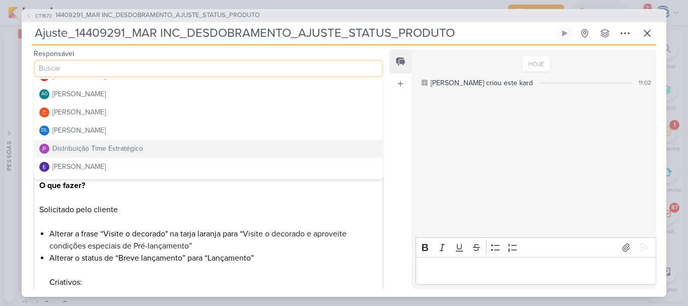
click at [97, 152] on div "Distribuição Time Estratégico" at bounding box center [97, 148] width 91 height 11
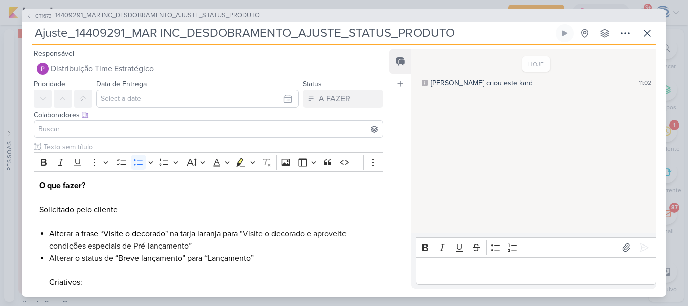
scroll to position [92, 0]
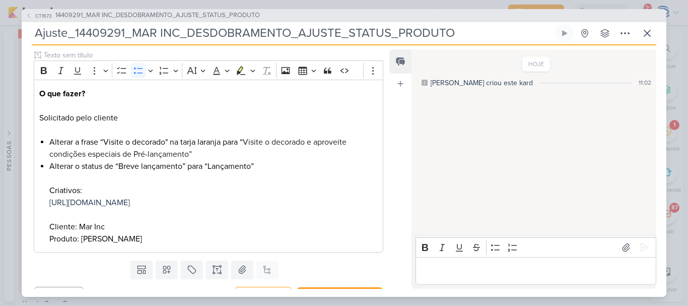
click at [99, 150] on span "Visite o decorado e aproveite condições especiais de Pré-lançamento”" at bounding box center [197, 148] width 297 height 22
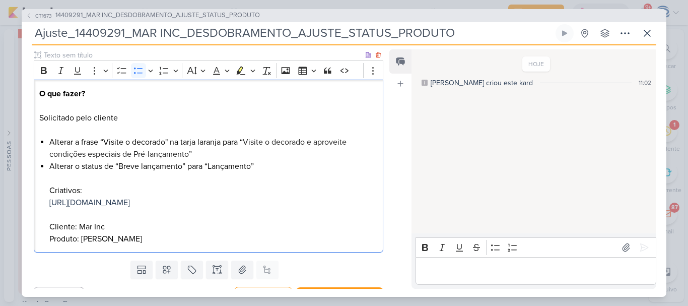
scroll to position [0, 0]
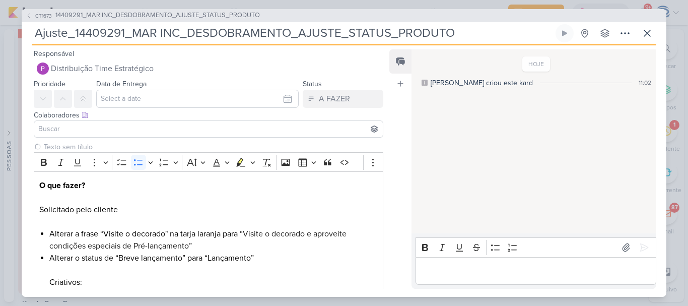
click at [87, 123] on input at bounding box center [208, 129] width 345 height 12
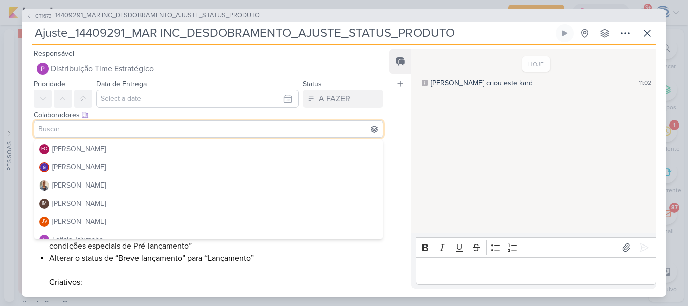
scroll to position [151, 0]
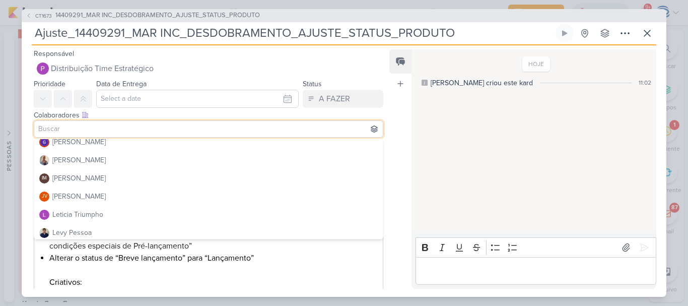
click at [91, 182] on div "[PERSON_NAME]" at bounding box center [78, 178] width 53 height 11
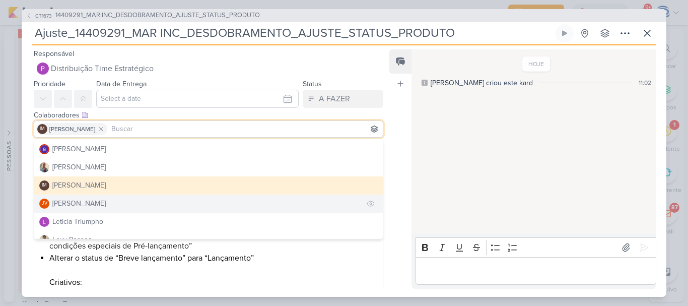
scroll to position [137, 0]
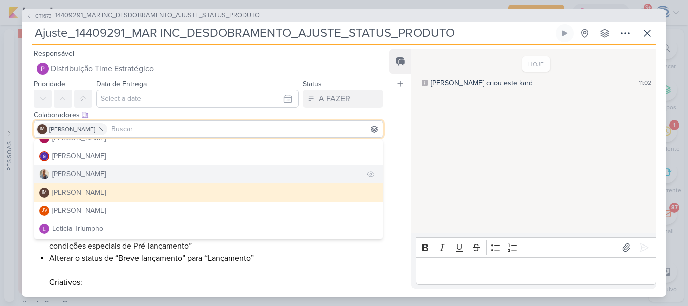
click at [87, 177] on button "[PERSON_NAME]" at bounding box center [208, 174] width 349 height 18
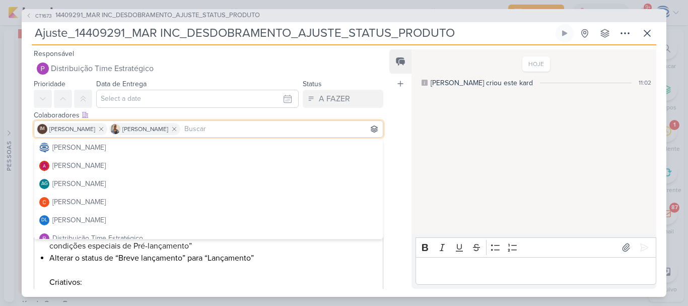
scroll to position [0, 0]
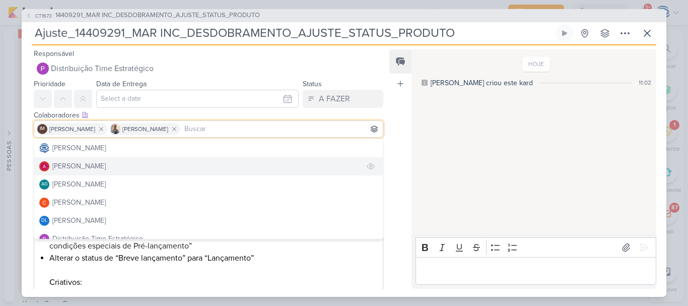
click at [91, 167] on div "[PERSON_NAME]" at bounding box center [78, 166] width 53 height 11
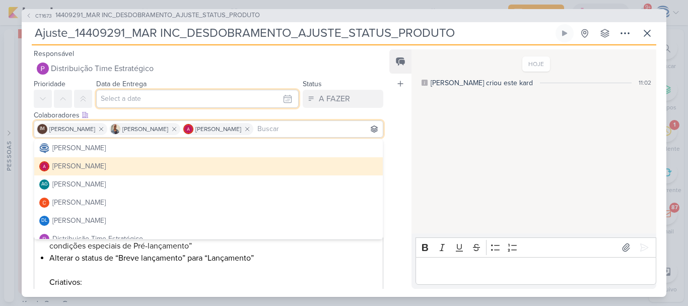
click at [157, 96] on input "text" at bounding box center [197, 99] width 203 height 18
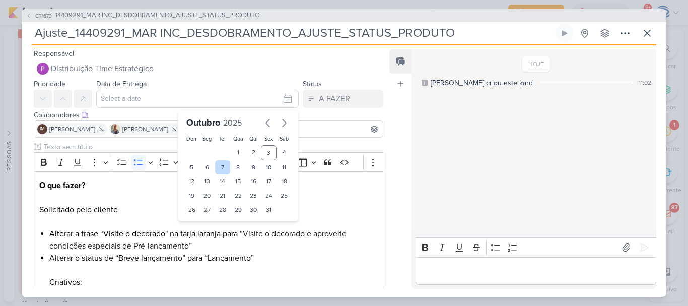
click at [219, 168] on div "7" at bounding box center [223, 167] width 16 height 14
type input "[DATE] 23:59"
click at [201, 228] on select "00 01 02 03 04 05 06 07 08 09 10 11 12 13 14 15 16 17 18 19 20 21 22 23" at bounding box center [208, 227] width 14 height 12
select select "18"
click at [201, 221] on select "00 01 02 03 04 05 06 07 08 09 10 11 12 13 14 15 16 17 18 19 20 21 22 23" at bounding box center [208, 227] width 14 height 12
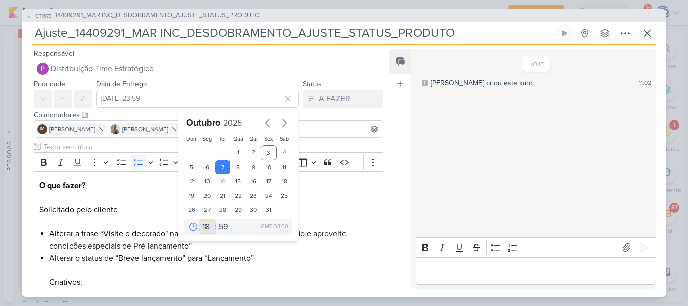
type input "[DATE] 18:59"
click at [219, 230] on select "00 05 10 15 20 25 30 35 40 45 50 55 59" at bounding box center [224, 227] width 14 height 12
select select "0"
click at [217, 221] on select "00 05 10 15 20 25 30 35 40 45 50 55 59" at bounding box center [224, 227] width 14 height 12
type input "[DATE] 18:00"
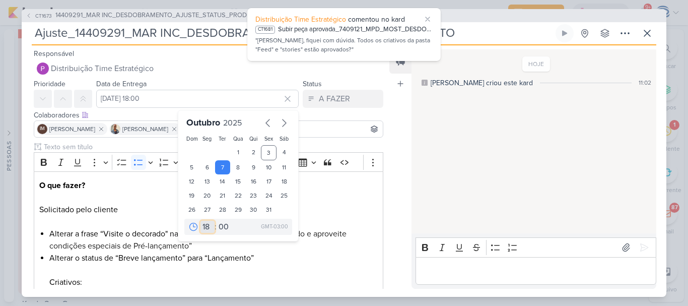
click at [203, 226] on select "00 01 02 03 04 05 06 07 08 09 10 11 12 13 14 15 16 17 18 19 20 21 22 23" at bounding box center [208, 227] width 14 height 12
select select "14"
click at [201, 221] on select "00 01 02 03 04 05 06 07 08 09 10 11 12 13 14 15 16 17 18 19 20 21 22 23" at bounding box center [208, 227] width 14 height 12
type input "[DATE] 14:00"
click at [220, 223] on select "00 05 10 15 20 25 30 35 40 45 50 55 59" at bounding box center [224, 227] width 14 height 12
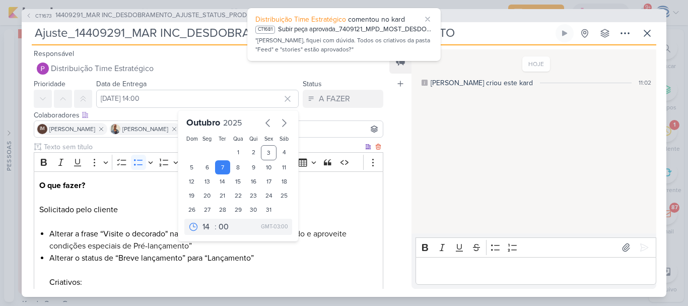
click at [166, 213] on p "O que fazer? Solicitado pelo cliente" at bounding box center [208, 197] width 339 height 36
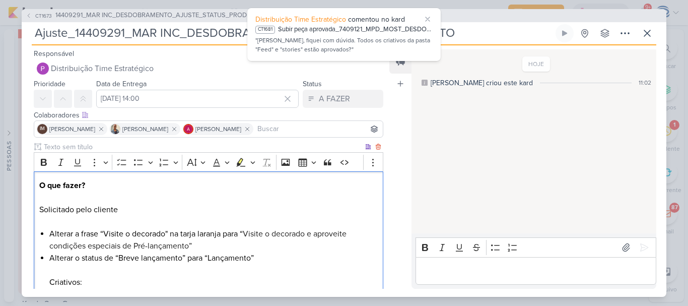
scroll to position [123, 0]
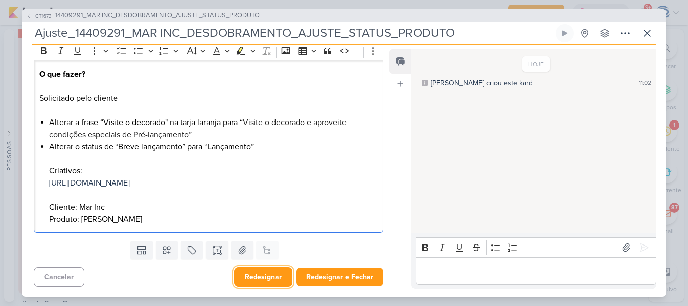
click at [268, 279] on button "Redesignar" at bounding box center [263, 277] width 58 height 20
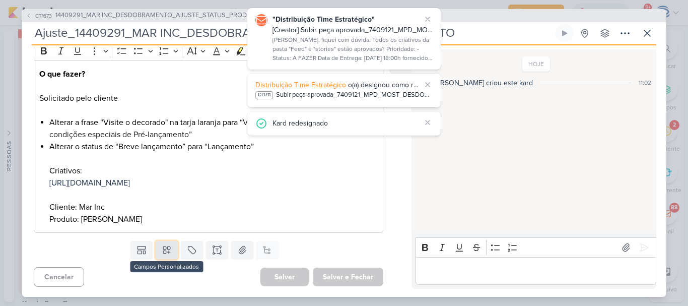
click at [164, 255] on icon at bounding box center [167, 250] width 10 height 10
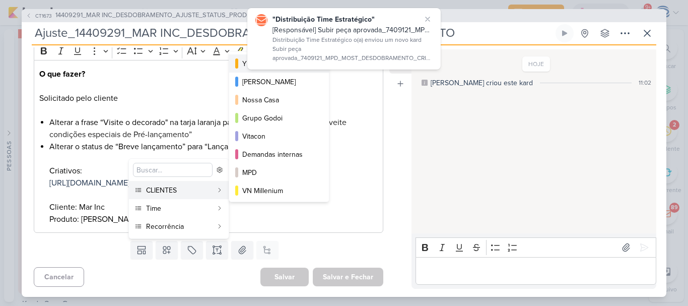
click at [241, 65] on button "YEES" at bounding box center [279, 63] width 100 height 18
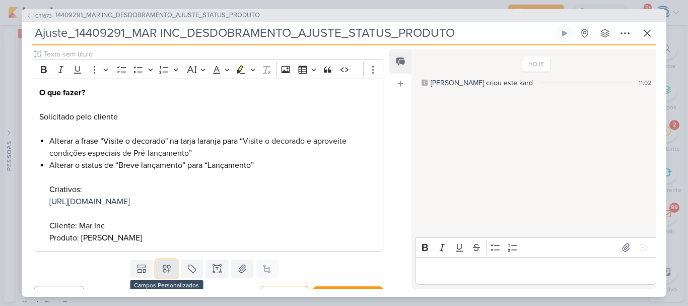
click at [163, 274] on icon at bounding box center [167, 269] width 10 height 10
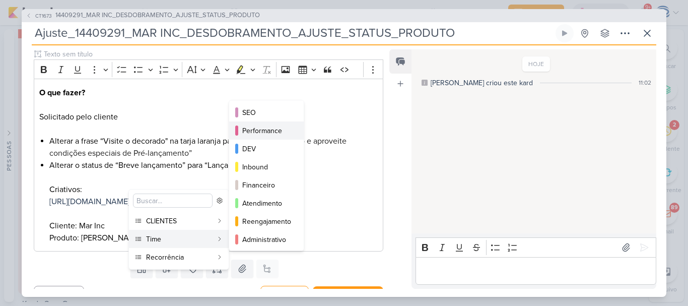
click at [267, 130] on div "Performance" at bounding box center [266, 130] width 49 height 11
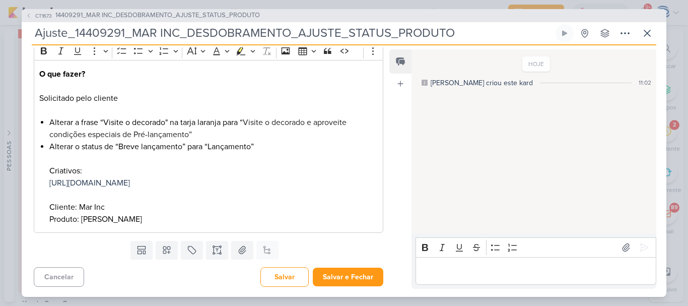
scroll to position [0, 0]
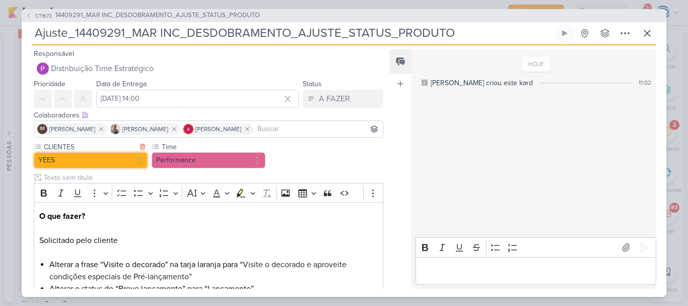
click at [110, 159] on button "YEES" at bounding box center [91, 160] width 114 height 16
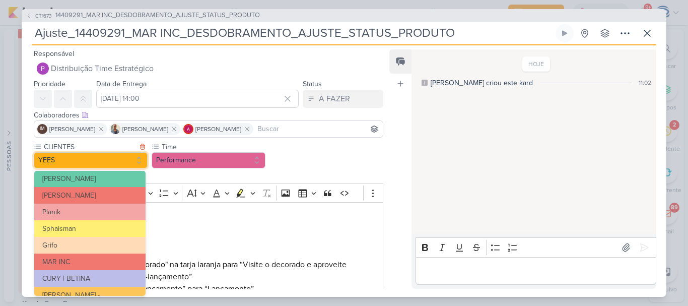
scroll to position [172, 0]
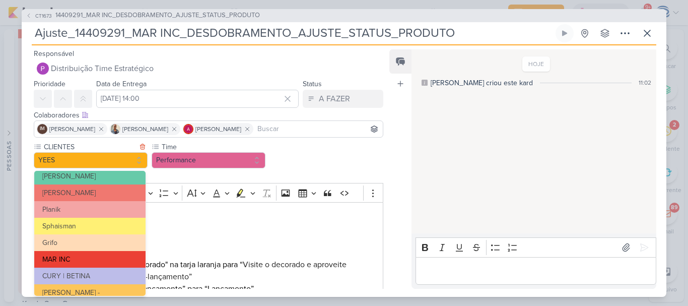
click at [102, 256] on button "MAR INC" at bounding box center [89, 259] width 111 height 17
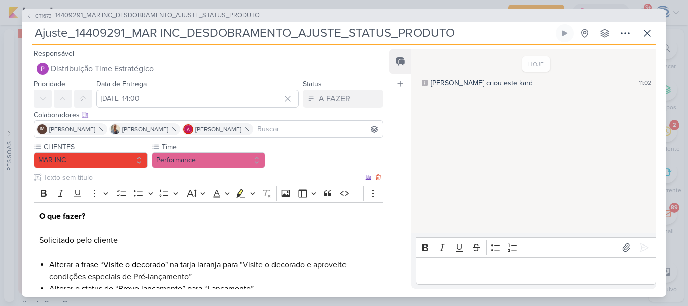
scroll to position [154, 0]
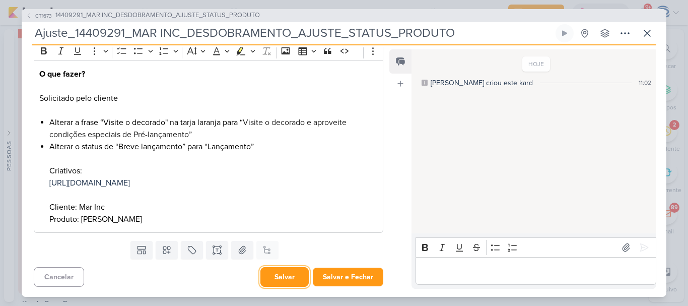
click at [283, 278] on button "Salvar" at bounding box center [285, 277] width 48 height 20
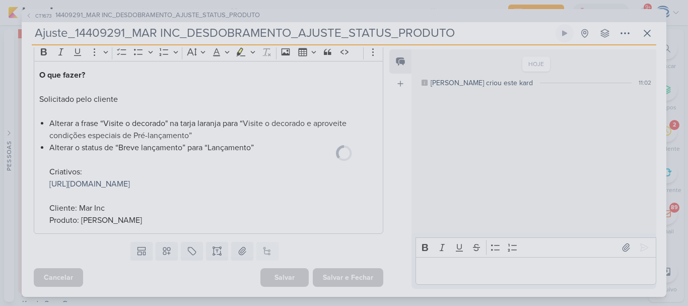
scroll to position [153, 0]
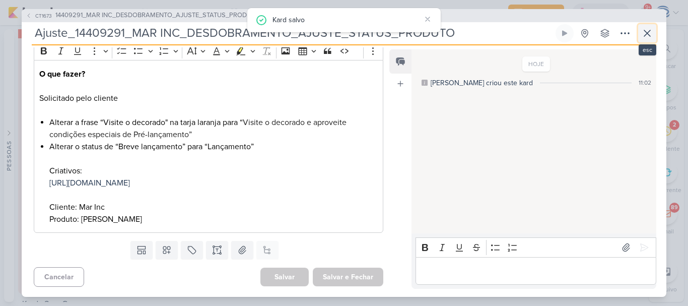
click at [646, 33] on icon at bounding box center [648, 33] width 12 height 12
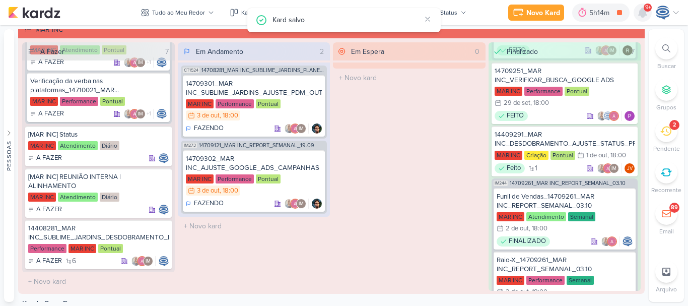
click at [645, 11] on icon at bounding box center [643, 12] width 8 height 9
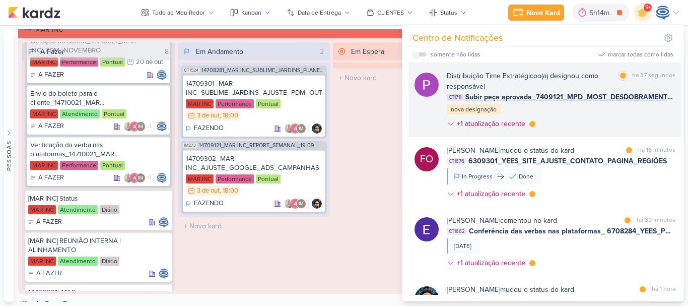
click at [545, 105] on div "Distribuição Time Estratégico o(a) designou como responsável marcar como lida h…" at bounding box center [561, 102] width 229 height 62
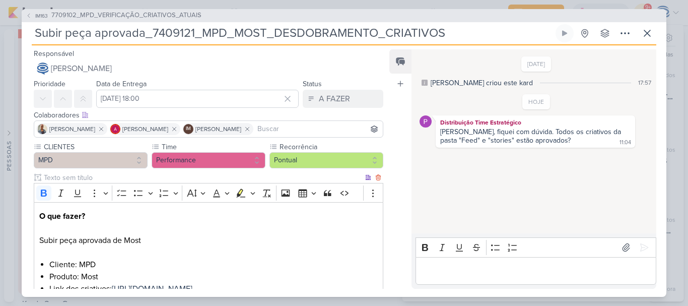
scroll to position [94, 0]
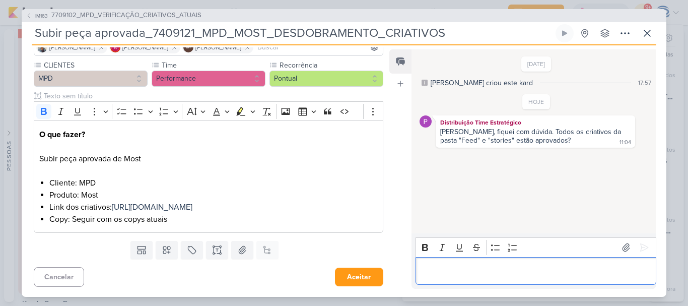
click at [463, 276] on p "Editor editing area: main" at bounding box center [536, 271] width 230 height 12
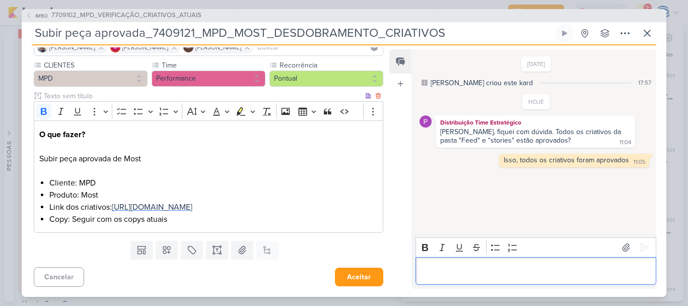
click at [193, 202] on span "[URL][DOMAIN_NAME]" at bounding box center [152, 207] width 81 height 10
click at [466, 269] on p "Editor editing area: main" at bounding box center [536, 271] width 230 height 12
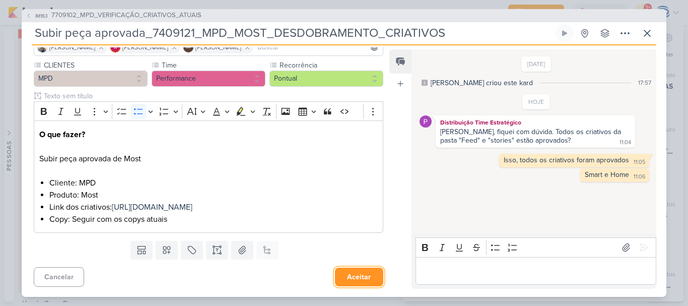
click at [366, 274] on button "Aceitar" at bounding box center [359, 277] width 48 height 19
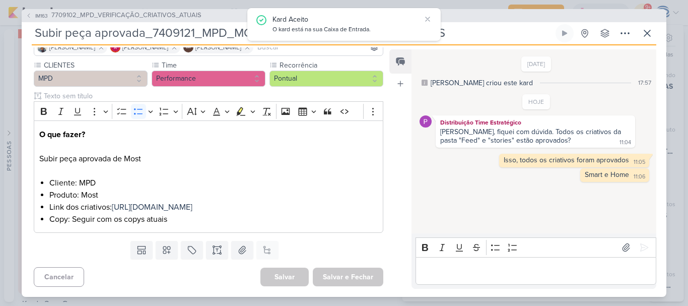
scroll to position [0, 0]
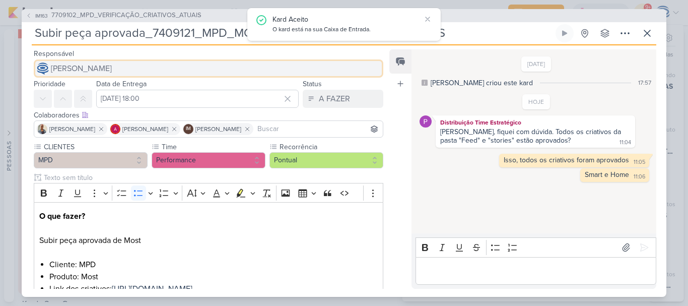
click at [112, 70] on span "[PERSON_NAME]" at bounding box center [81, 68] width 61 height 12
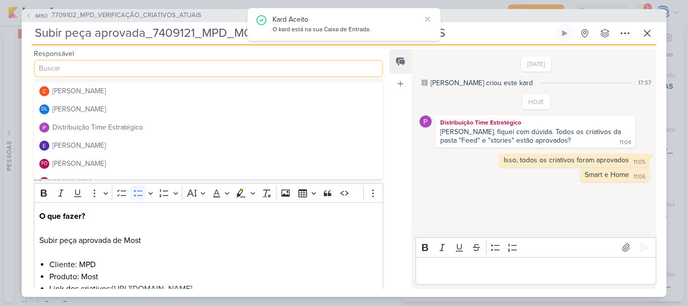
scroll to position [59, 0]
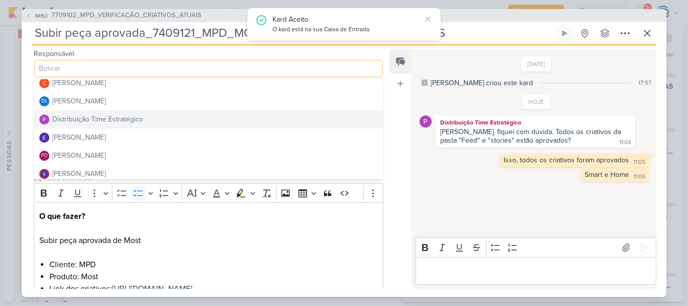
click at [111, 118] on div "Distribuição Time Estratégico" at bounding box center [97, 119] width 91 height 11
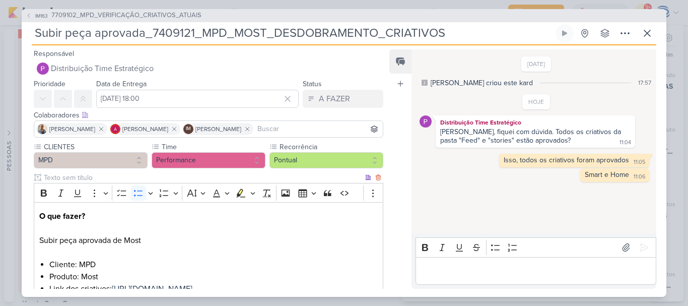
scroll to position [94, 0]
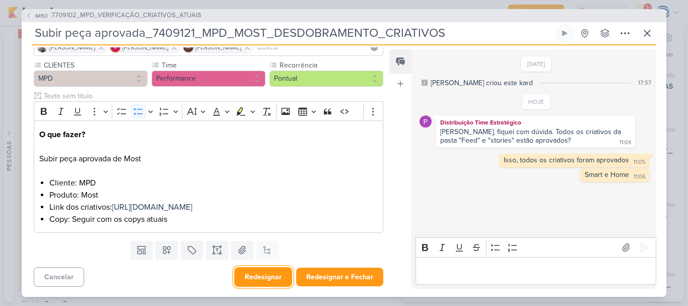
click at [262, 280] on button "Redesignar" at bounding box center [263, 277] width 58 height 20
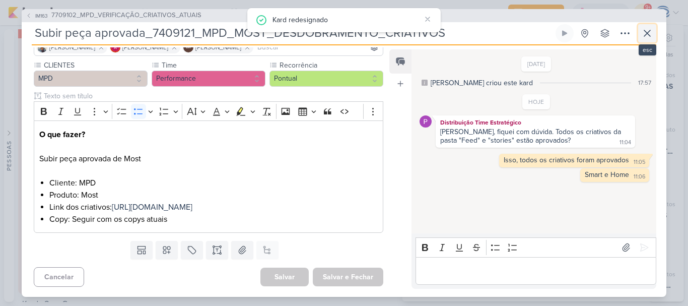
click at [649, 32] on icon at bounding box center [648, 33] width 6 height 6
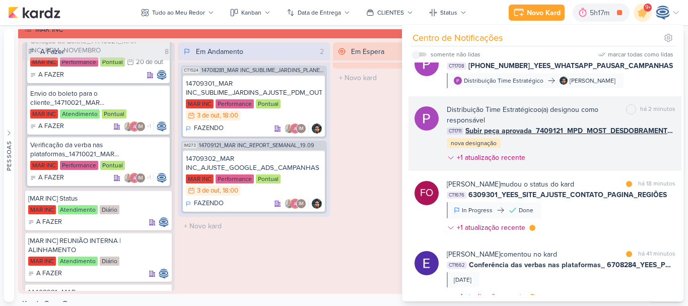
scroll to position [184, 0]
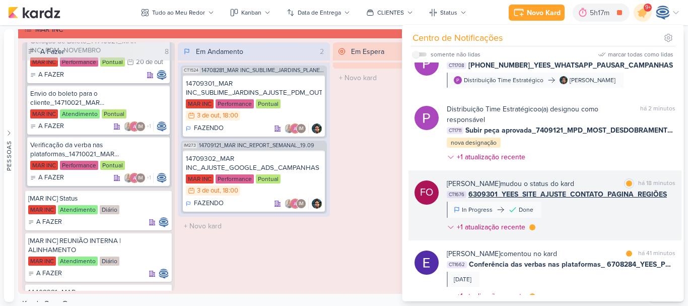
click at [557, 196] on span "6309301_YEES_SITE_AJUSTE_CONTATO_PAGINA_REGIÕES" at bounding box center [568, 194] width 199 height 11
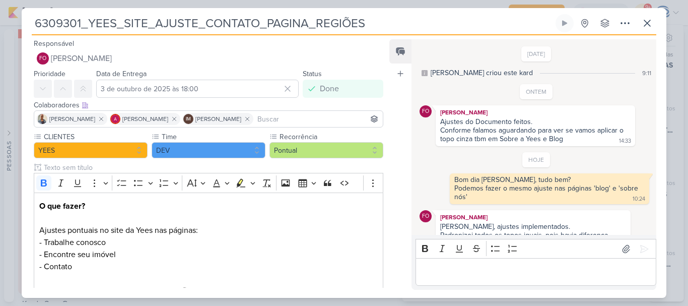
scroll to position [12, 0]
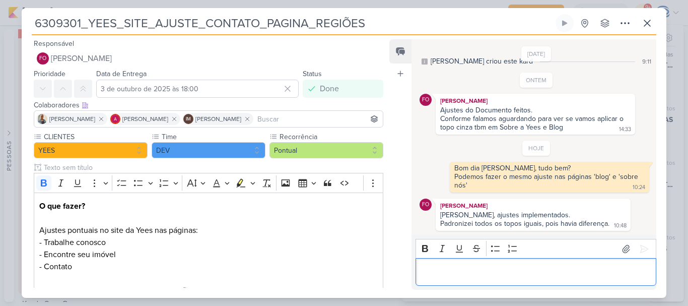
click at [541, 278] on p "Editor editing area: main" at bounding box center [536, 272] width 230 height 12
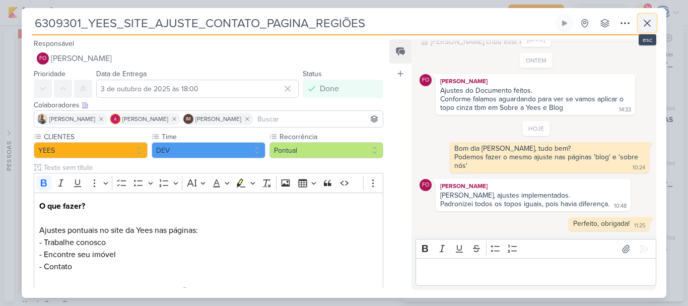
click at [649, 26] on icon at bounding box center [648, 23] width 12 height 12
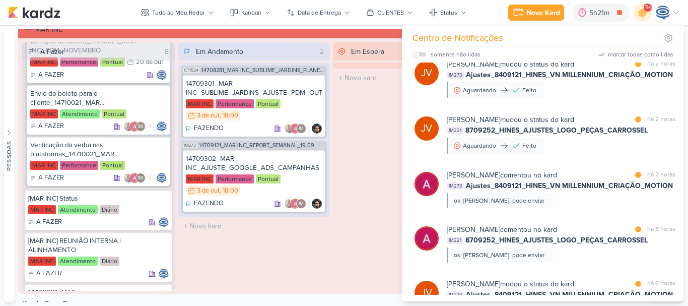
scroll to position [711, 0]
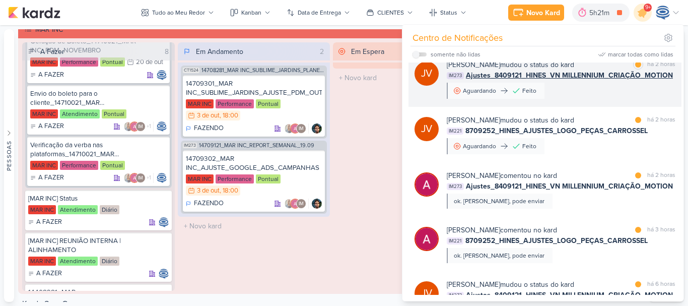
click at [609, 81] on span "Ajustes_8409121_HINES_VN MILLENNIUM_CRIAÇÃO_MOTION" at bounding box center [569, 75] width 207 height 11
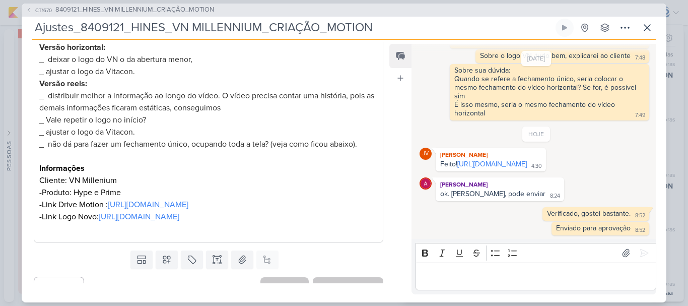
scroll to position [202, 0]
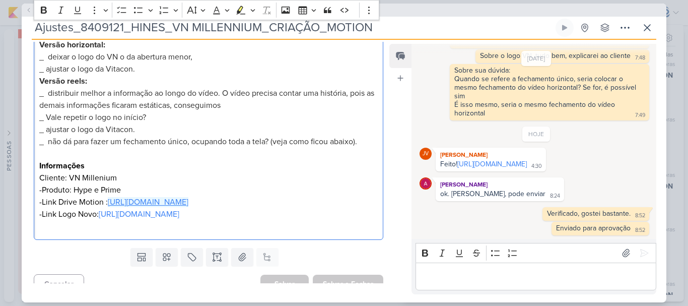
click at [207, 208] on p "-Link Drive Motion : [URL][DOMAIN_NAME]" at bounding box center [208, 202] width 339 height 12
click at [188, 207] on link "[URL][DOMAIN_NAME]" at bounding box center [148, 202] width 81 height 10
drag, startPoint x: 120, startPoint y: 186, endPoint x: 96, endPoint y: 186, distance: 23.7
click at [96, 186] on p "-Produto: Hype e Prime" at bounding box center [208, 190] width 339 height 12
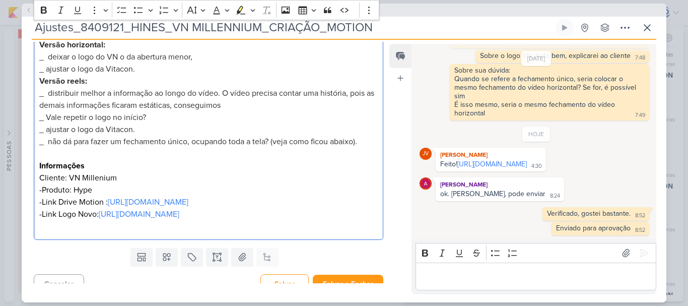
scroll to position [239, 0]
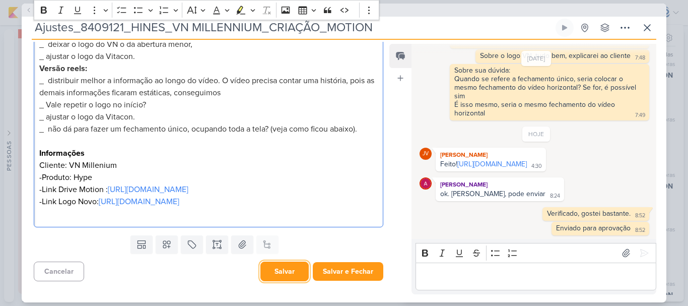
click at [295, 279] on button "Salvar" at bounding box center [285, 272] width 48 height 20
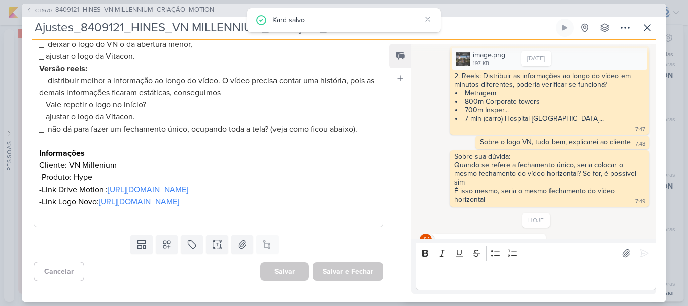
scroll to position [257, 0]
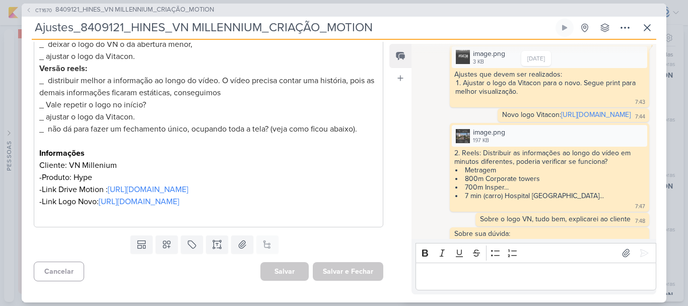
click at [146, 17] on div "CT1670 8409121_HINES_VN MILLENNIUM_CRIAÇÃO_MOTION Ajustes_8409121_HINES_VN MILL…" at bounding box center [344, 153] width 645 height 299
drag, startPoint x: 658, startPoint y: 26, endPoint x: 649, endPoint y: 27, distance: 9.1
click at [649, 27] on div "CT1670 8409121_HINES_VN MILLENNIUM_CRIAÇÃO_MOTION Ajustes_8409121_HINES_VN MILL…" at bounding box center [344, 153] width 645 height 299
click at [649, 27] on icon at bounding box center [648, 28] width 12 height 12
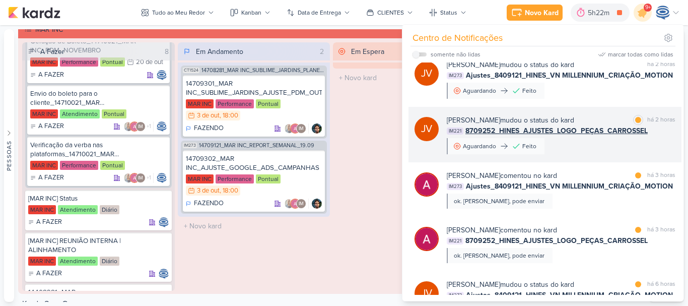
click at [553, 136] on span "8709252_HINES_AJUSTES_LOGO_PEÇAS_CARROSSEL" at bounding box center [557, 130] width 182 height 11
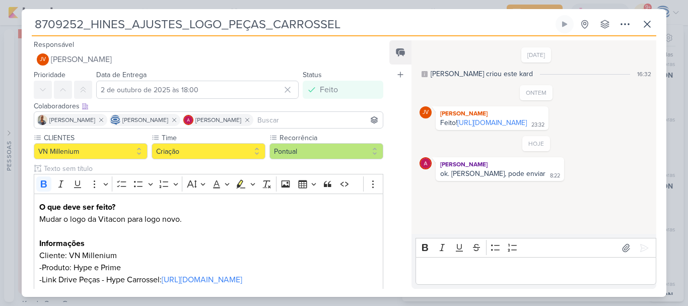
click at [487, 128] on div "Feito! [URL][DOMAIN_NAME] 23:32" at bounding box center [492, 123] width 109 height 10
click at [490, 127] on link "[URL][DOMAIN_NAME]" at bounding box center [493, 122] width 70 height 9
click at [652, 26] on icon at bounding box center [648, 24] width 12 height 12
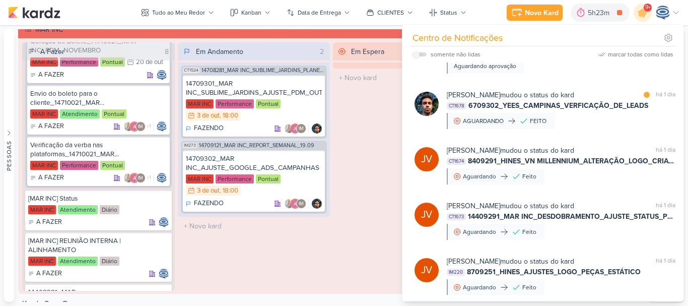
scroll to position [1827, 0]
click at [606, 184] on div "[PERSON_NAME] mudou o status do kard marcar como não lida há 1 dia CT1674 84092…" at bounding box center [561, 164] width 229 height 39
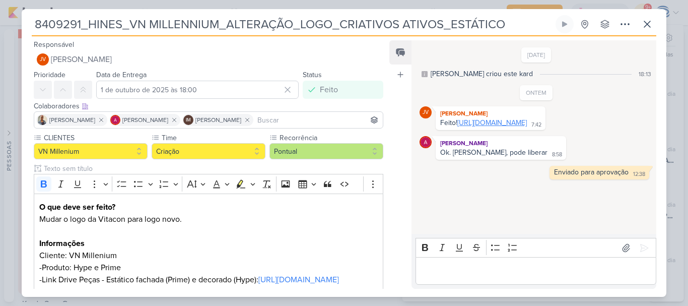
click at [487, 127] on link "[URL][DOMAIN_NAME]" at bounding box center [493, 122] width 70 height 9
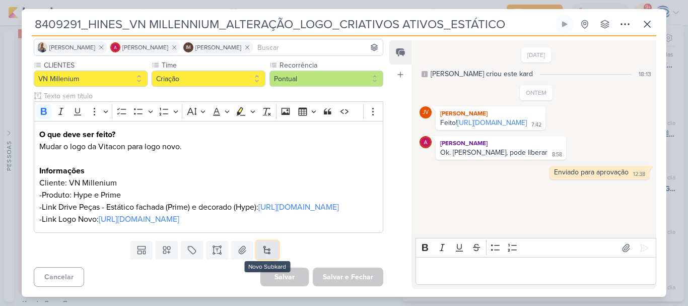
click at [261, 246] on button at bounding box center [268, 250] width 22 height 18
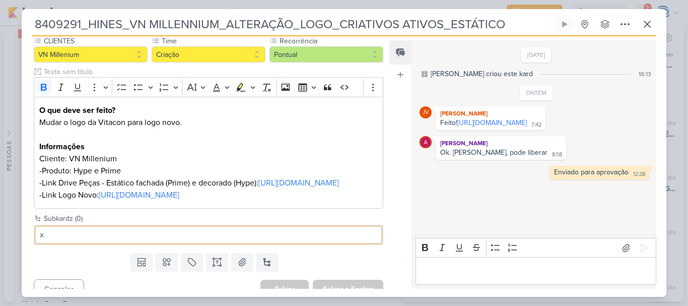
type input "x"
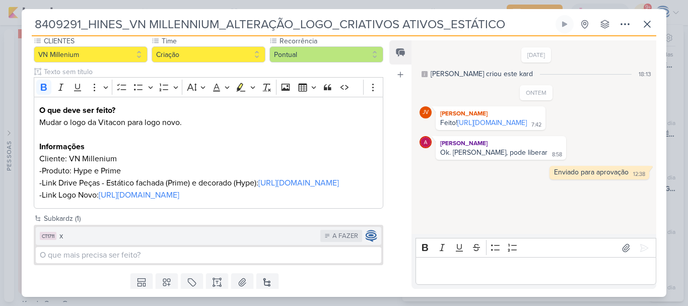
click at [263, 242] on div "x" at bounding box center [187, 236] width 256 height 12
click button "CT1711 x A FAZER" at bounding box center [209, 236] width 346 height 18
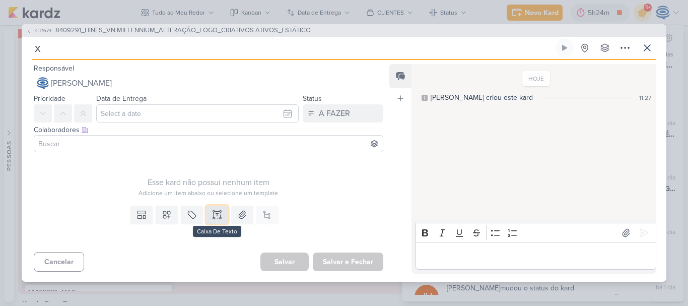
click at [219, 213] on icon at bounding box center [217, 215] width 10 height 10
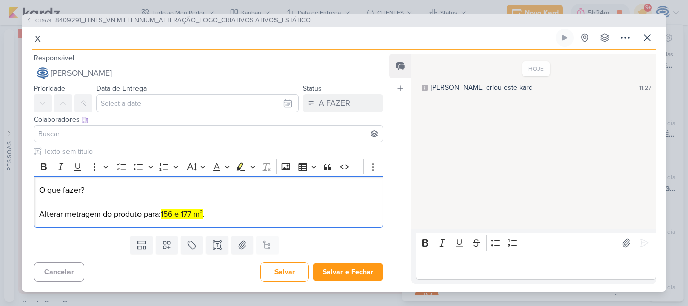
drag, startPoint x: 99, startPoint y: 190, endPoint x: 30, endPoint y: 184, distance: 69.8
click at [30, 184] on div "Clique para deixar o item visível somente à membros da sua organização Rich Tex…" at bounding box center [205, 189] width 366 height 86
click at [41, 169] on icon "Editor toolbar" at bounding box center [44, 166] width 6 height 7
click at [146, 213] on p "O que fazer? Alterar metragem do produto para: 156 e 177 m² ." at bounding box center [208, 202] width 339 height 36
click at [298, 219] on p "O que fazer? Alterar metragem do produto Prime para: 156 e 177 m² ." at bounding box center [208, 202] width 339 height 36
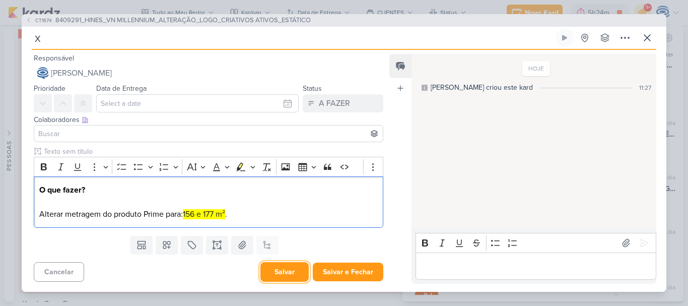
click at [289, 266] on button "Salvar" at bounding box center [285, 272] width 48 height 20
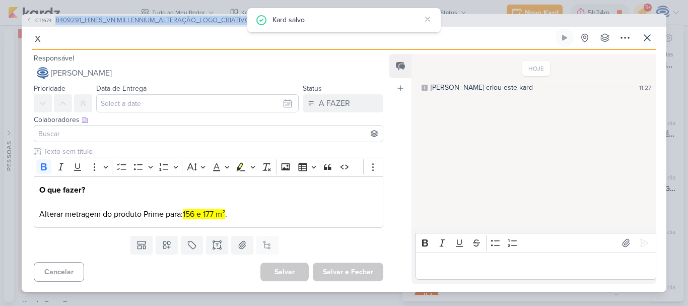
drag, startPoint x: 461, startPoint y: 21, endPoint x: 50, endPoint y: 17, distance: 410.8
click at [50, 17] on div "CT1674 8409291_HINES_VN MILLENNIUM_ALTERAÇÃO_LOGO_CRIATIVOS ATIVOS_ESTÁTICO" at bounding box center [344, 20] width 645 height 13
copy button "8409291_HINES_VN MILLENNIUM_ALTERAÇÃO_LOGO_CRIATIVOS ATIVOS_ESTÁTICO"
click at [142, 41] on input "x" at bounding box center [293, 38] width 522 height 18
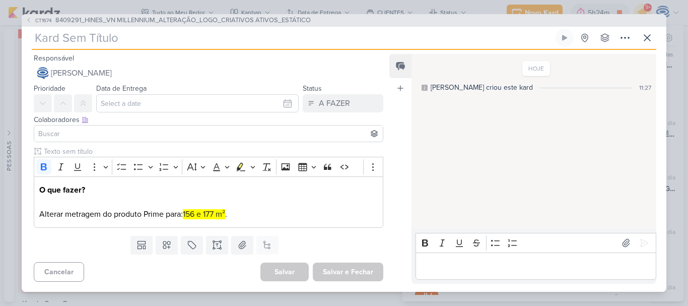
paste input "8409291_HINES_VN MILLENNIUM_ALTERAÇÃO_LOGO_CRIATIVOS ATIVOS_ESTÁTICO"
type input "8409291_HINES_VN MILLENNIUM_ALTERAÇÃO_LOGO_CRIATIVOS ATIVOS_ESTÁTICO"
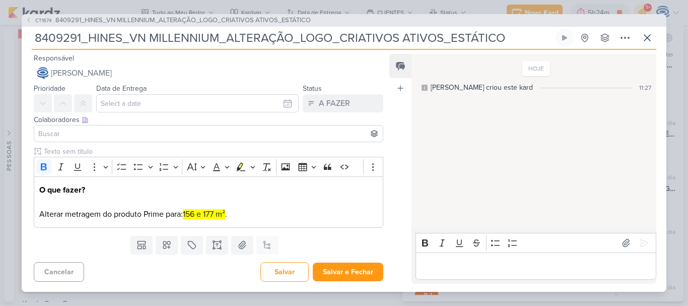
click at [35, 36] on input "8409291_HINES_VN MILLENNIUM_ALTERAÇÃO_LOGO_CRIATIVOS ATIVOS_ESTÁTICO" at bounding box center [293, 38] width 522 height 18
type input "Ajus 8409291_HINES_VN MILLENNIUM_ALTERAÇÃO_LOGO_CRIATIVOS ATIVOS_ESTÁTICO"
type input "Ajuste 8409291_HINES_VN MILLENNIUM_ALTERAÇÃO_LOGO_CRIATIVOS ATIVOS_ESTÁTICO"
type input "Ajuste_ 8409291_HINES_VN MILLENNIUM_ALTERAÇÃO_LOGO_CRIATIVOS ATIVOS_ESTÁTICO"
type input "Ajuste_8409291_HINES_VN MILLENNIUM_ALTERAÇÃO_LOGO_CRIATIVOS ATIVOS_ESTÁTICO"
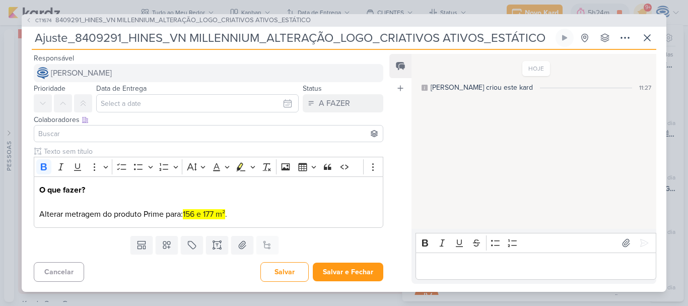
type input "Ajuste_8409291_HINES_VN MILLENNIUM_ALTERAÇÃO_LOGO_CRIATIVOS ATIVOS_ESTÁTICO"
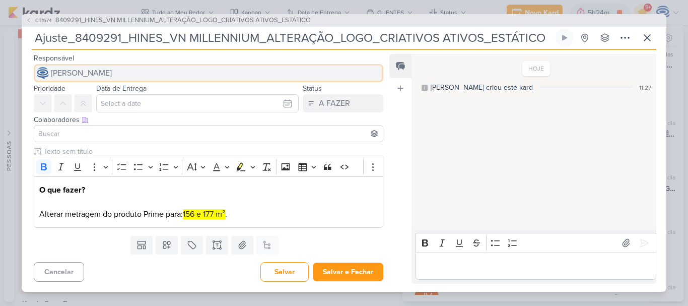
click at [87, 74] on span "[PERSON_NAME]" at bounding box center [81, 73] width 61 height 12
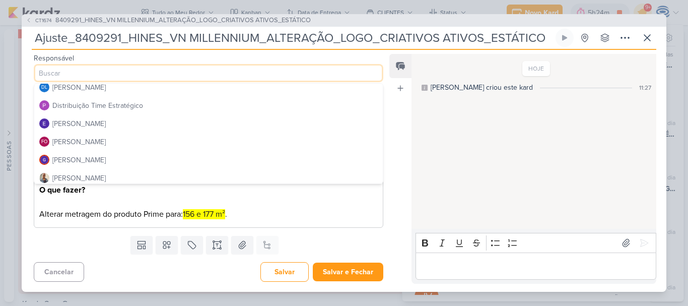
scroll to position [80, 0]
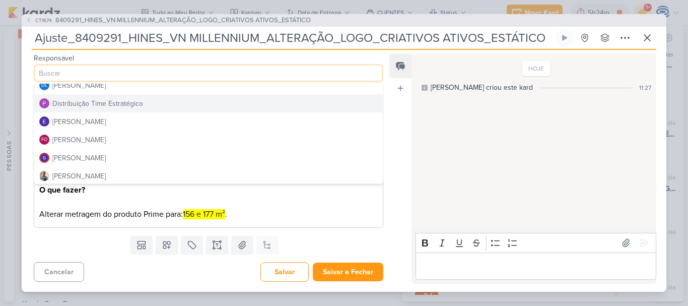
click at [128, 101] on div "Distribuição Time Estratégico" at bounding box center [97, 103] width 91 height 11
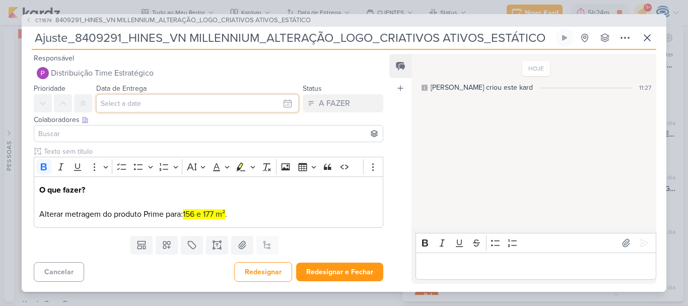
click at [135, 110] on input "text" at bounding box center [197, 103] width 203 height 18
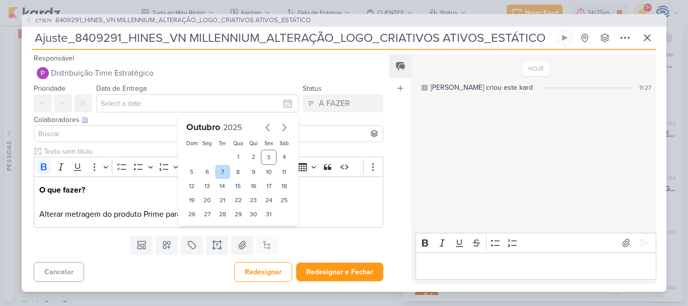
click at [220, 176] on div "7" at bounding box center [223, 172] width 16 height 14
type input "[DATE] 23:59"
drag, startPoint x: 200, startPoint y: 230, endPoint x: 204, endPoint y: 147, distance: 83.3
click at [204, 147] on div "[DATE] Dom Seg Ter Qua Qui Sex Sáb 1 2 3 4 5 6 7 8 9 10 11 12 13 14 15 16 17 18…" at bounding box center [238, 180] width 121 height 132
select select "18"
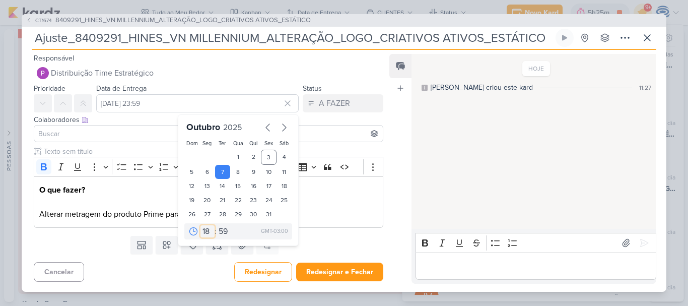
click at [201, 225] on select "00 01 02 03 04 05 06 07 08 09 10 11 12 13 14 15 16 17 18 19 20 21 22 23" at bounding box center [208, 231] width 14 height 12
type input "[DATE] 18:59"
click at [221, 230] on select "00 05 10 15 20 25 30 35 40 45 50 55 59" at bounding box center [224, 231] width 14 height 12
select select "0"
click at [217, 225] on select "00 05 10 15 20 25 30 35 40 45 50 55 59" at bounding box center [224, 231] width 14 height 12
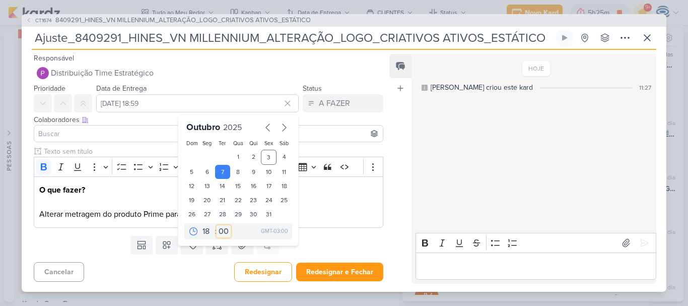
type input "[DATE] 18:00"
click at [142, 129] on input at bounding box center [208, 134] width 345 height 12
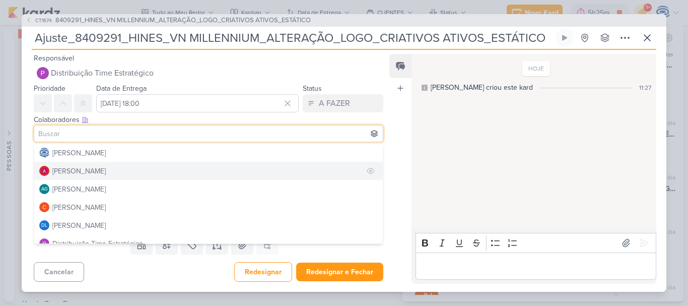
click at [54, 169] on div "[PERSON_NAME]" at bounding box center [78, 171] width 53 height 11
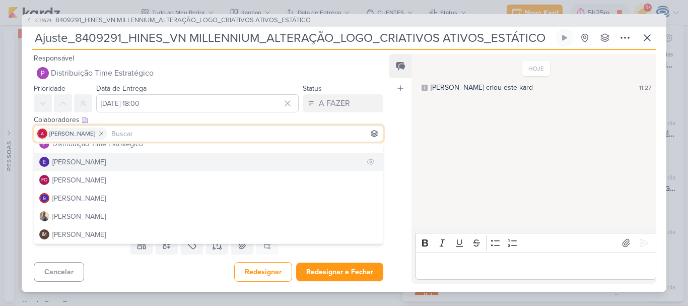
scroll to position [100, 0]
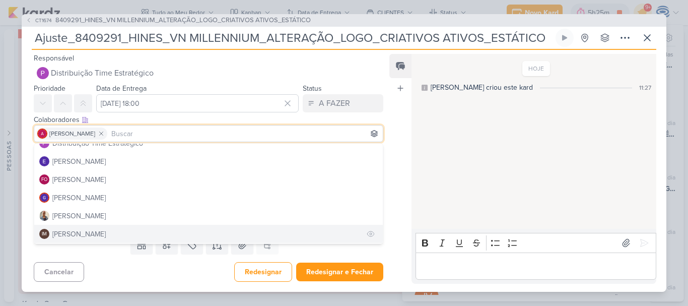
click at [70, 230] on div "[PERSON_NAME]" at bounding box center [78, 234] width 53 height 11
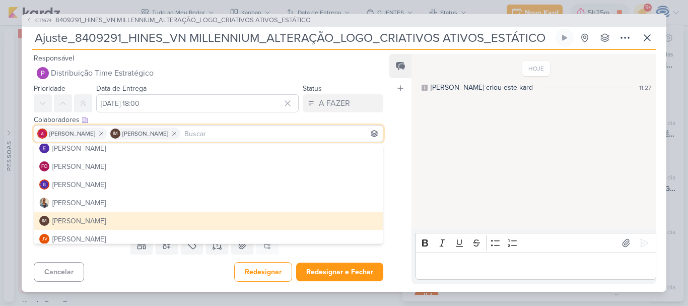
scroll to position [114, 0]
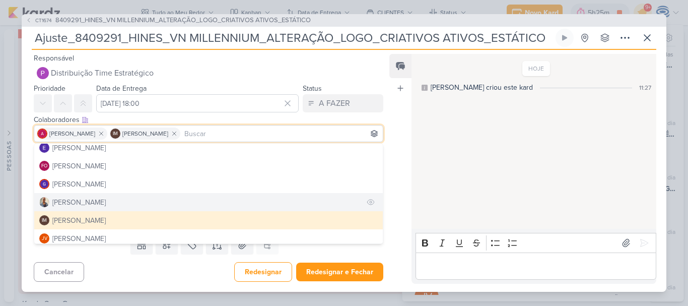
click at [89, 203] on button "[PERSON_NAME]" at bounding box center [208, 202] width 349 height 18
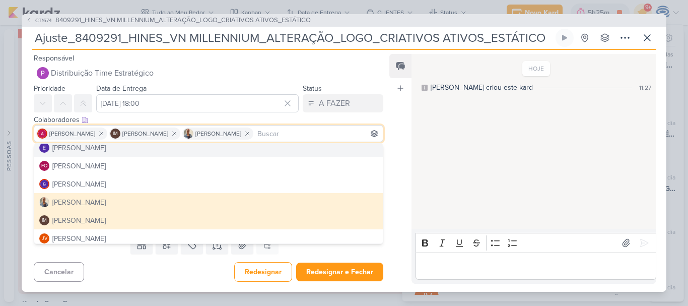
click at [313, 121] on div "Colaboradores Este kard pode ser visível a usuários da sua organização Este kar…" at bounding box center [209, 119] width 350 height 11
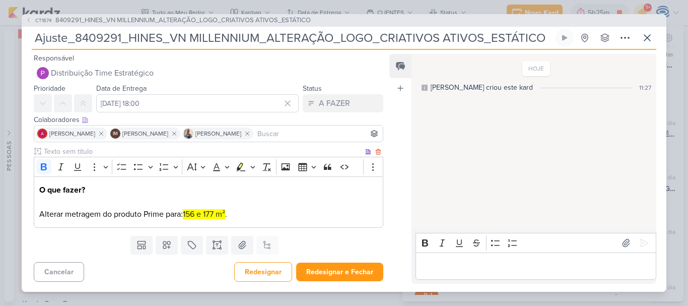
click at [246, 220] on p "O que fazer? Alterar metragem do produto Prime para: 156 e 177 m² ." at bounding box center [208, 202] width 339 height 36
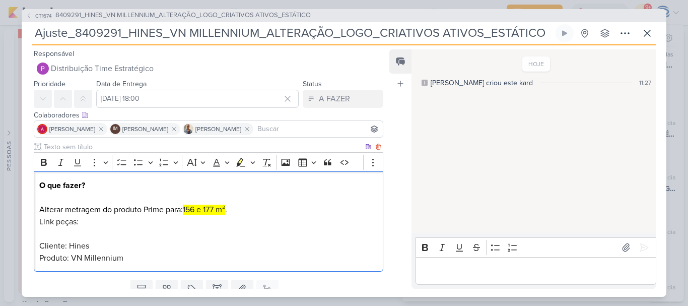
scroll to position [39, 0]
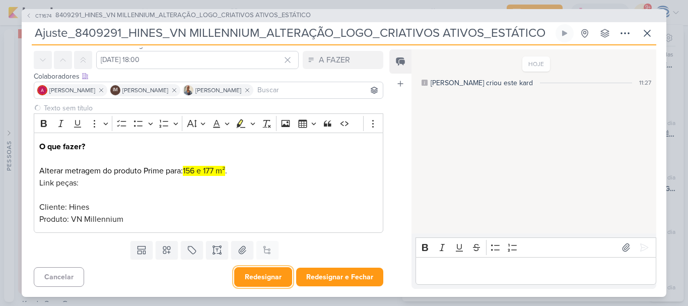
click at [255, 278] on button "Redesignar" at bounding box center [263, 277] width 58 height 20
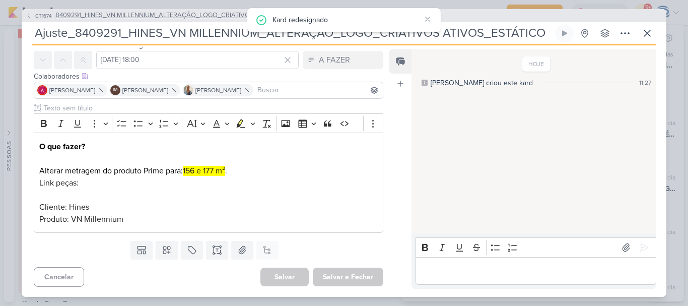
click at [177, 15] on span "8409291_HINES_VN MILLENNIUM_ALTERAÇÃO_LOGO_CRIATIVOS ATIVOS_ESTÁTICO" at bounding box center [183, 16] width 256 height 10
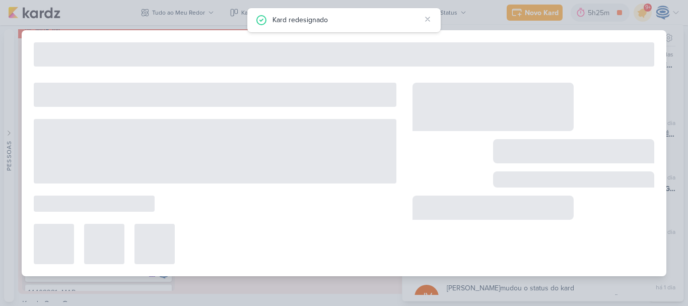
type input "8409291_HINES_VN MILLENNIUM_ALTERAÇÃO_LOGO_CRIATIVOS ATIVOS_ESTÁTICO"
type input "1 de outubro de 2025 às 18:00"
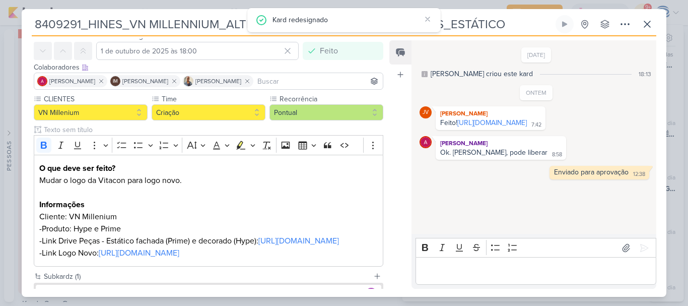
scroll to position [0, 0]
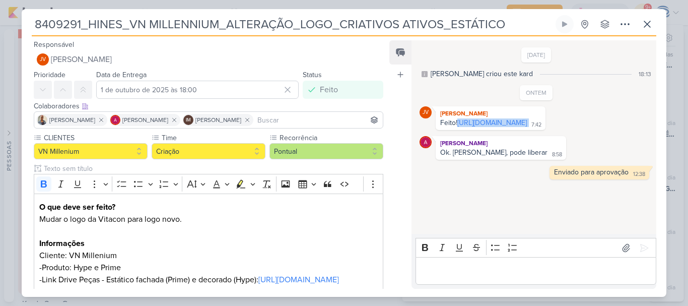
drag, startPoint x: 554, startPoint y: 140, endPoint x: 434, endPoint y: 130, distance: 120.3
click at [434, 130] on div "JV [PERSON_NAME] Feito! [URL][DOMAIN_NAME] 7:42 7:42" at bounding box center [537, 118] width 234 height 24
copy div "[URL][DOMAIN_NAME]"
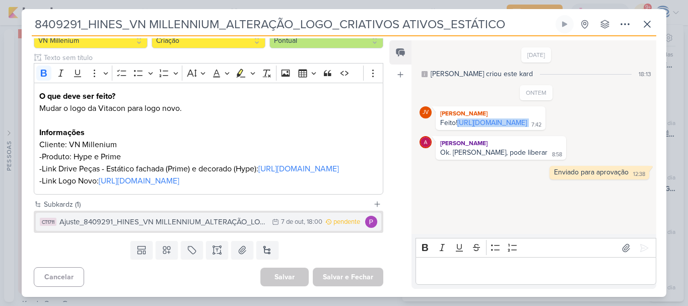
click at [165, 221] on div "Ajuste_8409291_HINES_VN MILLENNIUM_ALTERAÇÃO_LOGO_CRIATIVOS ATIVOS_ESTÁTICO" at bounding box center [163, 222] width 208 height 12
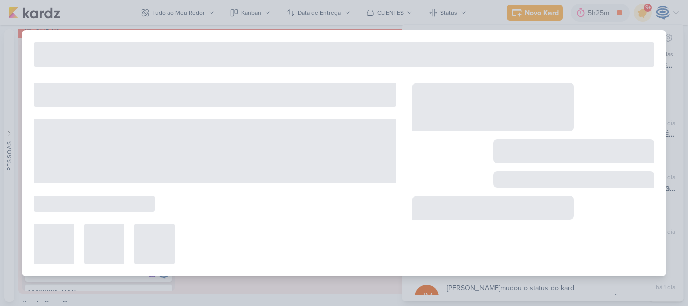
type input "Ajuste_8409291_HINES_VN MILLENNIUM_ALTERAÇÃO_LOGO_CRIATIVOS ATIVOS_ESTÁTICO"
type input "[DATE] 18:00"
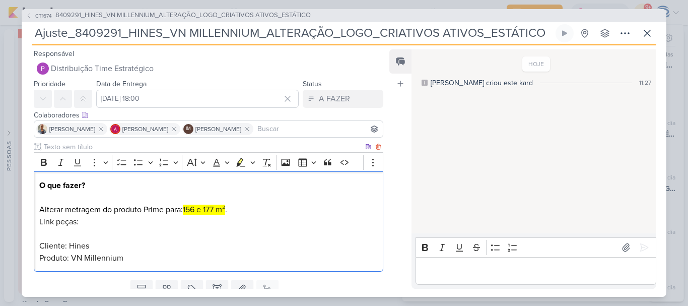
click at [128, 220] on p "O que fazer? Alterar metragem do produto Prime para: 156 e 177 m² . Link peças:…" at bounding box center [208, 221] width 339 height 85
click at [151, 235] on p "O que fazer? Alterar metragem do produto Prime para: 156 e 177 m² . Link peças:…" at bounding box center [208, 221] width 339 height 85
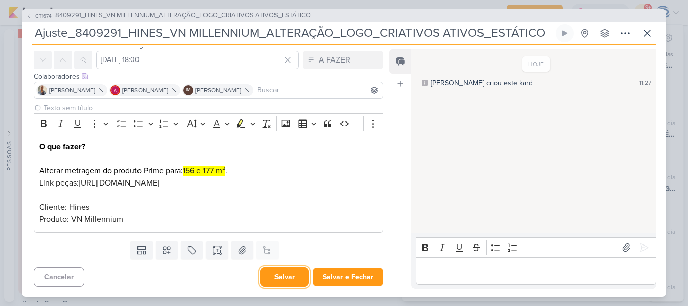
click at [283, 278] on button "Salvar" at bounding box center [285, 277] width 48 height 20
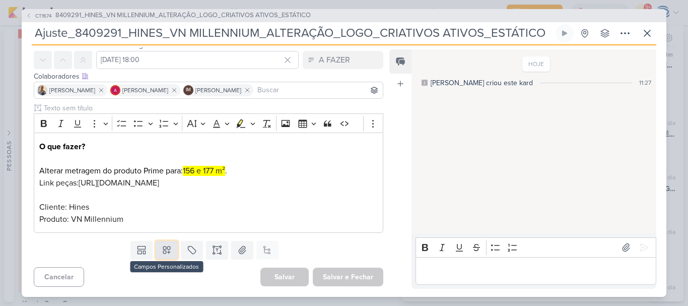
click at [164, 251] on icon at bounding box center [167, 250] width 10 height 10
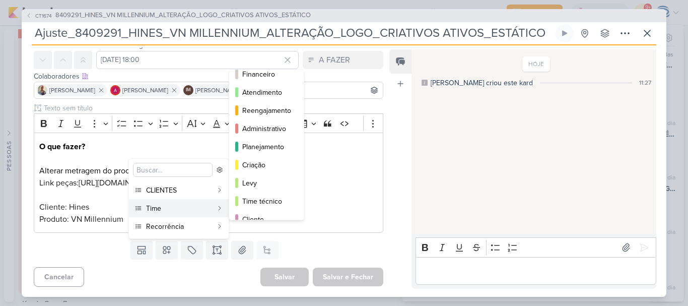
scroll to position [92, 0]
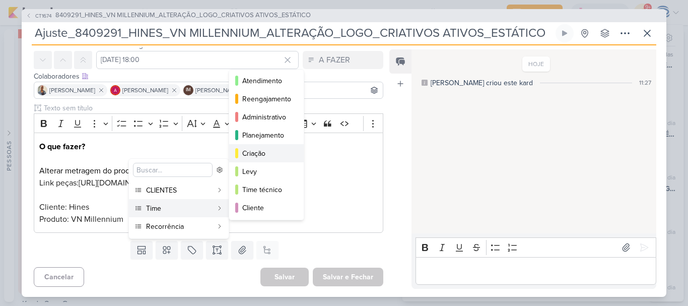
click at [266, 153] on div "Criação" at bounding box center [266, 153] width 49 height 11
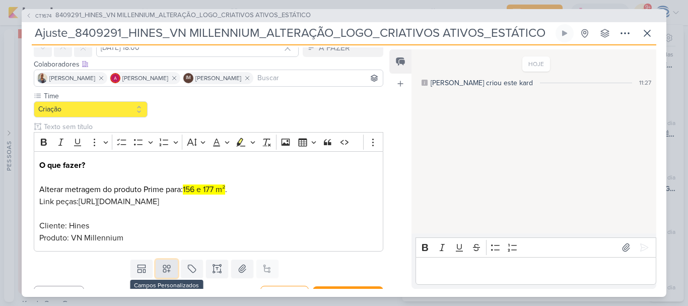
click at [161, 273] on button at bounding box center [167, 269] width 22 height 18
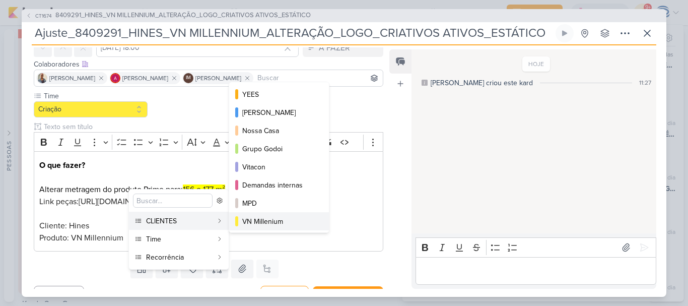
click at [268, 216] on div "VN Millenium" at bounding box center [279, 221] width 75 height 11
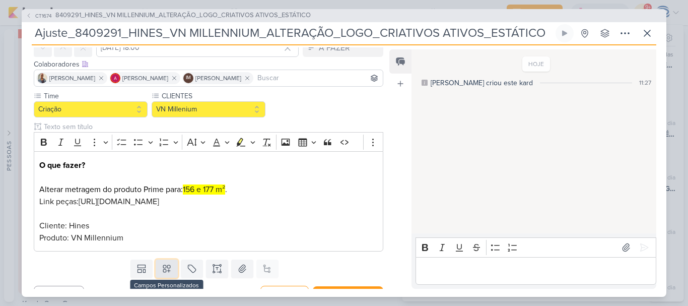
click at [158, 278] on button at bounding box center [167, 269] width 22 height 18
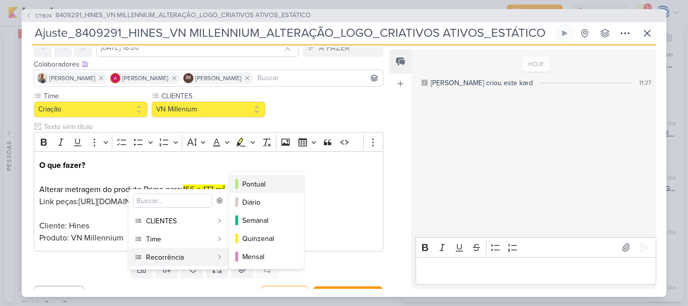
click at [265, 177] on button "Pontual" at bounding box center [266, 184] width 75 height 18
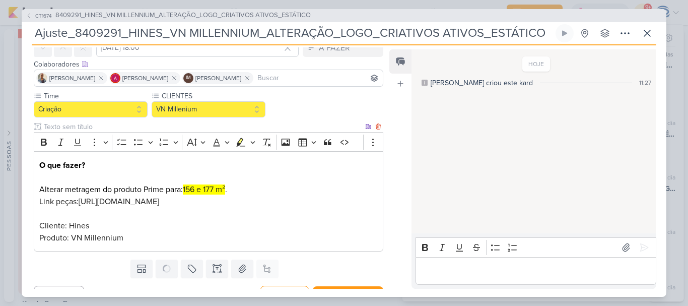
scroll to position [82, 0]
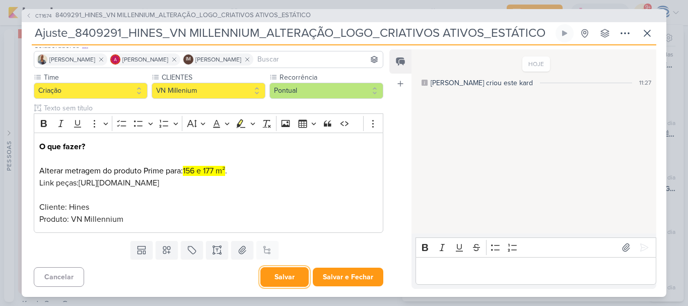
click at [280, 276] on button "Salvar" at bounding box center [285, 277] width 48 height 20
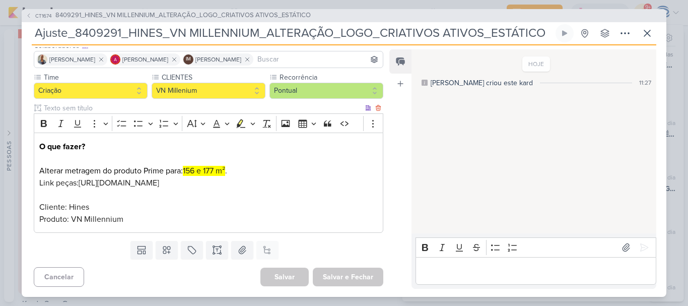
scroll to position [0, 0]
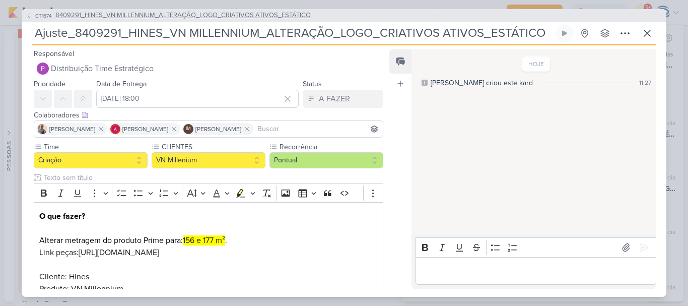
click at [202, 16] on span "8409291_HINES_VN MILLENNIUM_ALTERAÇÃO_LOGO_CRIATIVOS ATIVOS_ESTÁTICO" at bounding box center [183, 16] width 256 height 10
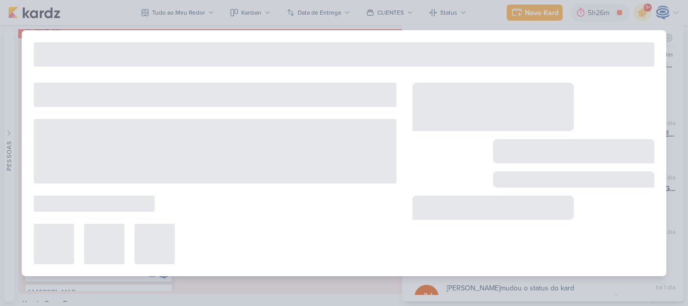
type input "8409291_HINES_VN MILLENNIUM_ALTERAÇÃO_LOGO_CRIATIVOS ATIVOS_ESTÁTICO"
type input "1 de outubro de 2025 às 18:00"
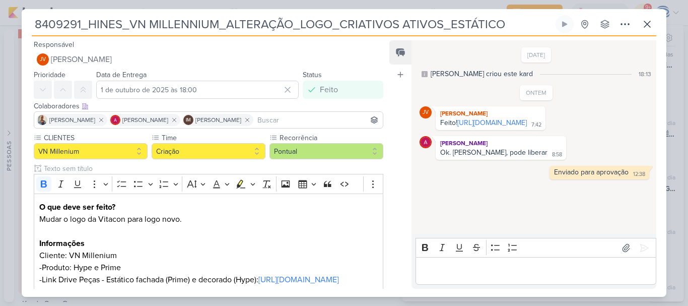
scroll to position [389, 0]
click at [653, 19] on icon at bounding box center [648, 24] width 12 height 12
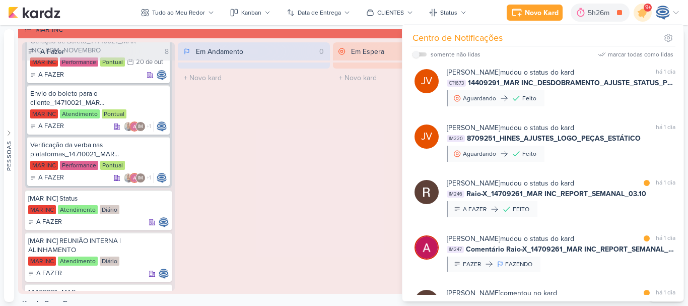
scroll to position [2097, 0]
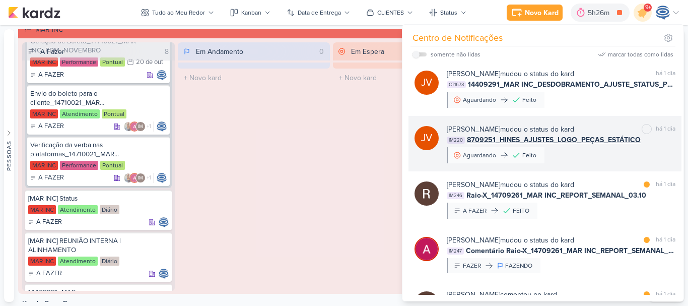
click at [577, 145] on span "8709251_HINES_AJUSTES_LOGO_PEÇAS_ESTÁTICO" at bounding box center [554, 140] width 174 height 11
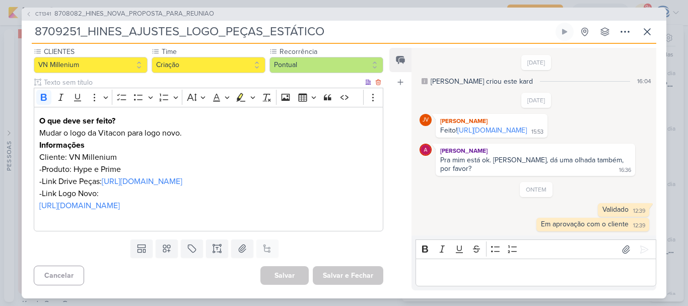
scroll to position [0, 0]
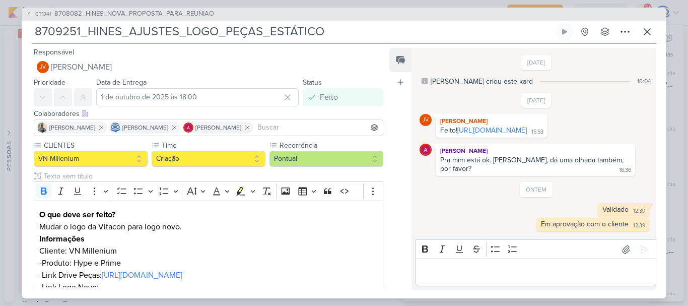
drag, startPoint x: 337, startPoint y: 26, endPoint x: 30, endPoint y: 18, distance: 306.5
click at [30, 18] on div "CT1341 8708082_HINES_NOVA_PROPOSTA_PARA_REUNIAO 8709251_HINES_AJUSTES_LOGO_PEÇA…" at bounding box center [344, 153] width 645 height 291
click at [134, 14] on span "8708082_HINES_NOVA_PROPOSTA_PARA_REUNIAO" at bounding box center [134, 14] width 160 height 10
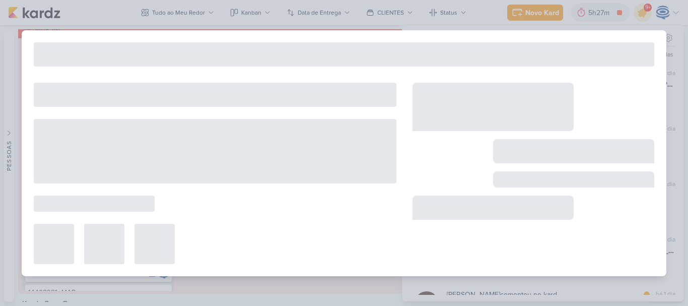
type input "8708082_HINES_NOVA_PROPOSTA_PARA_REUNIAO"
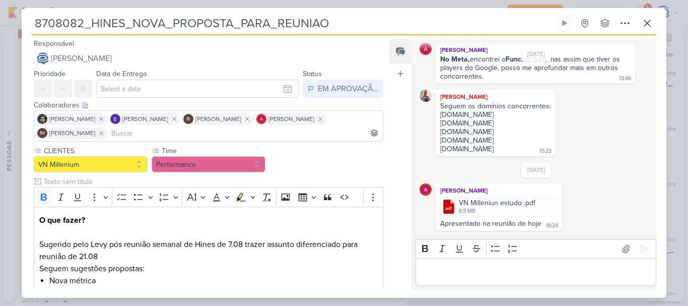
scroll to position [297, 0]
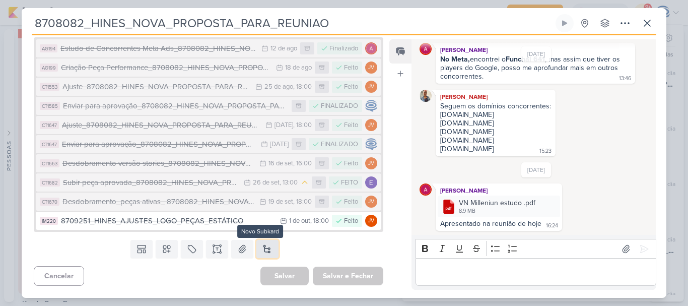
click at [268, 249] on button at bounding box center [268, 249] width 22 height 18
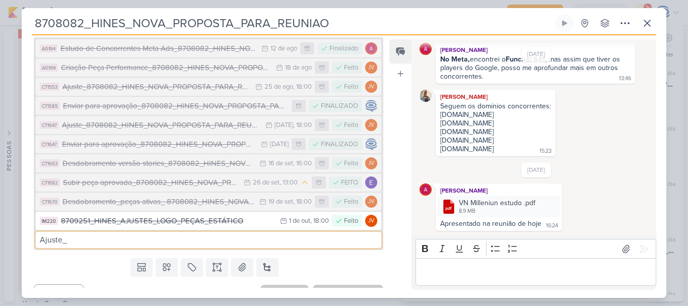
paste input "8709251_HINES_AJUSTES_LOGO_PEÇAS_ESTÁTICO"
type input "Ajuste_8709251_HINES_AJUSTES_LOGO_PEÇAS_ESTÁTICO"
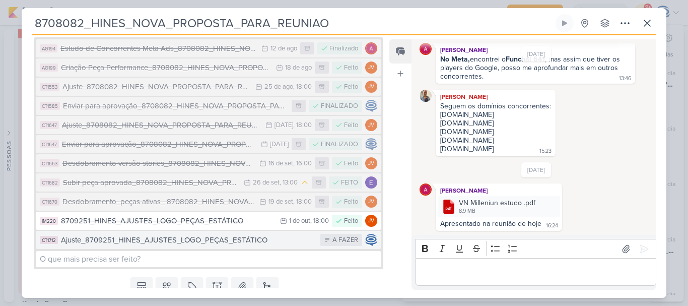
click at [232, 236] on div "Ajuste_8709251_HINES_AJUSTES_LOGO_PEÇAS_ESTÁTICO" at bounding box center [188, 240] width 255 height 12
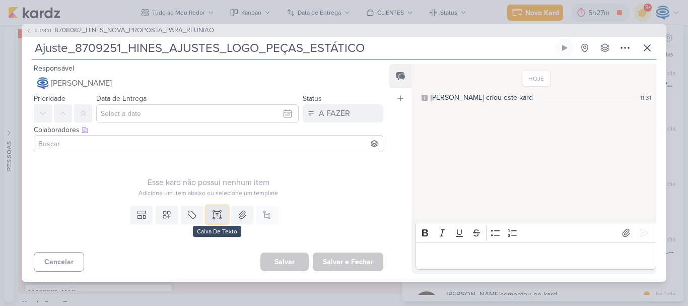
click at [220, 214] on icon at bounding box center [217, 215] width 10 height 10
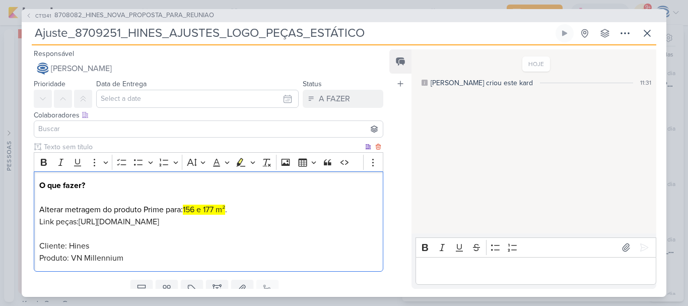
scroll to position [51, 0]
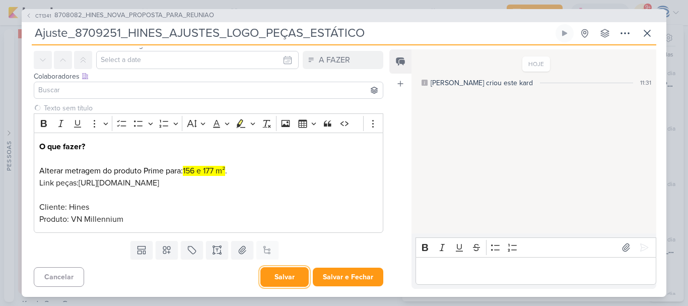
click at [266, 275] on button "Salvar" at bounding box center [285, 277] width 48 height 20
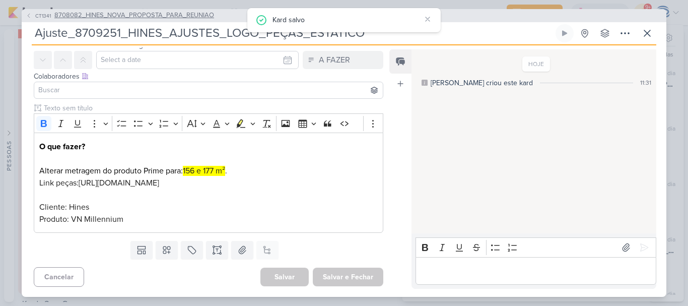
scroll to position [0, 0]
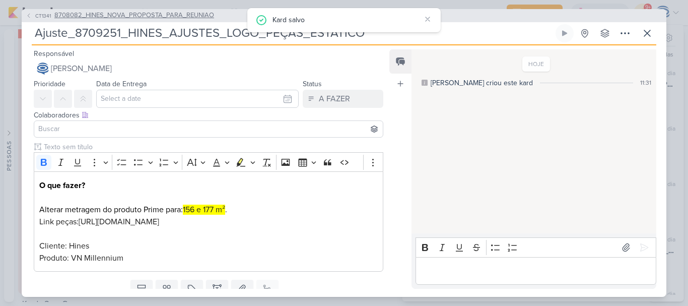
click at [164, 19] on span "8708082_HINES_NOVA_PROPOSTA_PARA_REUNIAO" at bounding box center [134, 16] width 160 height 10
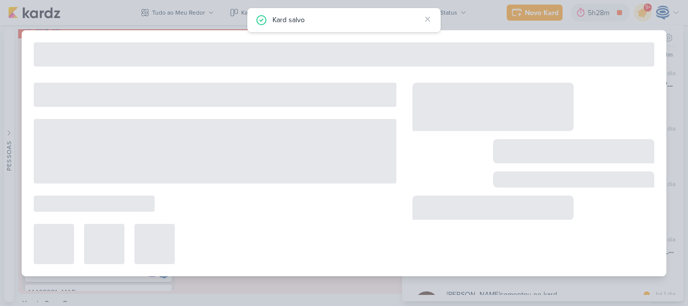
type input "8708082_HINES_NOVA_PROPOSTA_PARA_REUNIAO"
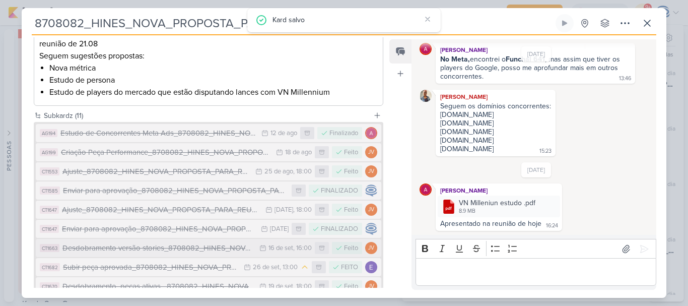
scroll to position [317, 0]
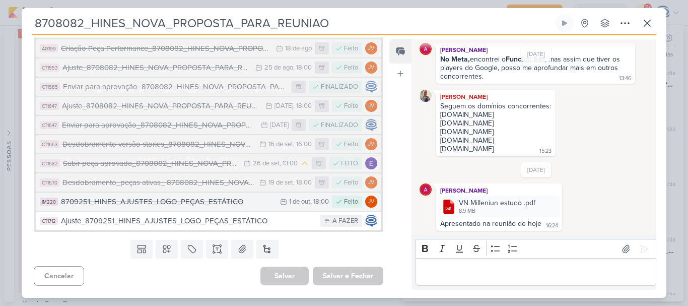
click at [160, 199] on div "8709251_HINES_AJUSTES_LOGO_PEÇAS_ESTÁTICO" at bounding box center [168, 202] width 214 height 12
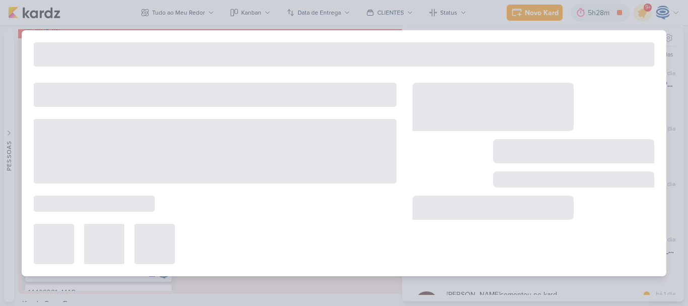
type input "8709251_HINES_AJUSTES_LOGO_PEÇAS_ESTÁTICO"
type input "1 de outubro de 2025 às 18:00"
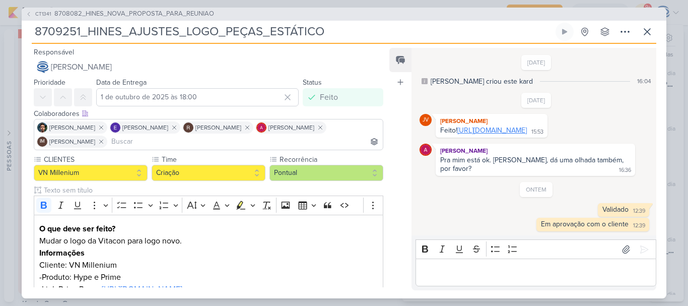
scroll to position [1, 0]
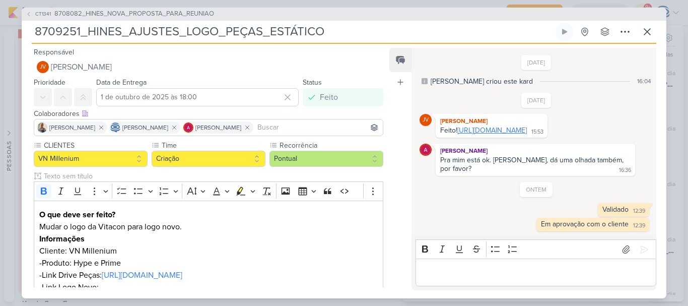
click at [468, 127] on link "https://drive.google.com/drive/folders/1jmKSdyj0-UdO4t3qQ5mV-Ig3-ZCOXcoo?usp=sh…" at bounding box center [493, 130] width 70 height 9
drag, startPoint x: 585, startPoint y: 137, endPoint x: 459, endPoint y: 126, distance: 126.9
click at [459, 126] on div "Feito! https://drive.google.com/drive/folders/1jmKSdyj0-UdO4t3qQ5mV-Ig3-ZCOXcoo…" at bounding box center [492, 131] width 108 height 10
copy div "https://drive.google.com/drive/folders/1jmKSdyj0-UdO4t3qQ5mV-Ig3-ZCOXcoo?usp=sh…"
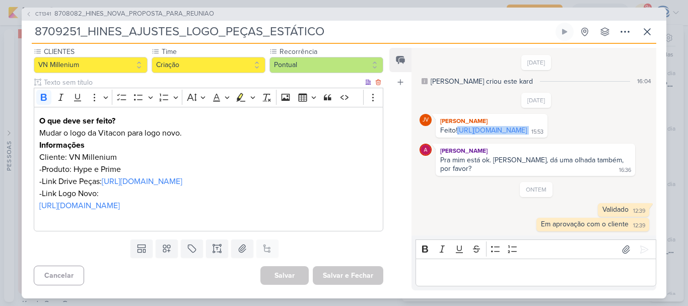
scroll to position [0, 0]
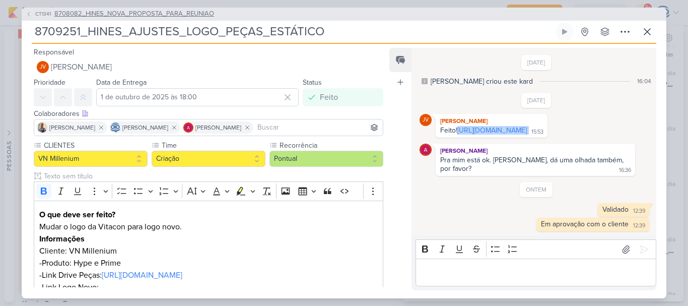
click at [148, 9] on span "8708082_HINES_NOVA_PROPOSTA_PARA_REUNIAO" at bounding box center [134, 14] width 160 height 10
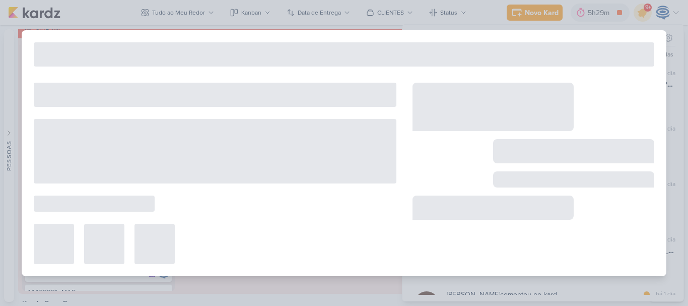
type input "8708082_HINES_NOVA_PROPOSTA_PARA_REUNIAO"
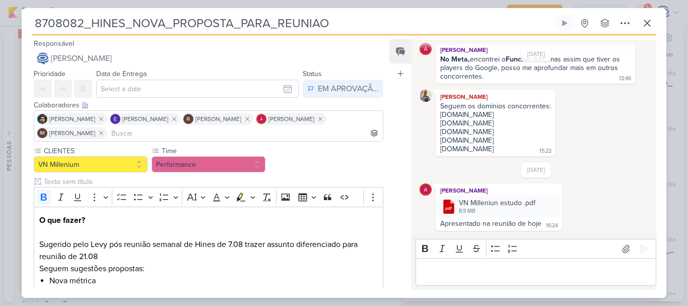
scroll to position [317, 0]
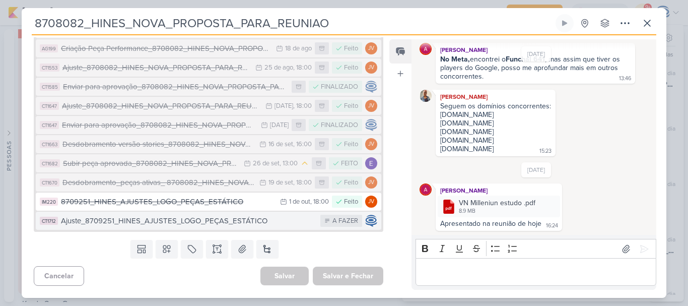
click at [141, 225] on div "Ajuste_8709251_HINES_AJUSTES_LOGO_PEÇAS_ESTÁTICO" at bounding box center [188, 221] width 255 height 12
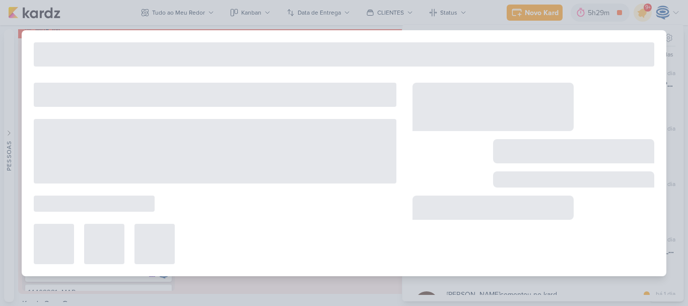
type input "Ajuste_8709251_HINES_AJUSTES_LOGO_PEÇAS_ESTÁTICO"
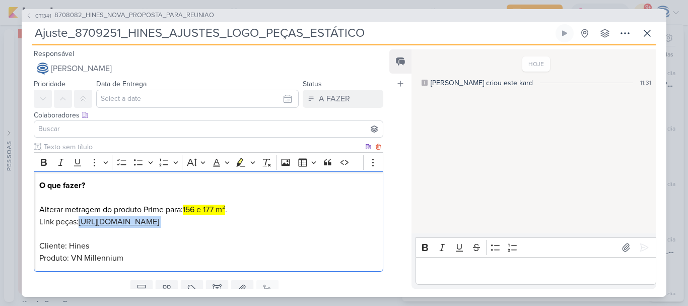
drag, startPoint x: 189, startPoint y: 240, endPoint x: 82, endPoint y: 222, distance: 108.3
click at [82, 222] on p "O que fazer? Alterar metragem do produto Prime para: 156 e 177 m² . Link peças:…" at bounding box center [208, 221] width 339 height 85
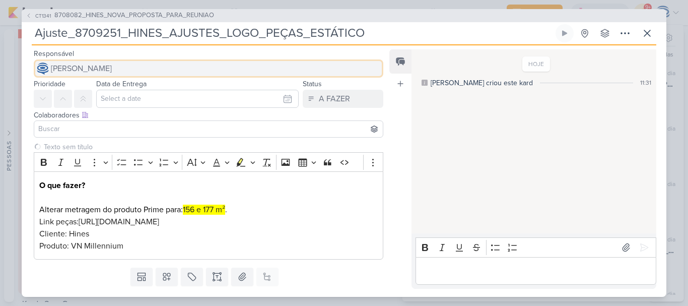
click at [111, 64] on span "[PERSON_NAME]" at bounding box center [81, 68] width 61 height 12
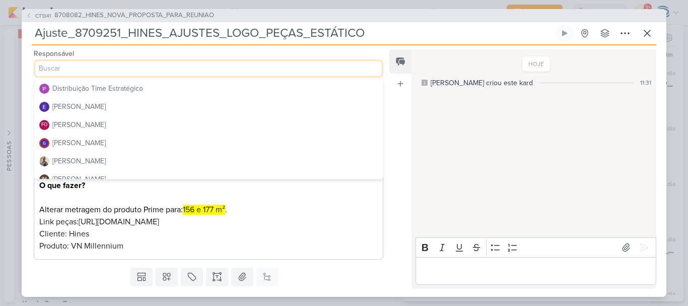
scroll to position [74, 0]
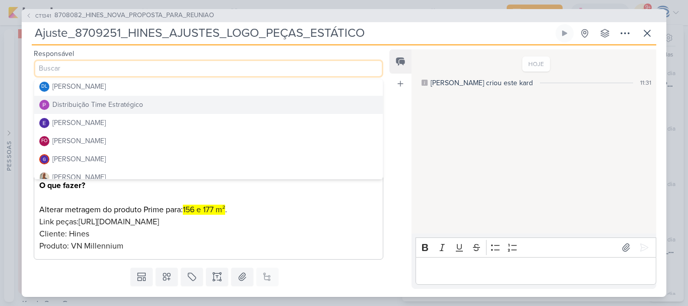
click at [115, 108] on div "Distribuição Time Estratégico" at bounding box center [97, 104] width 91 height 11
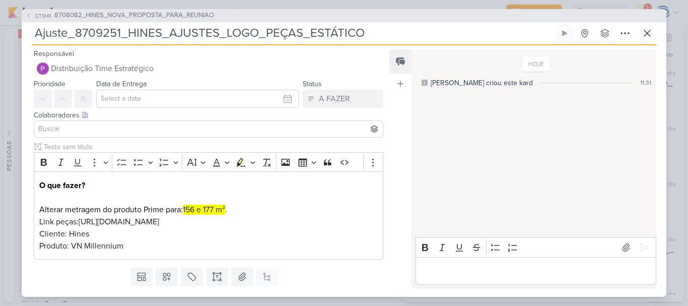
click at [65, 125] on input at bounding box center [208, 129] width 345 height 12
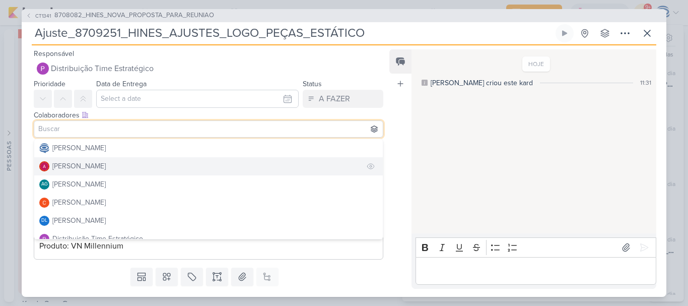
click at [81, 169] on div "[PERSON_NAME]" at bounding box center [78, 166] width 53 height 11
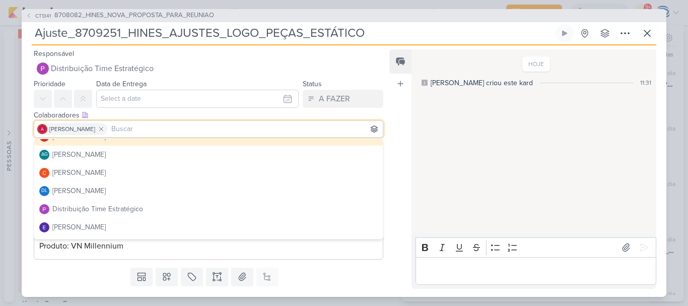
scroll to position [33, 0]
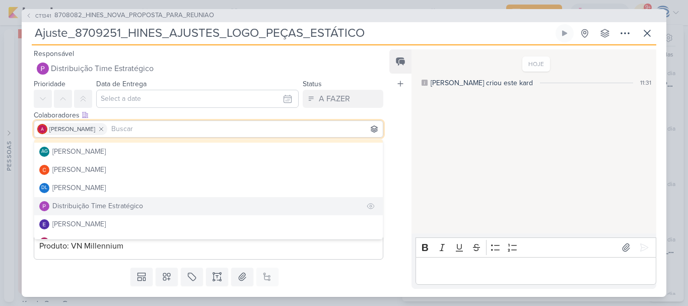
click at [80, 203] on div "Distribuição Time Estratégico" at bounding box center [97, 206] width 91 height 11
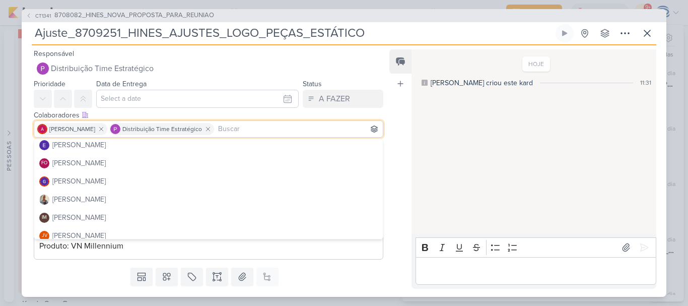
scroll to position [112, 0]
click at [80, 203] on div "[PERSON_NAME]" at bounding box center [78, 199] width 53 height 11
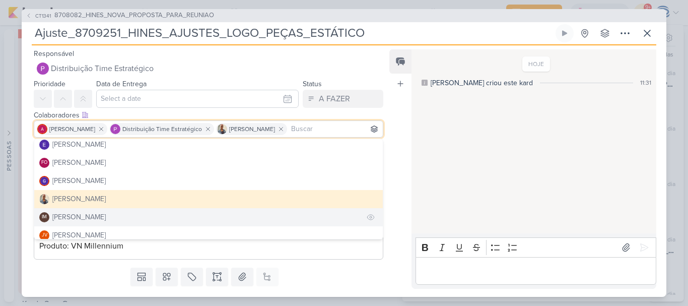
click at [84, 211] on button "IM [PERSON_NAME]" at bounding box center [208, 217] width 349 height 18
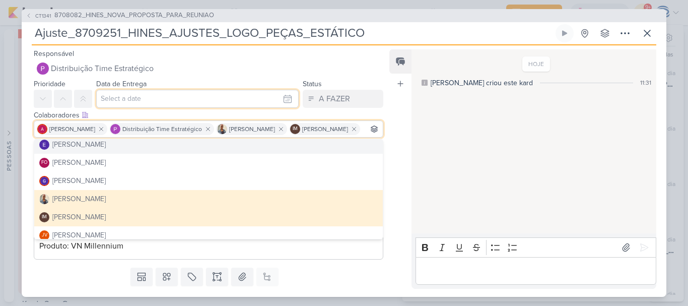
click at [148, 101] on input "text" at bounding box center [197, 99] width 203 height 18
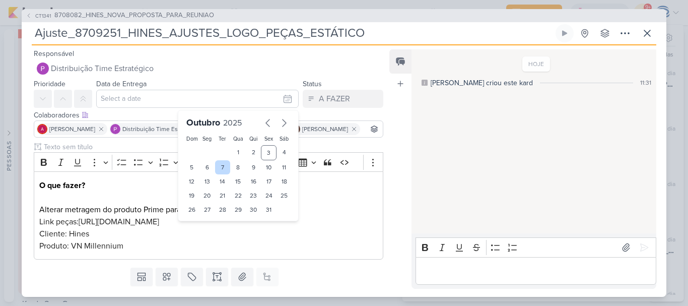
click at [215, 169] on div "7" at bounding box center [223, 167] width 16 height 14
type input "[DATE] 23:59"
click at [203, 222] on select "00 01 02 03 04 05 06 07 08 09 10 11 12 13 14 15 16 17 18 19 20 21 22 23" at bounding box center [208, 227] width 14 height 12
select select "18"
click at [201, 221] on select "00 01 02 03 04 05 06 07 08 09 10 11 12 13 14 15 16 17 18 19 20 21 22 23" at bounding box center [208, 227] width 14 height 12
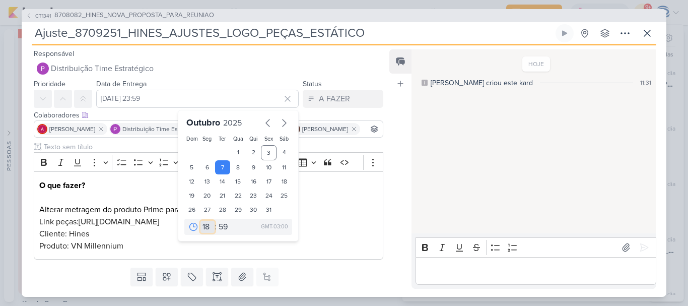
type input "[DATE] 18:59"
click at [222, 226] on select "00 05 10 15 20 25 30 35 40 45 50 55 59" at bounding box center [224, 227] width 14 height 12
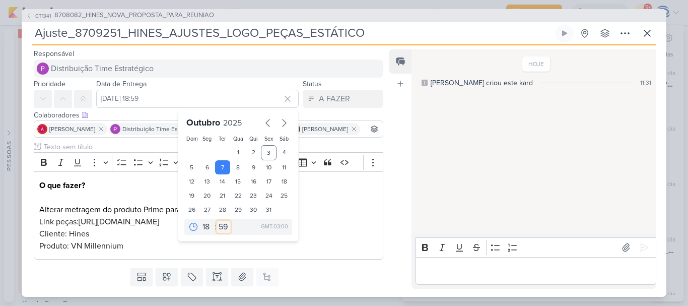
select select "0"
click at [217, 221] on select "00 05 10 15 20 25 30 35 40 45 50 55 59" at bounding box center [224, 227] width 14 height 12
type input "[DATE] 18:00"
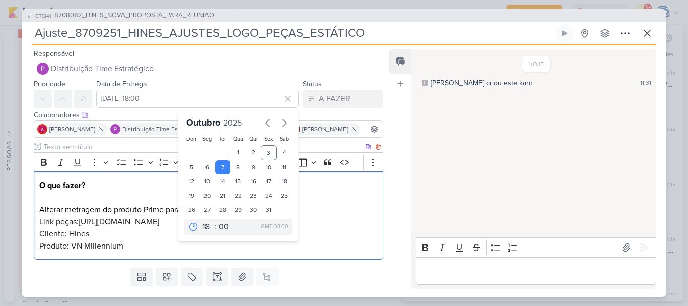
click at [165, 260] on div "O que fazer? Alterar metragem do produto Prime para: 156 e 177 m² . Link peças:…" at bounding box center [209, 215] width 350 height 88
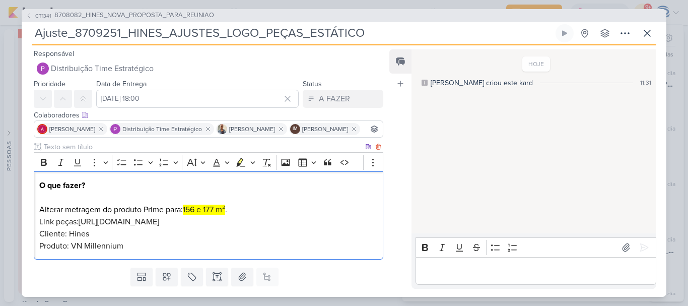
scroll to position [53, 0]
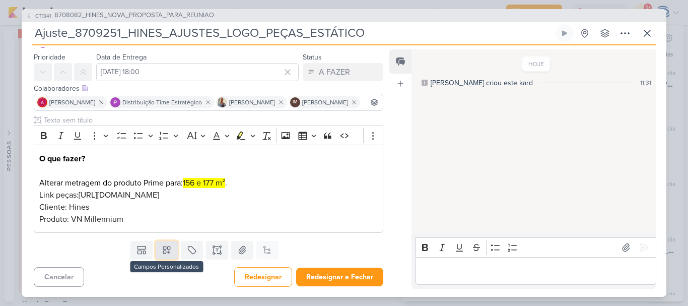
click at [162, 259] on button at bounding box center [167, 250] width 22 height 18
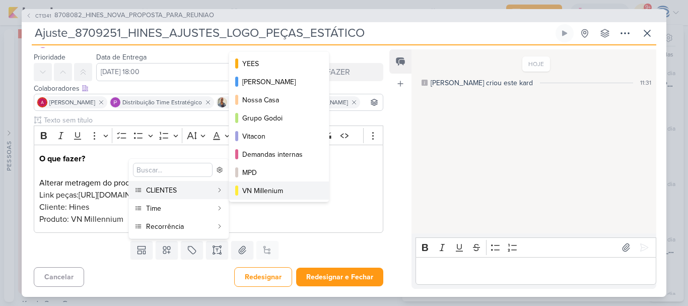
click at [263, 196] on div "VN Millenium" at bounding box center [279, 190] width 75 height 11
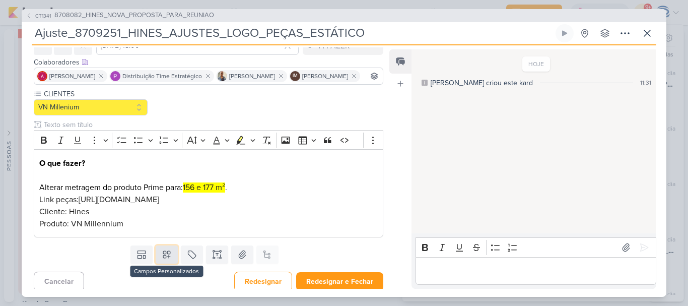
click at [159, 264] on button at bounding box center [167, 254] width 22 height 18
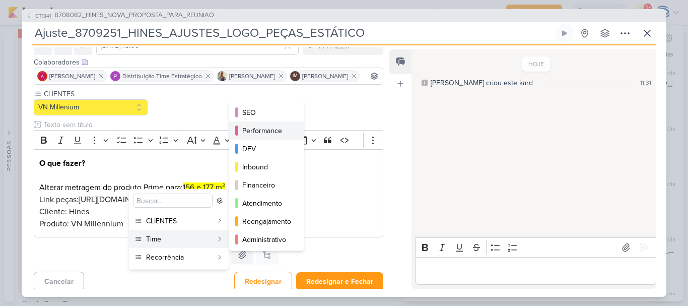
click at [263, 130] on div "Performance" at bounding box center [266, 130] width 49 height 11
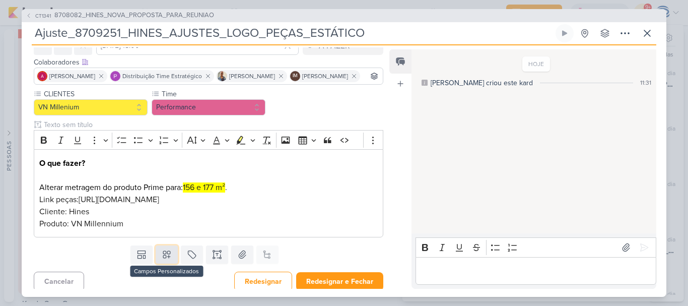
click at [164, 258] on icon at bounding box center [166, 254] width 7 height 7
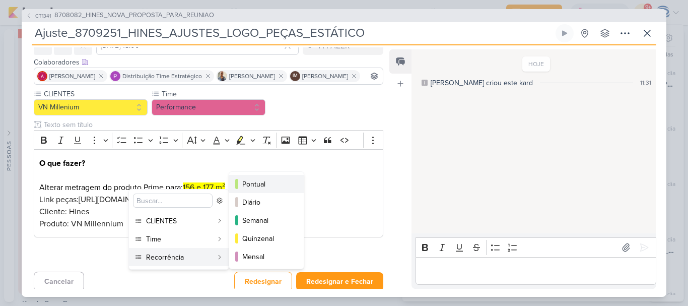
click at [263, 187] on div "Pontual" at bounding box center [266, 184] width 49 height 11
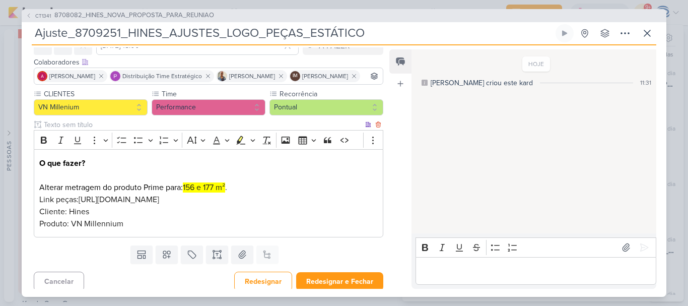
scroll to position [84, 0]
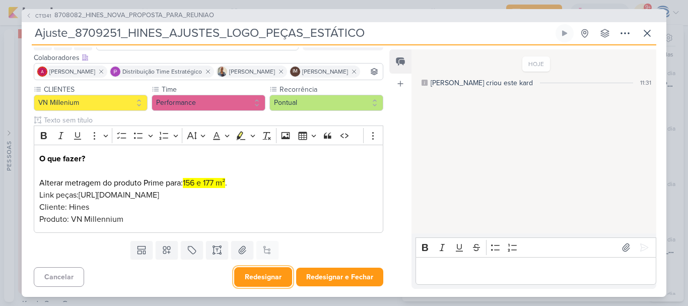
click at [250, 285] on button "Redesignar" at bounding box center [263, 277] width 58 height 20
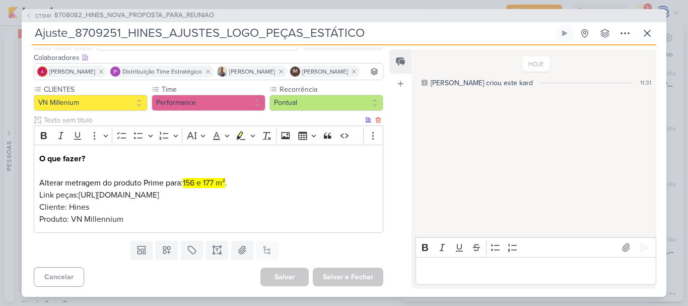
scroll to position [0, 0]
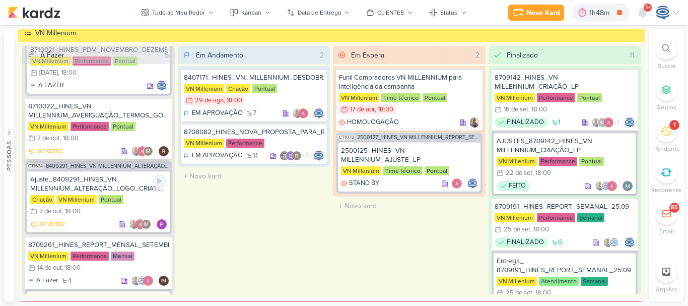
scroll to position [282, 0]
click at [108, 182] on div "Ajuste_8409291_HINES_VN MILLENNIUM_ALTERAÇÃO_LOGO_CRIATIVOS ATIVOS_ESTÁTICO" at bounding box center [98, 183] width 137 height 18
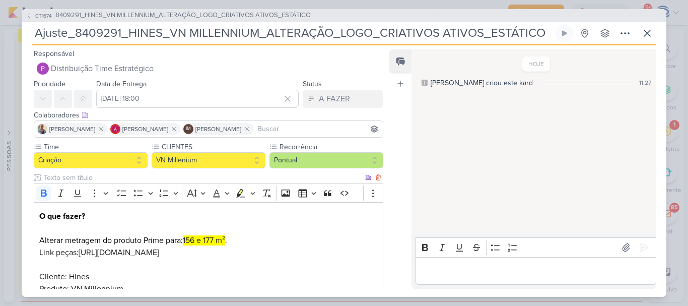
scroll to position [82, 0]
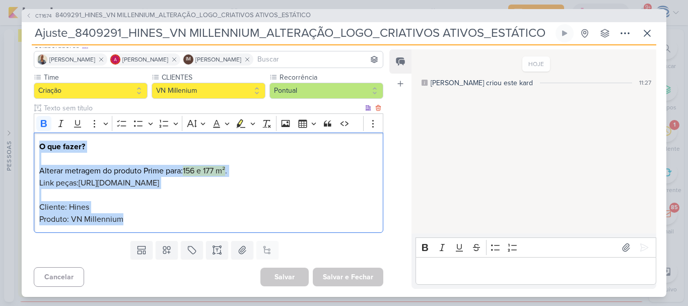
drag, startPoint x: 38, startPoint y: 135, endPoint x: 184, endPoint y: 216, distance: 167.4
click at [184, 216] on div "O que fazer? Alterar metragem do produto Prime para: 156 e 177 m² . Link peças:…" at bounding box center [209, 183] width 350 height 100
copy p "O que fazer? Alterar metragem do produto Prime para: 156 e 177 m² . Link peças:…"
